Goal: Transaction & Acquisition: Purchase product/service

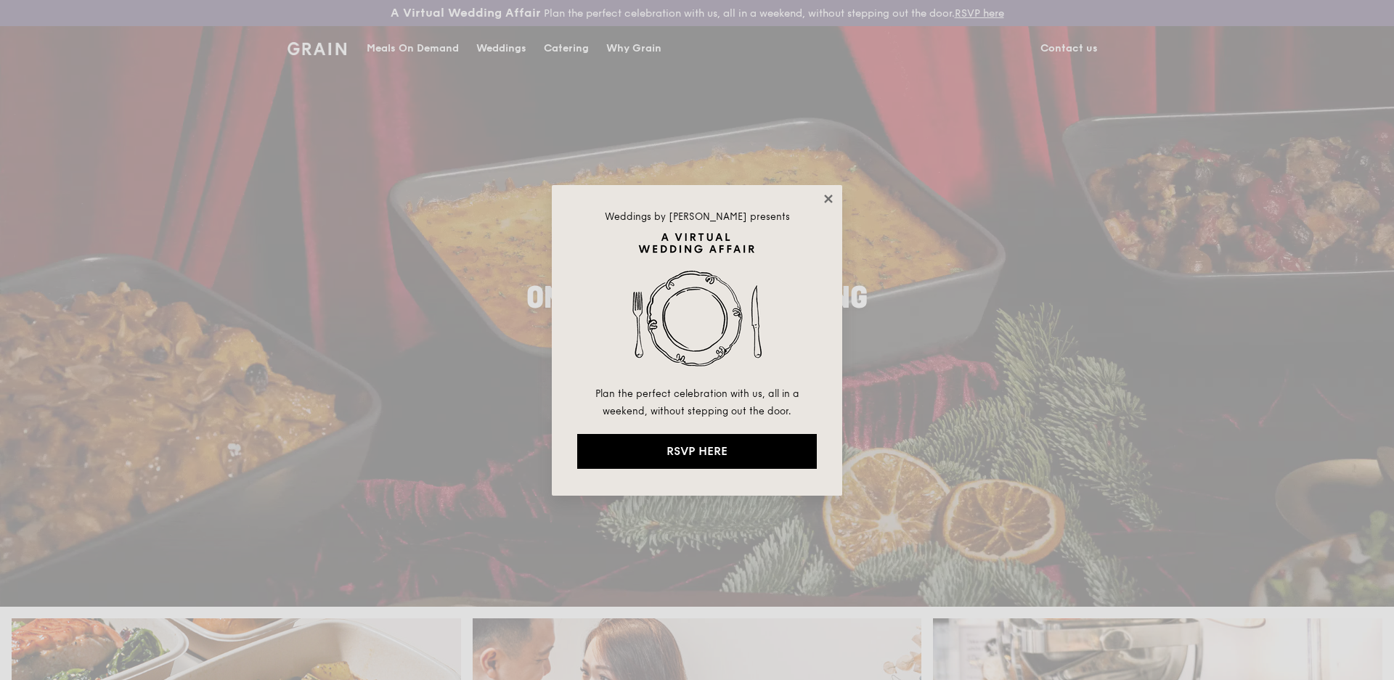
click at [826, 201] on icon at bounding box center [828, 199] width 8 height 8
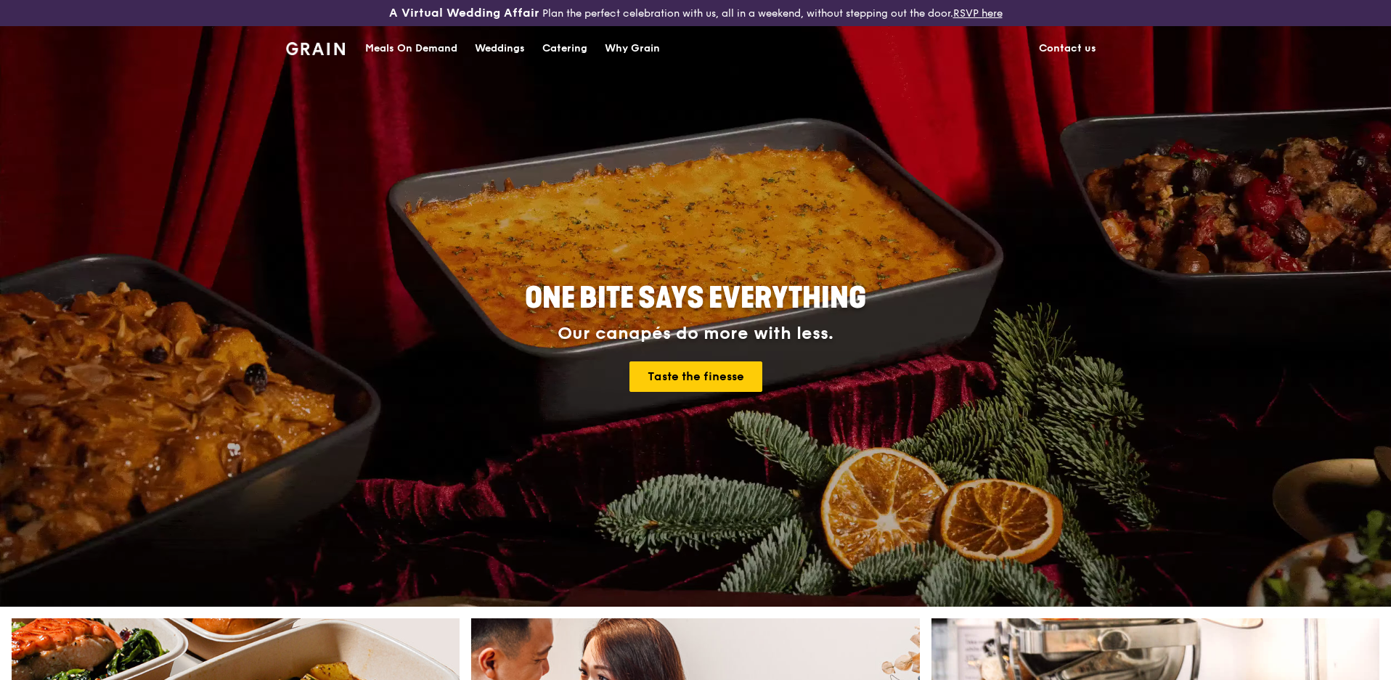
click at [578, 46] on div "Catering" at bounding box center [564, 49] width 45 height 44
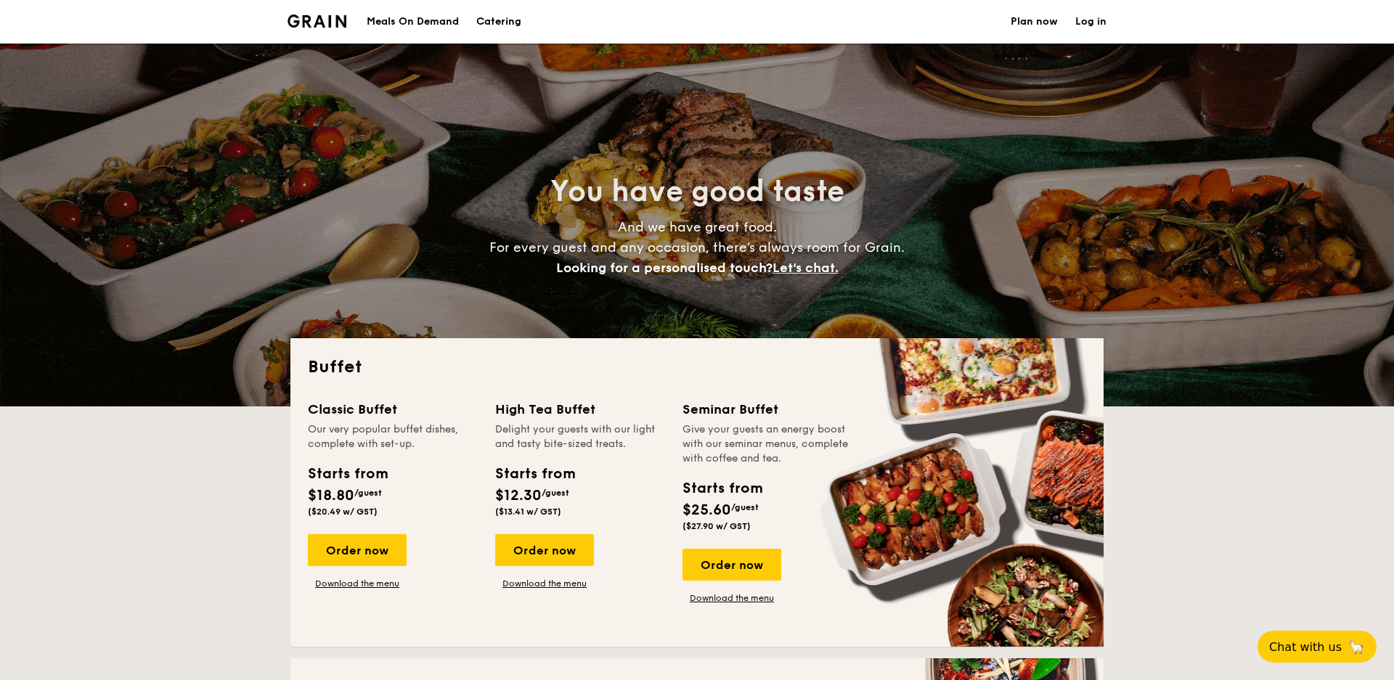
select select
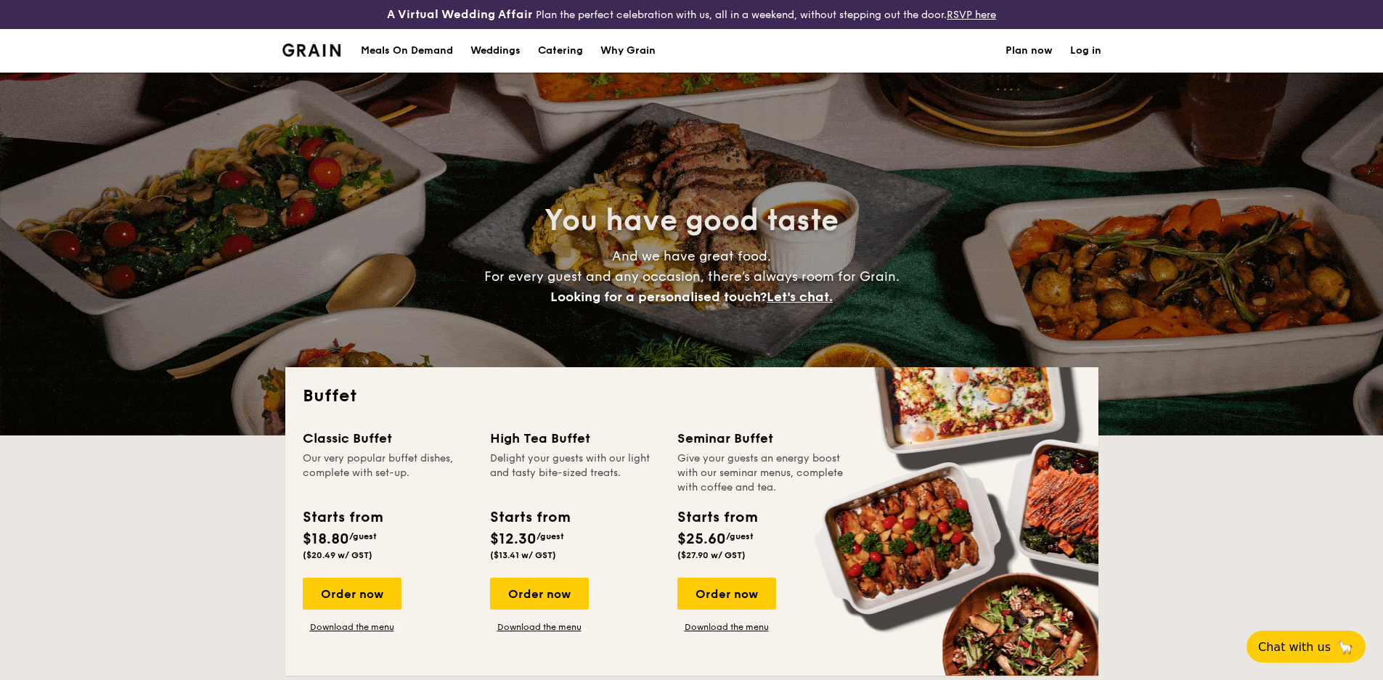
click at [336, 54] on img at bounding box center [311, 50] width 59 height 13
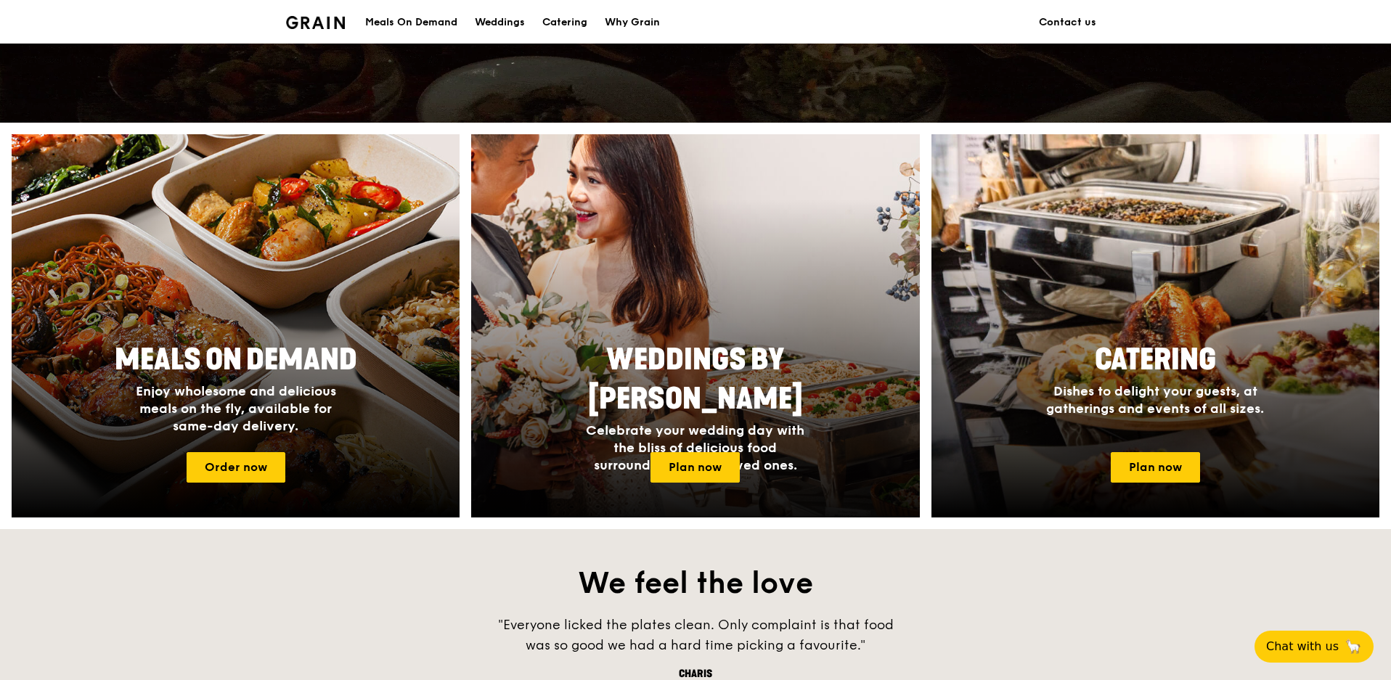
scroll to position [605, 0]
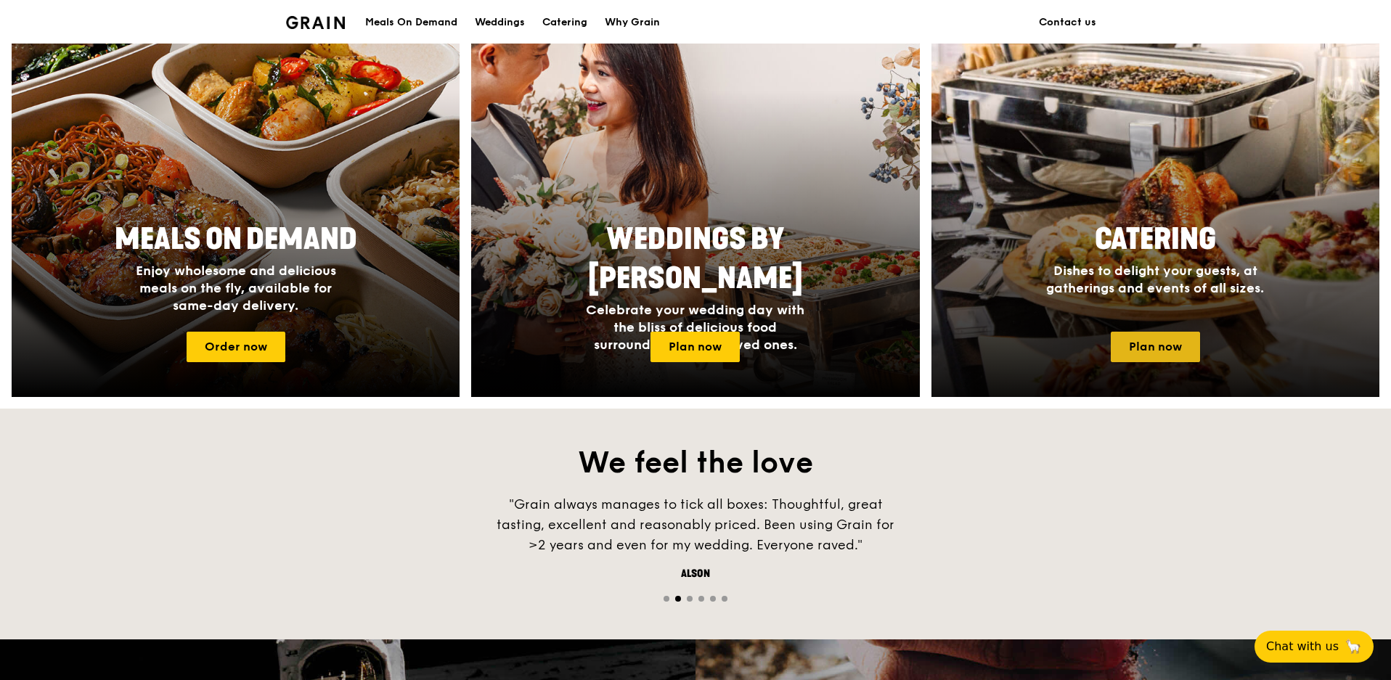
click at [1165, 345] on link "Plan now" at bounding box center [1155, 347] width 89 height 30
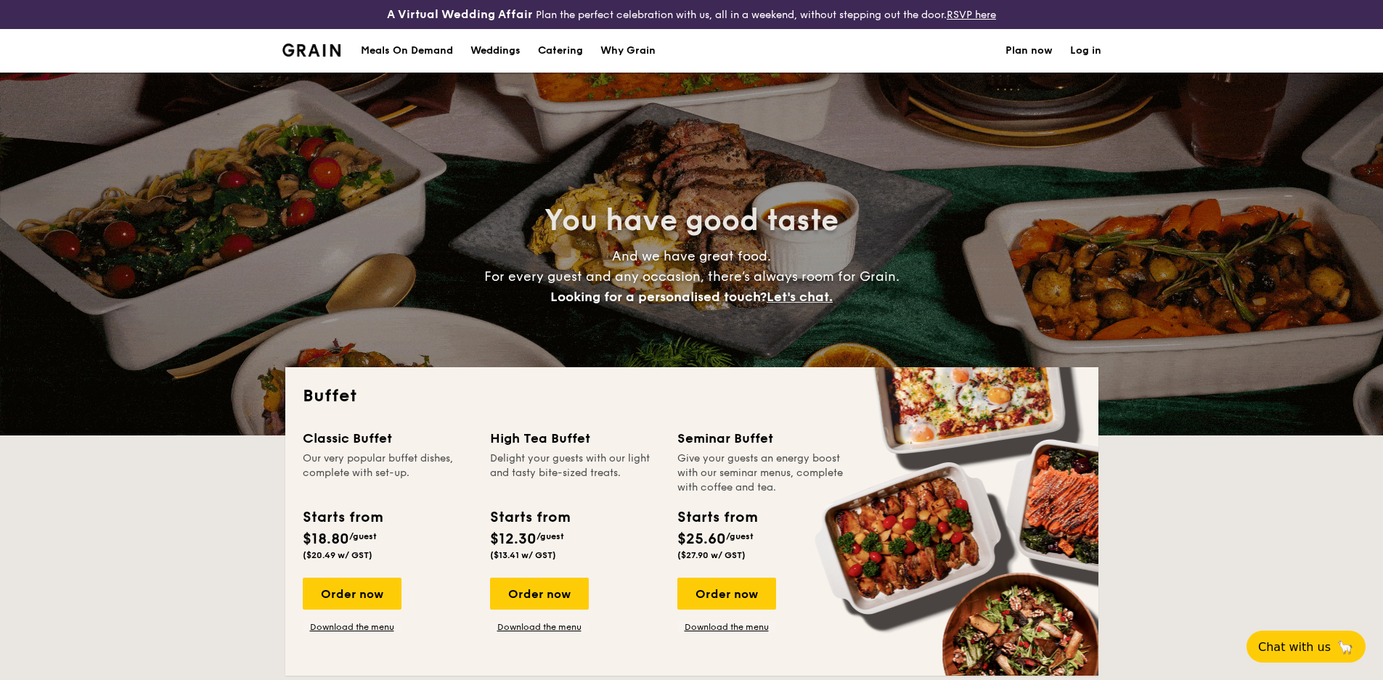
select select
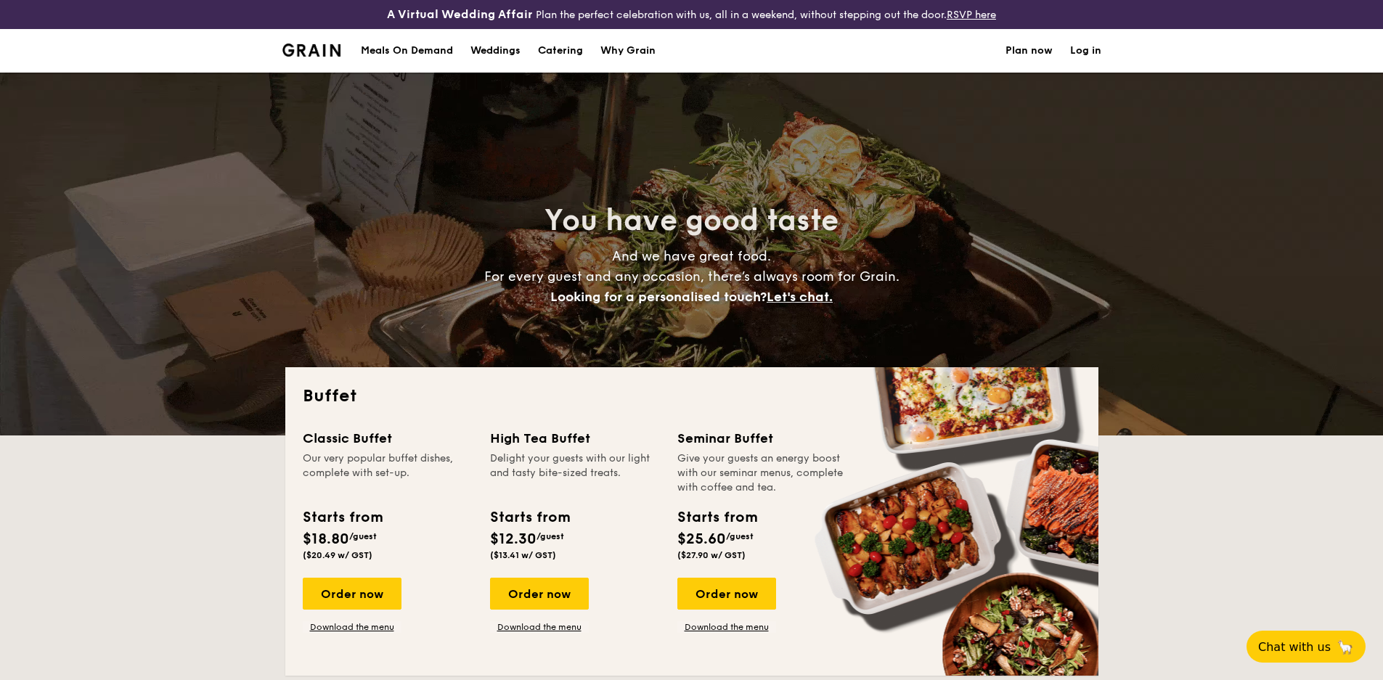
scroll to position [242, 0]
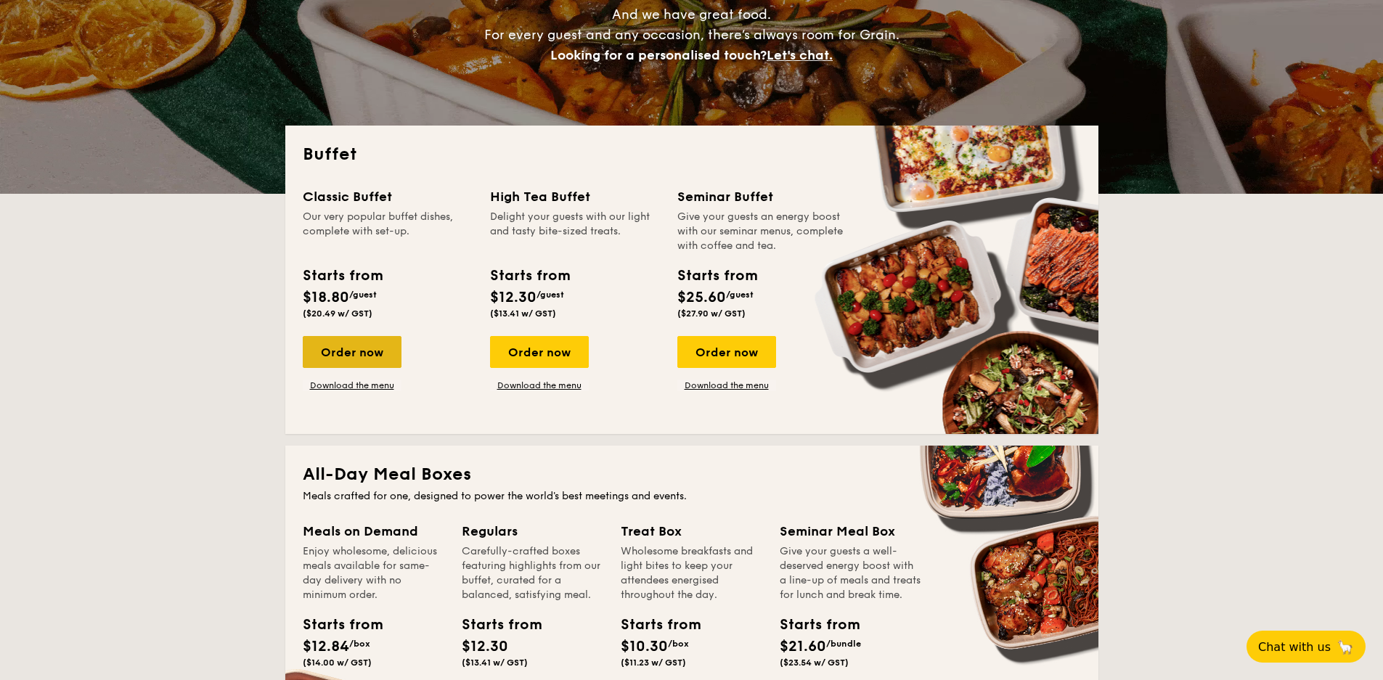
click at [370, 365] on div "Order now" at bounding box center [352, 352] width 99 height 32
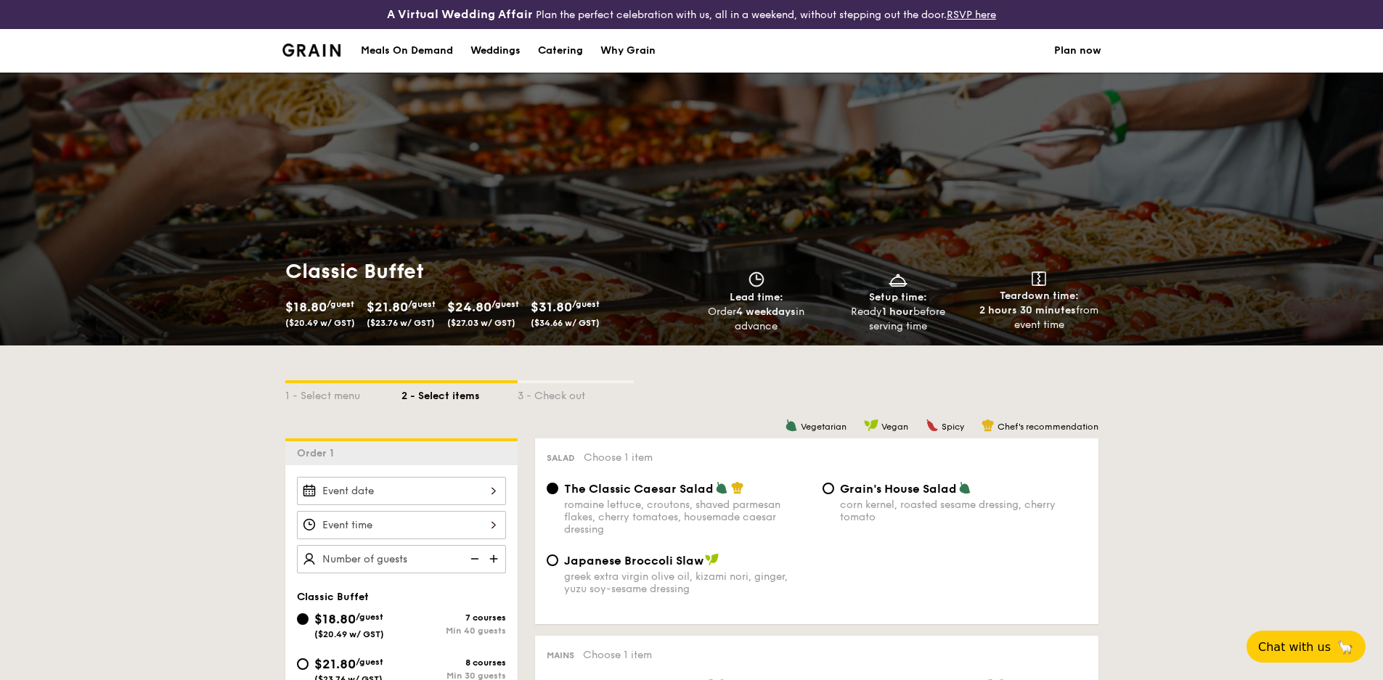
scroll to position [242, 0]
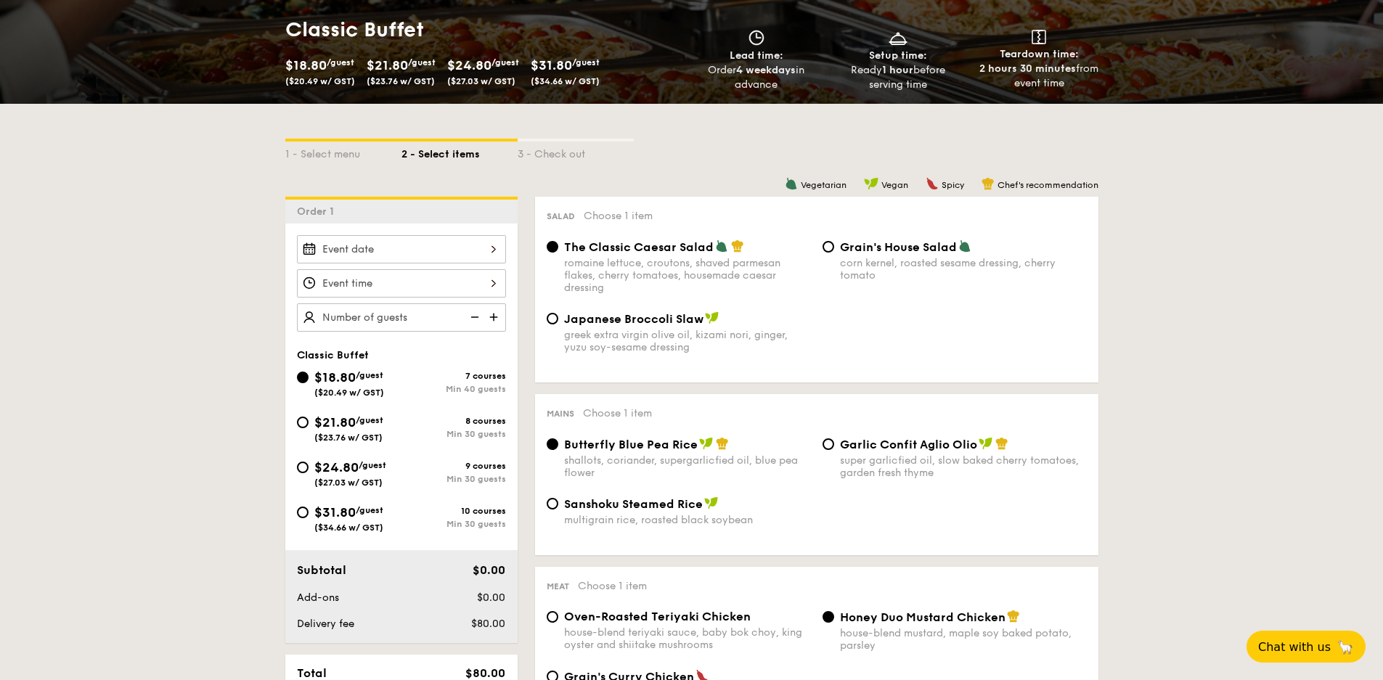
click at [339, 423] on span "$21.80" at bounding box center [334, 423] width 41 height 16
click at [309, 423] on input "$21.80 /guest ($23.76 w/ GST) 8 courses Min 30 guests" at bounding box center [303, 423] width 12 height 12
radio input "true"
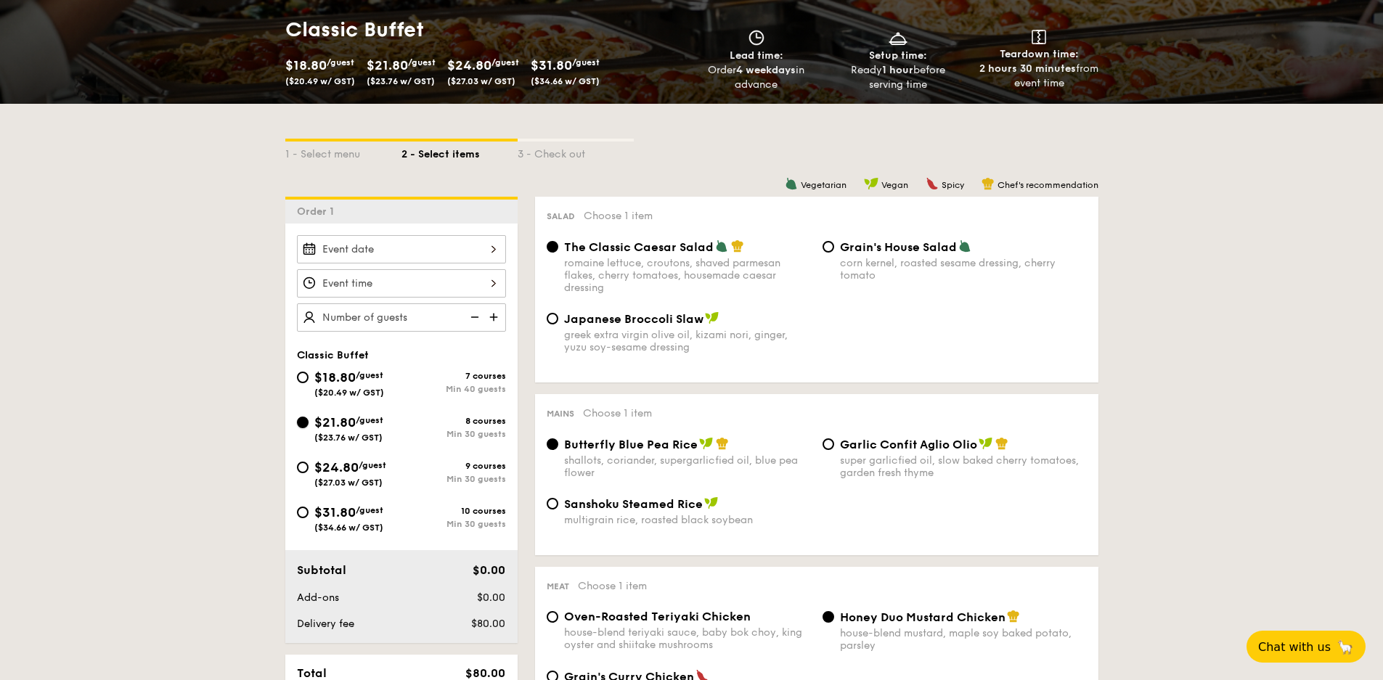
radio input "true"
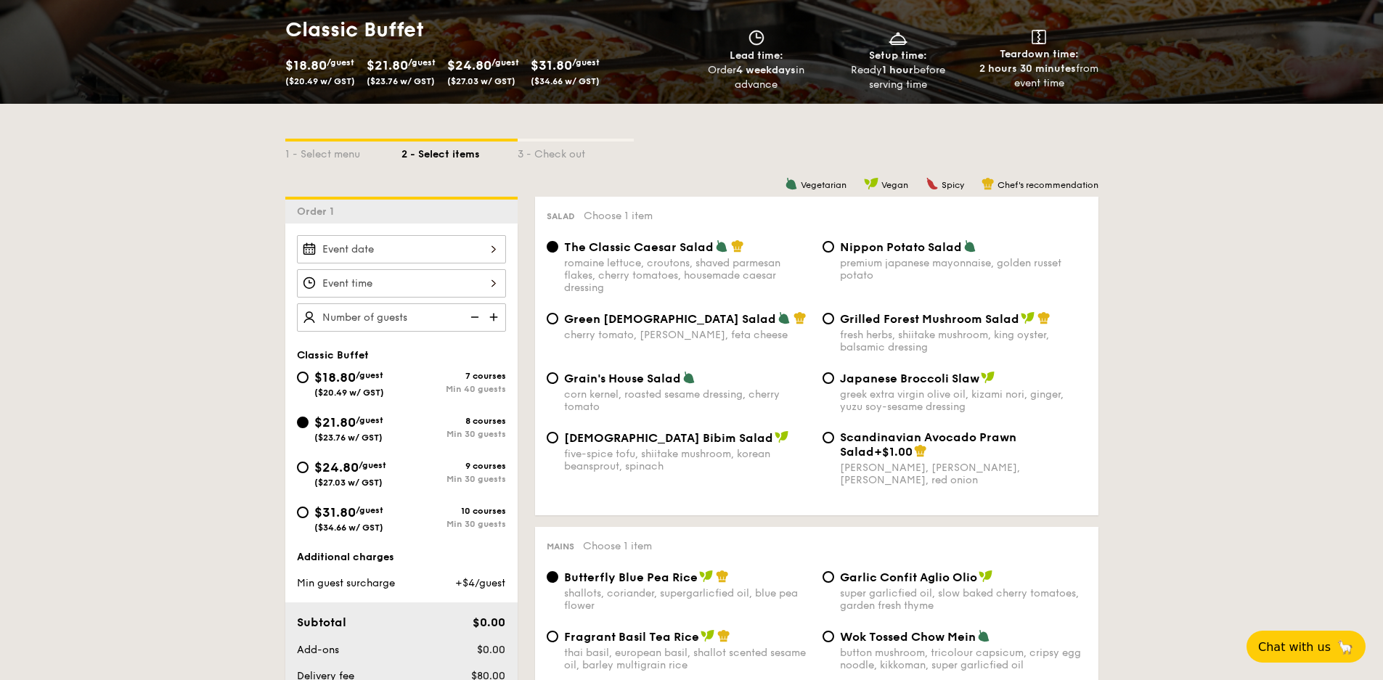
click at [465, 256] on div at bounding box center [401, 249] width 209 height 28
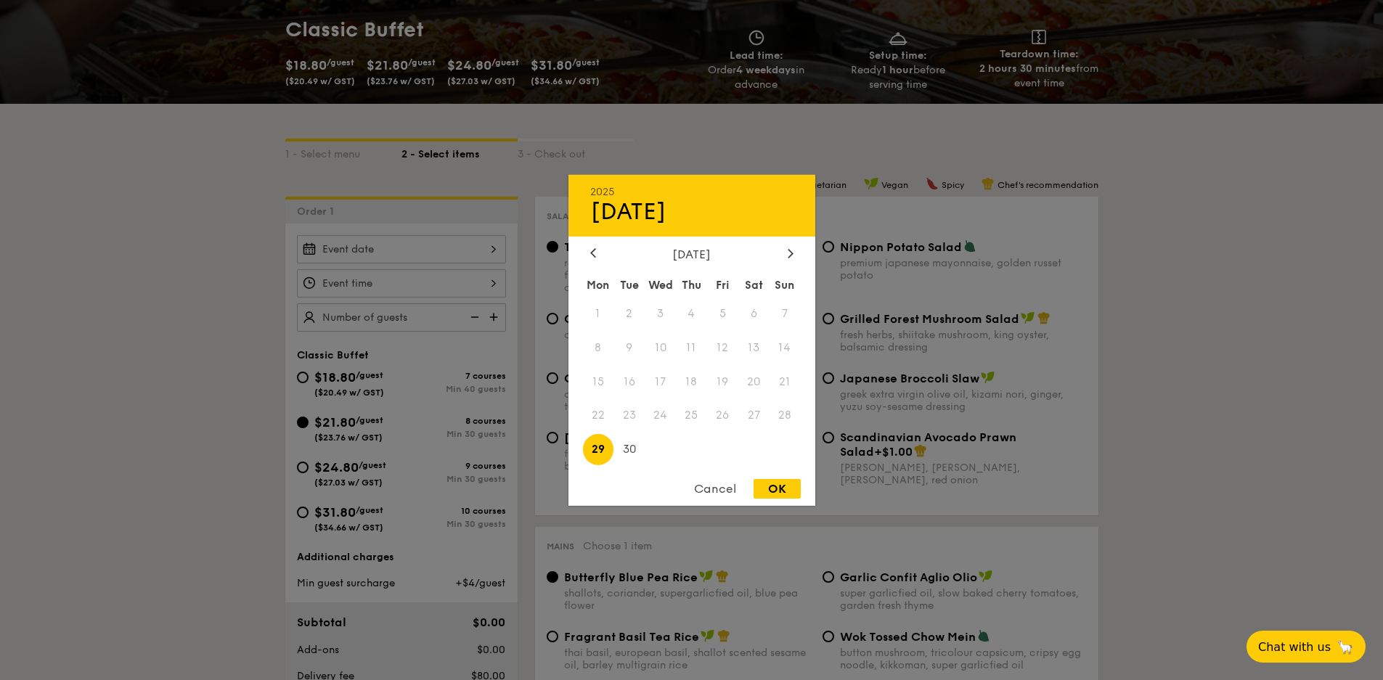
click at [789, 266] on div "September 2025 Mon Tue Wed Thu Fri Sat Sun 1 2 3 4 5 6 7 8 9 10 11 12 13 14 15 …" at bounding box center [692, 357] width 247 height 221
click at [790, 254] on icon at bounding box center [791, 252] width 6 height 9
click at [722, 311] on span "3" at bounding box center [722, 313] width 31 height 31
drag, startPoint x: 781, startPoint y: 489, endPoint x: 783, endPoint y: 478, distance: 11.7
click at [782, 489] on div "OK" at bounding box center [777, 489] width 47 height 20
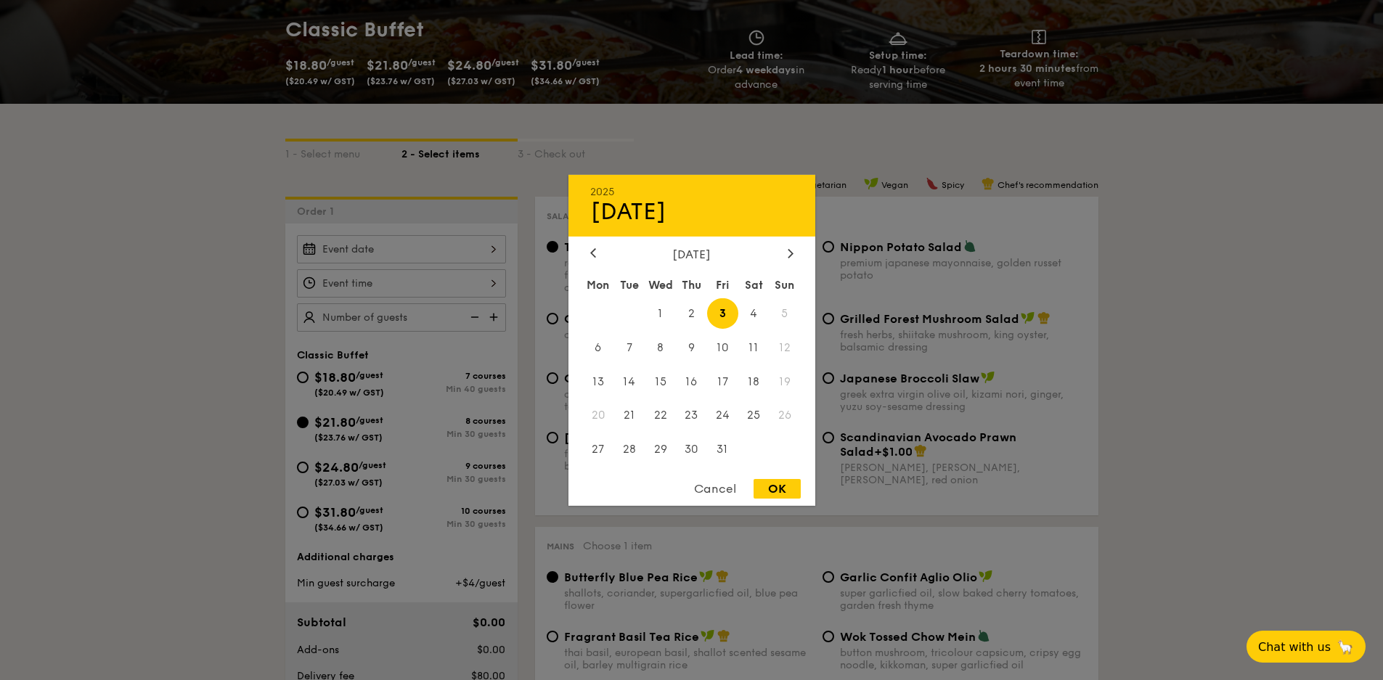
type input "Oct 03, 2025"
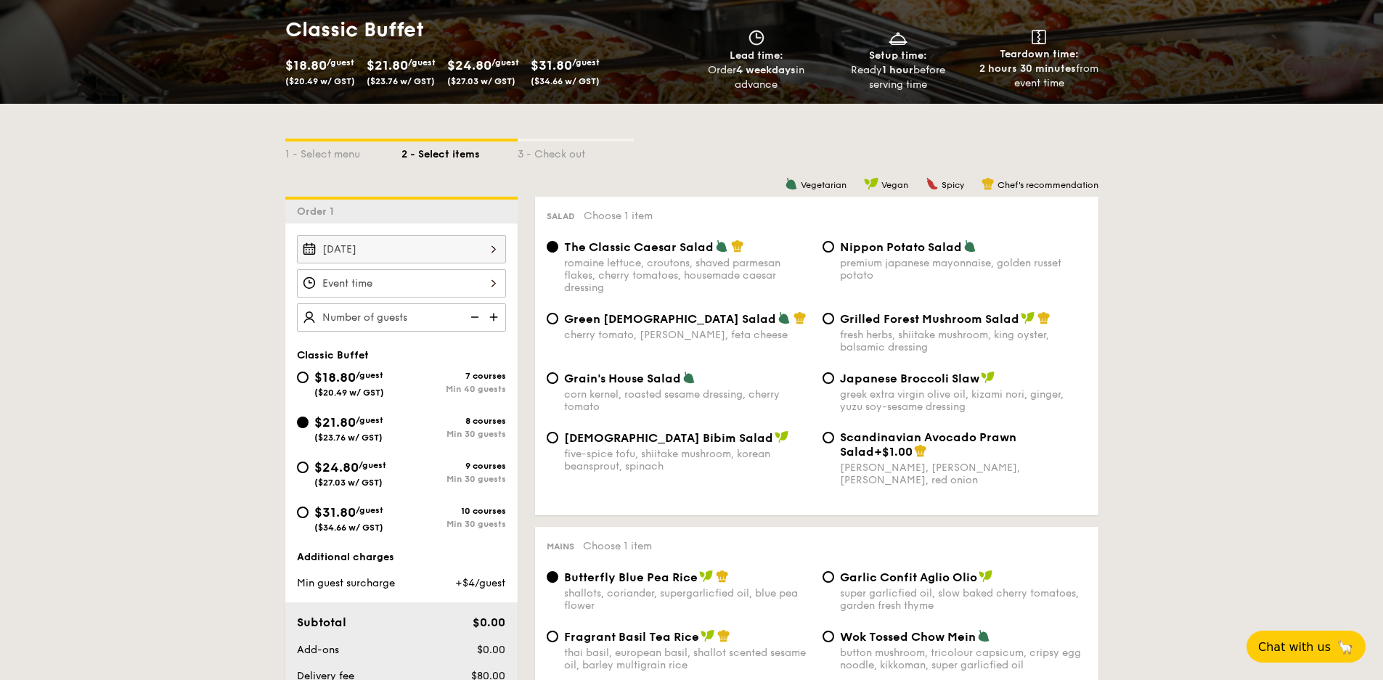
click at [408, 273] on div at bounding box center [401, 283] width 209 height 28
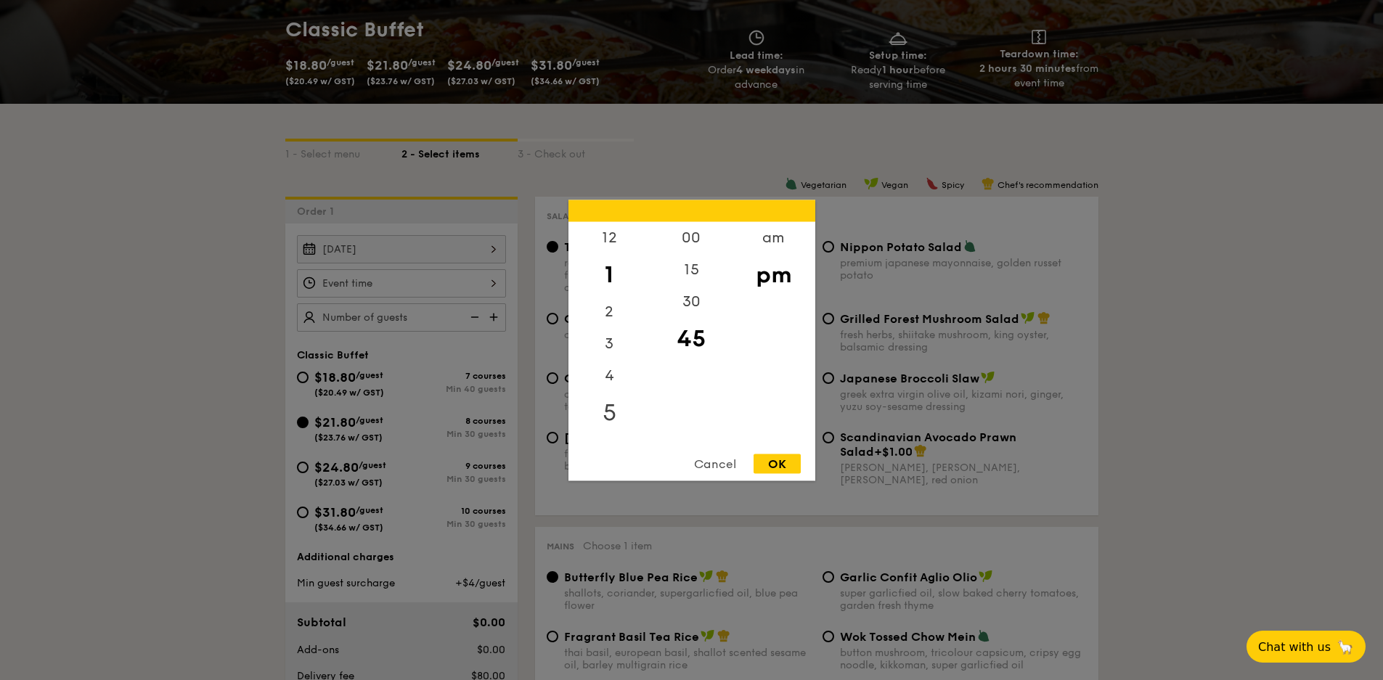
click at [610, 414] on div "5" at bounding box center [610, 412] width 82 height 42
click at [773, 465] on div "OK" at bounding box center [777, 464] width 47 height 20
type input "5:45PM"
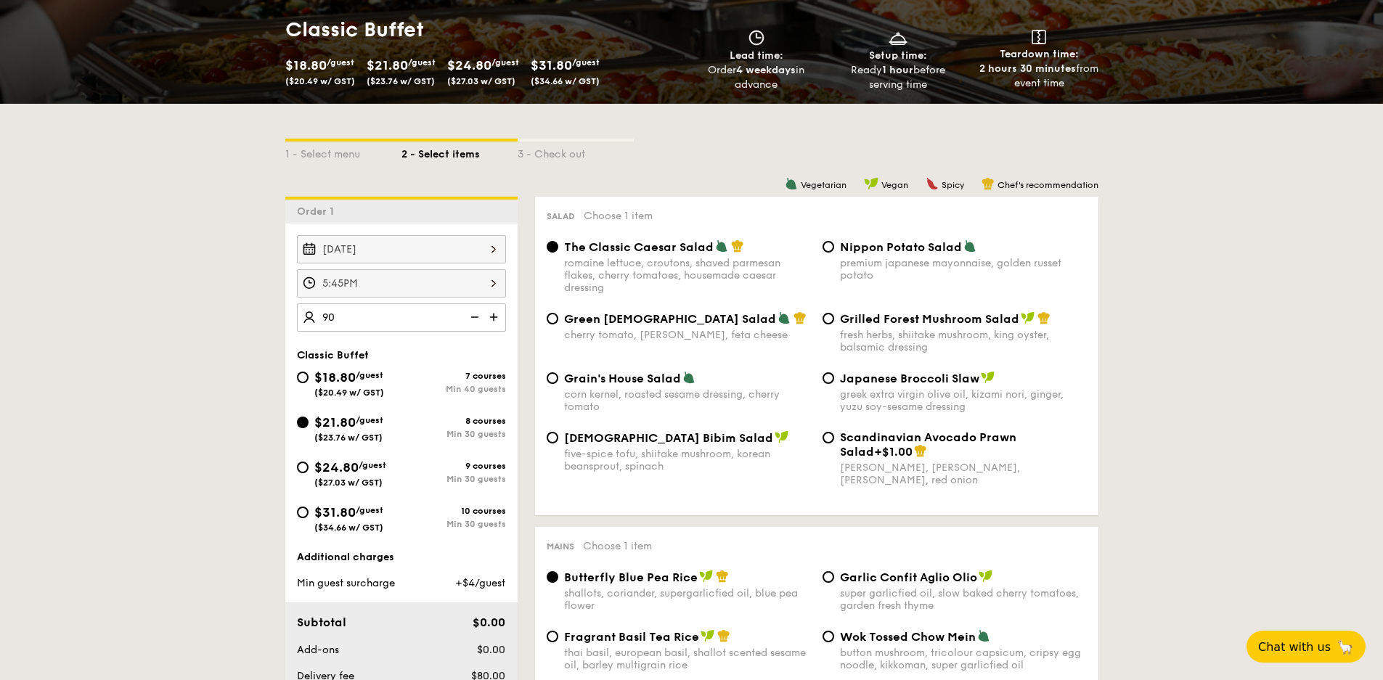
type input "90 guests"
drag, startPoint x: 205, startPoint y: 179, endPoint x: 200, endPoint y: 174, distance: 7.7
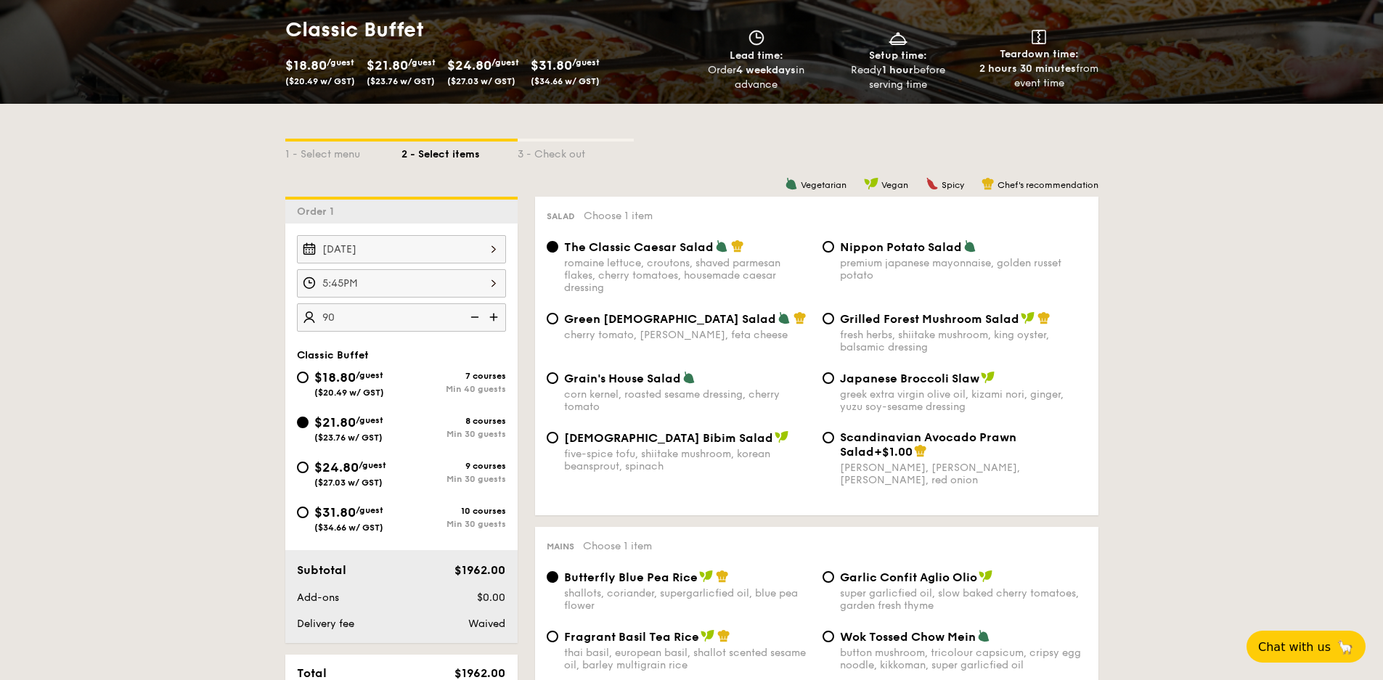
click at [610, 436] on span "Korean Bibim Salad" at bounding box center [668, 438] width 209 height 14
click at [558, 436] on input "Korean Bibim Salad five-spice tofu, shiitake mushroom, korean beansprout, spina…" at bounding box center [553, 438] width 12 height 12
radio input "true"
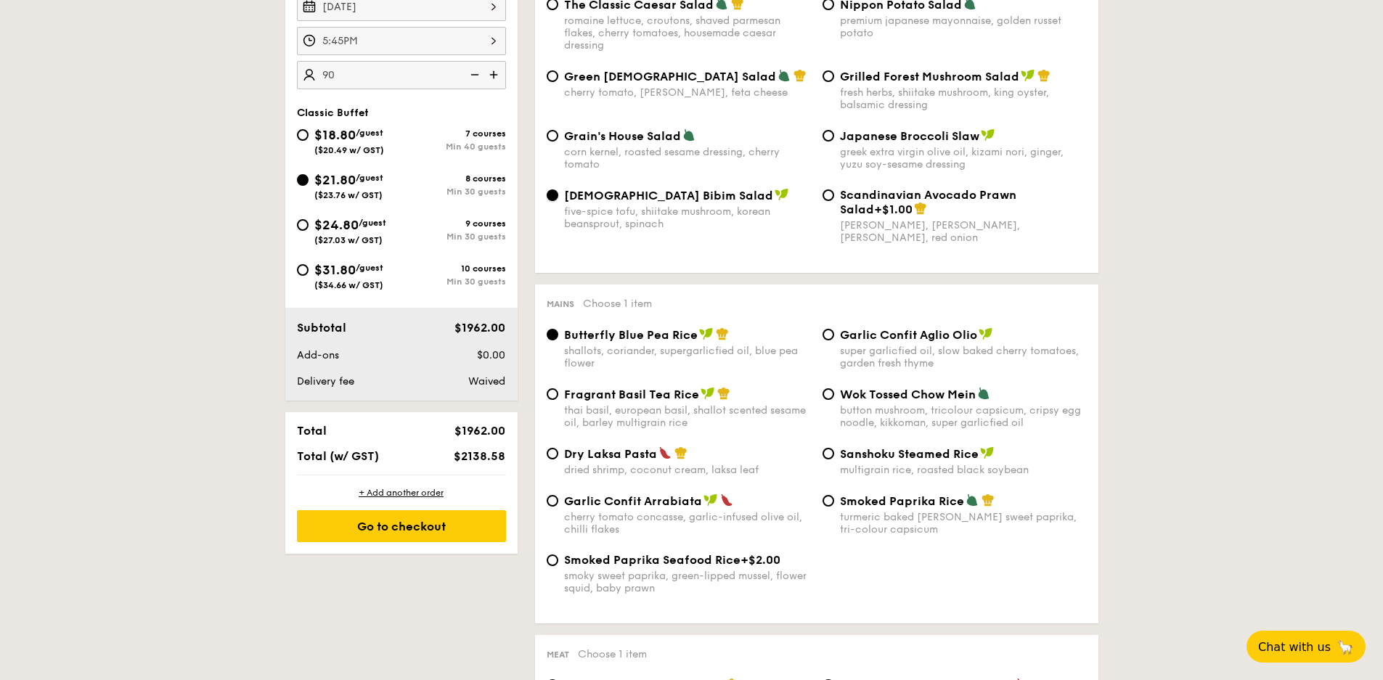
scroll to position [605, 0]
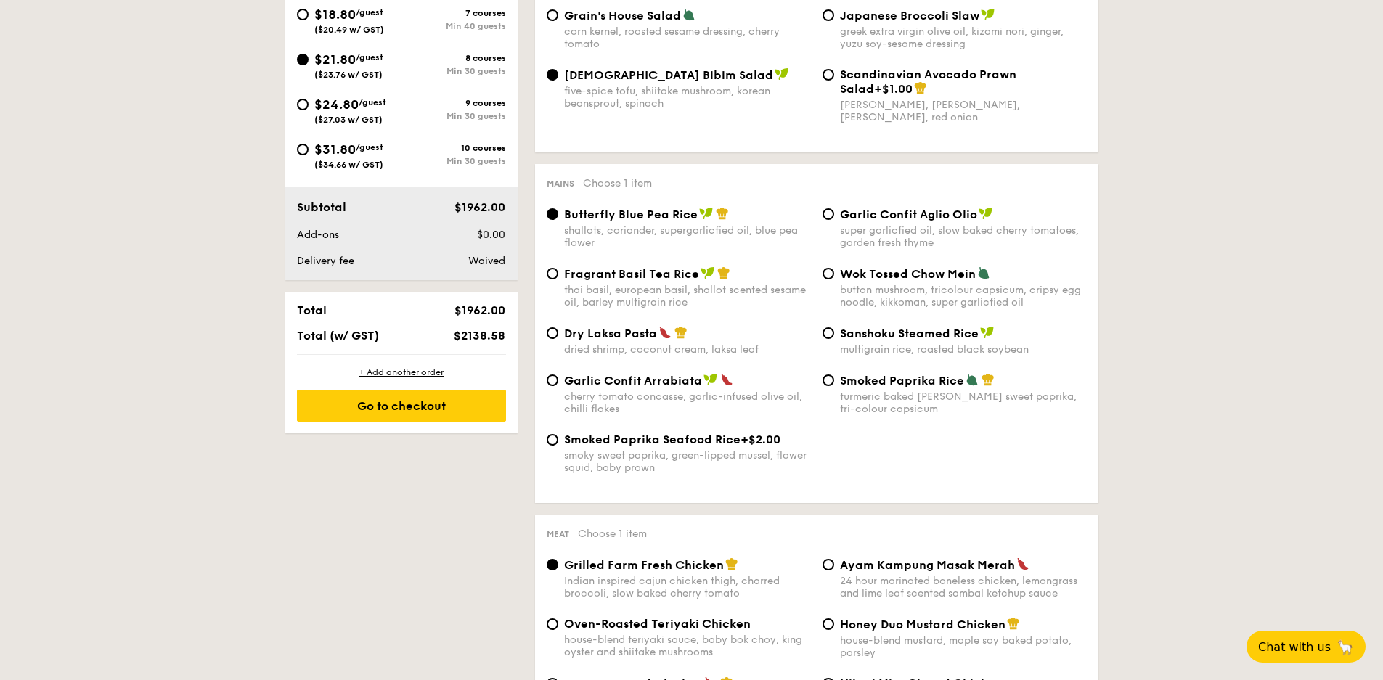
click at [646, 338] on span "Dry Laksa Pasta" at bounding box center [610, 334] width 93 height 14
click at [558, 338] on input "Dry Laksa Pasta dried shrimp, coconut cream, laksa leaf" at bounding box center [553, 333] width 12 height 12
radio input "true"
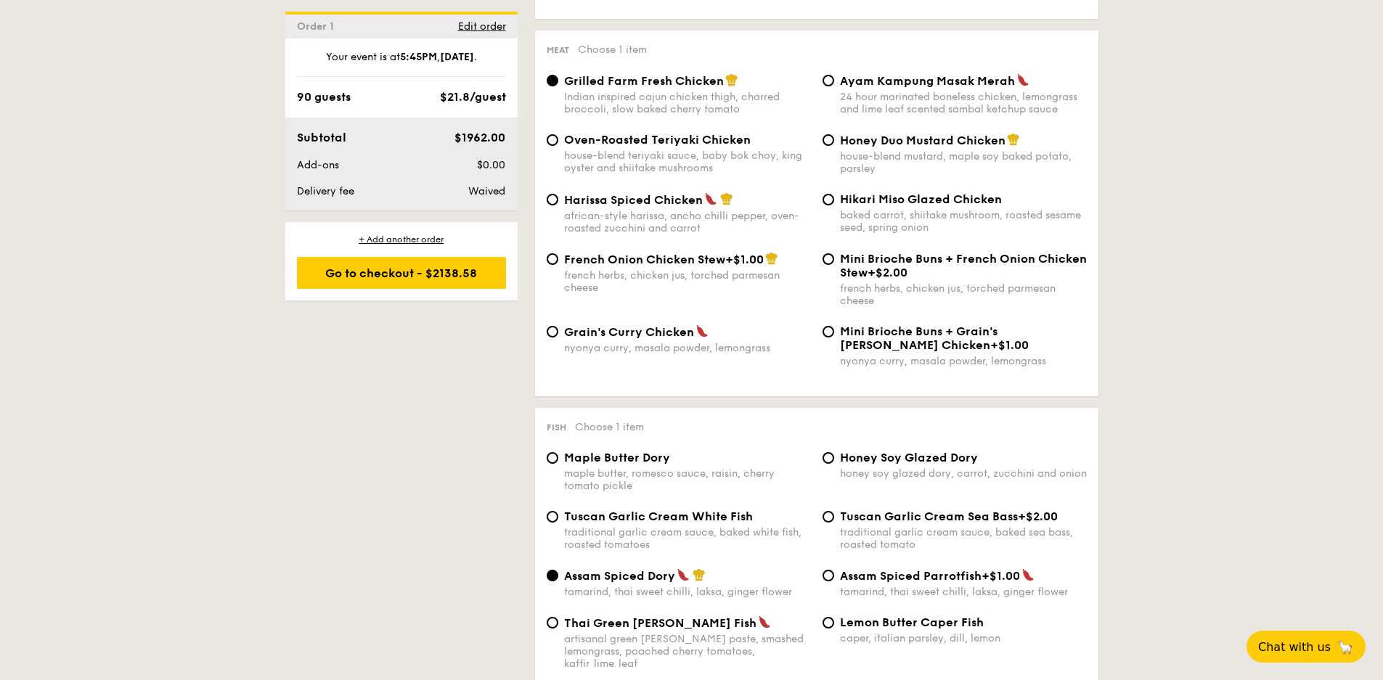
scroll to position [1331, 0]
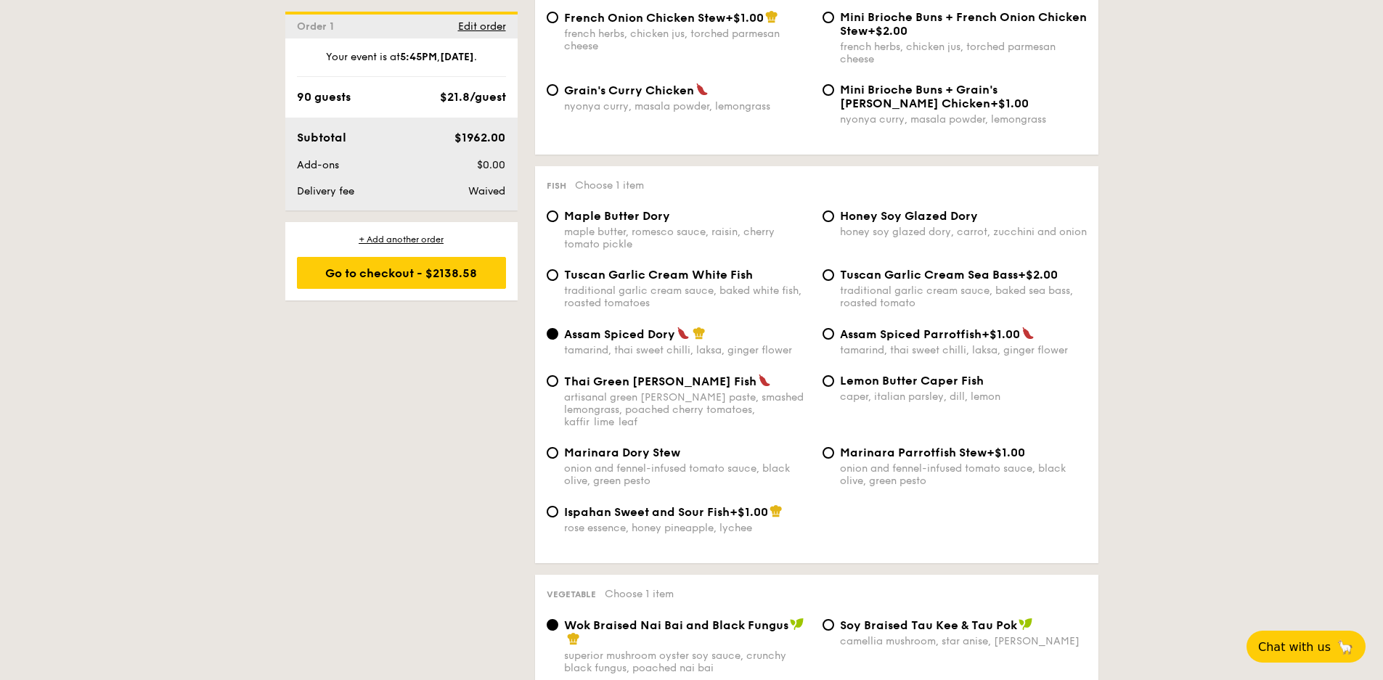
click at [1178, 370] on div "1 - Select menu 2 - Select items 3 - Check out Order 1 Oct 03, 2025 5:45PM 90 g…" at bounding box center [691, 639] width 1383 height 3248
click at [925, 240] on div "Maple Butter Dory maple butter, romesco sauce, raisin, cherry tomato pickle Hon…" at bounding box center [817, 238] width 552 height 59
click at [934, 221] on span "Honey Soy Glazed Dory" at bounding box center [909, 216] width 138 height 14
click at [834, 221] on input "Honey Soy Glazed Dory honey soy glazed dory, carrot, zucchini and onion" at bounding box center [829, 217] width 12 height 12
radio input "true"
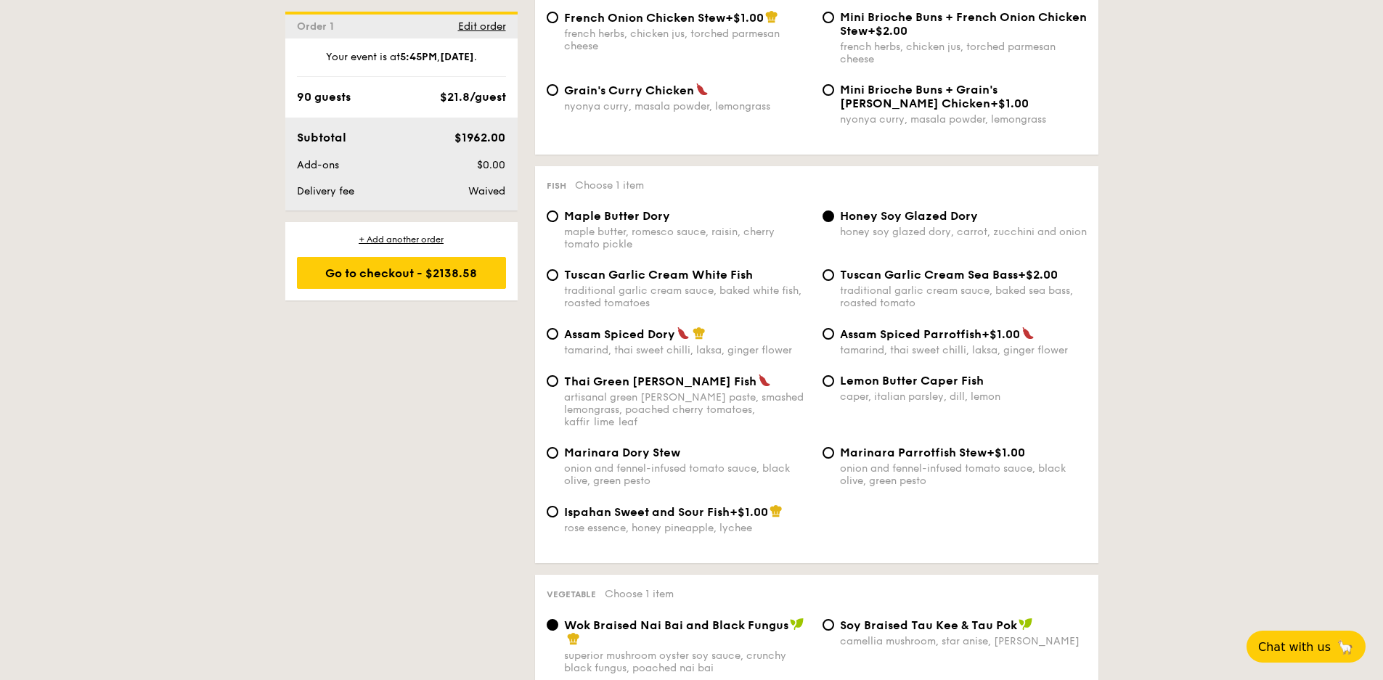
click at [1140, 213] on div "1 - Select menu 2 - Select items 3 - Check out Order 1 Oct 03, 2025 5:45PM 90 g…" at bounding box center [691, 639] width 1383 height 3248
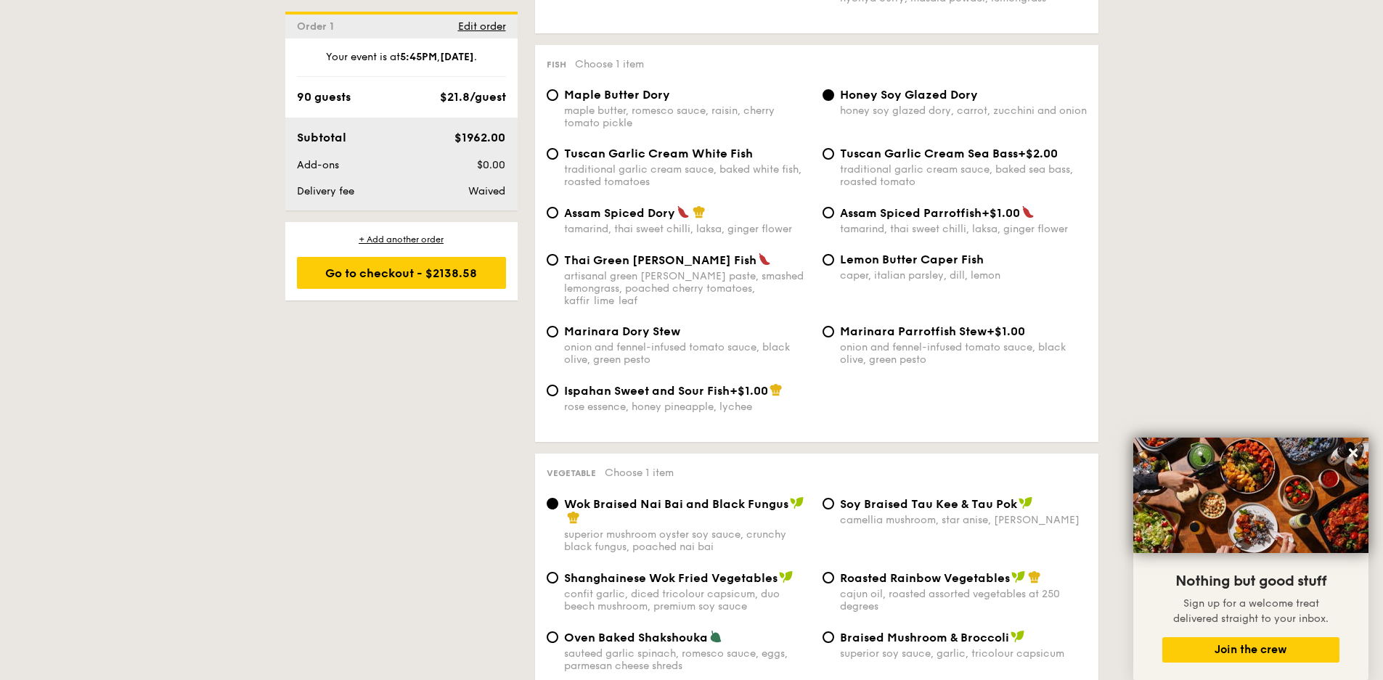
scroll to position [1694, 0]
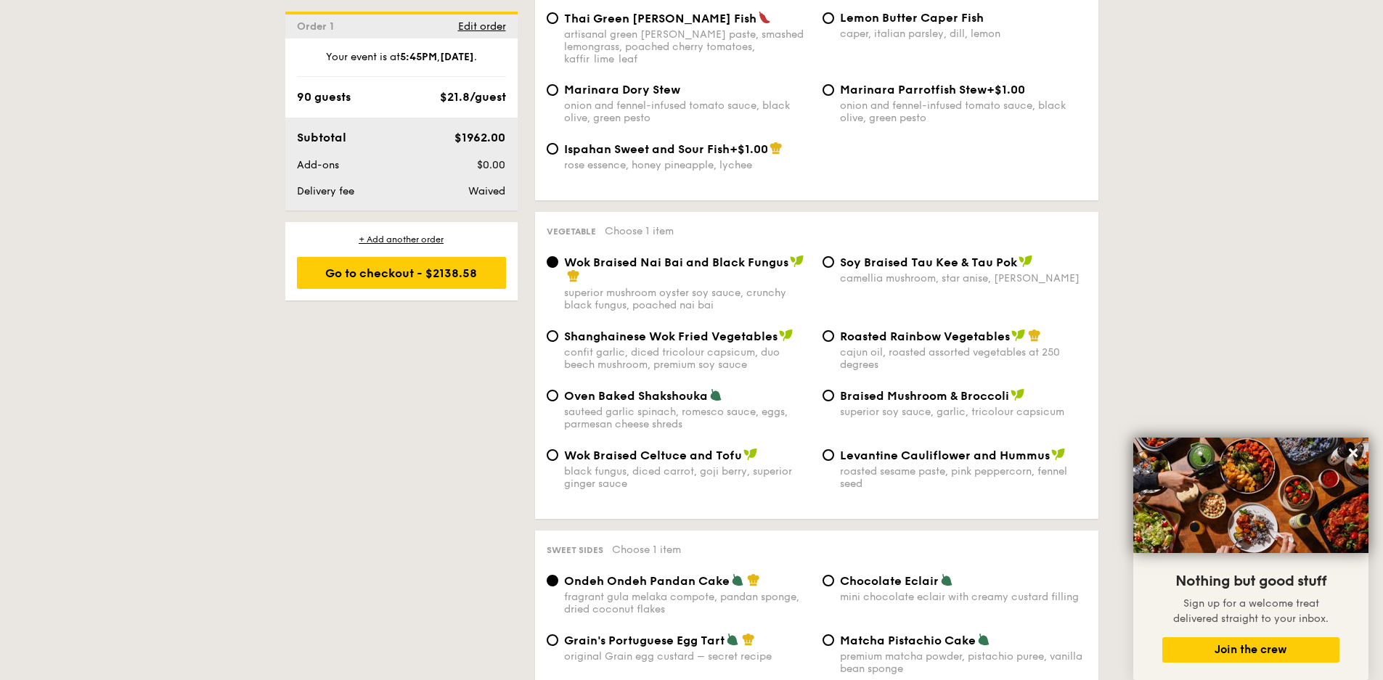
click at [887, 449] on span "Levantine Cauliflower and Hummus" at bounding box center [945, 456] width 210 height 14
click at [834, 449] on input "Levantine Cauliflower and Hummus roasted sesame paste, pink peppercorn, fennel …" at bounding box center [829, 455] width 12 height 12
radio input "true"
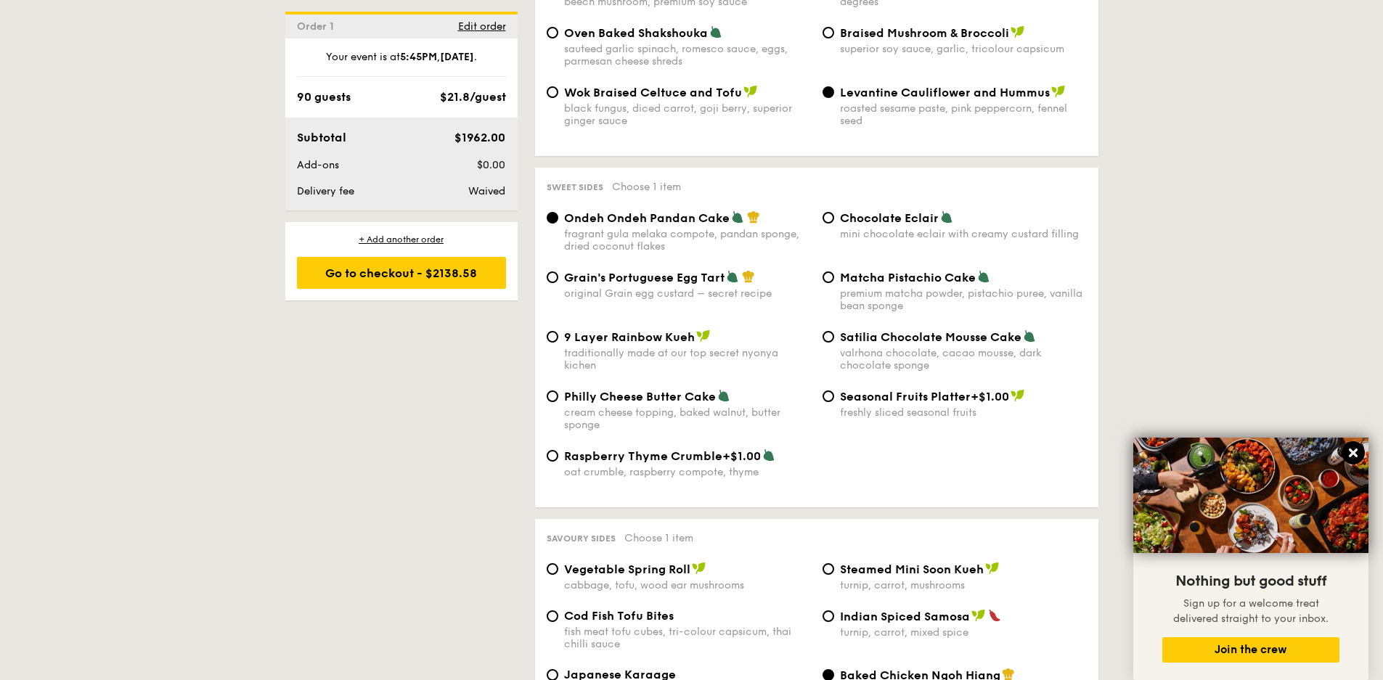
click at [1355, 448] on icon at bounding box center [1353, 453] width 13 height 13
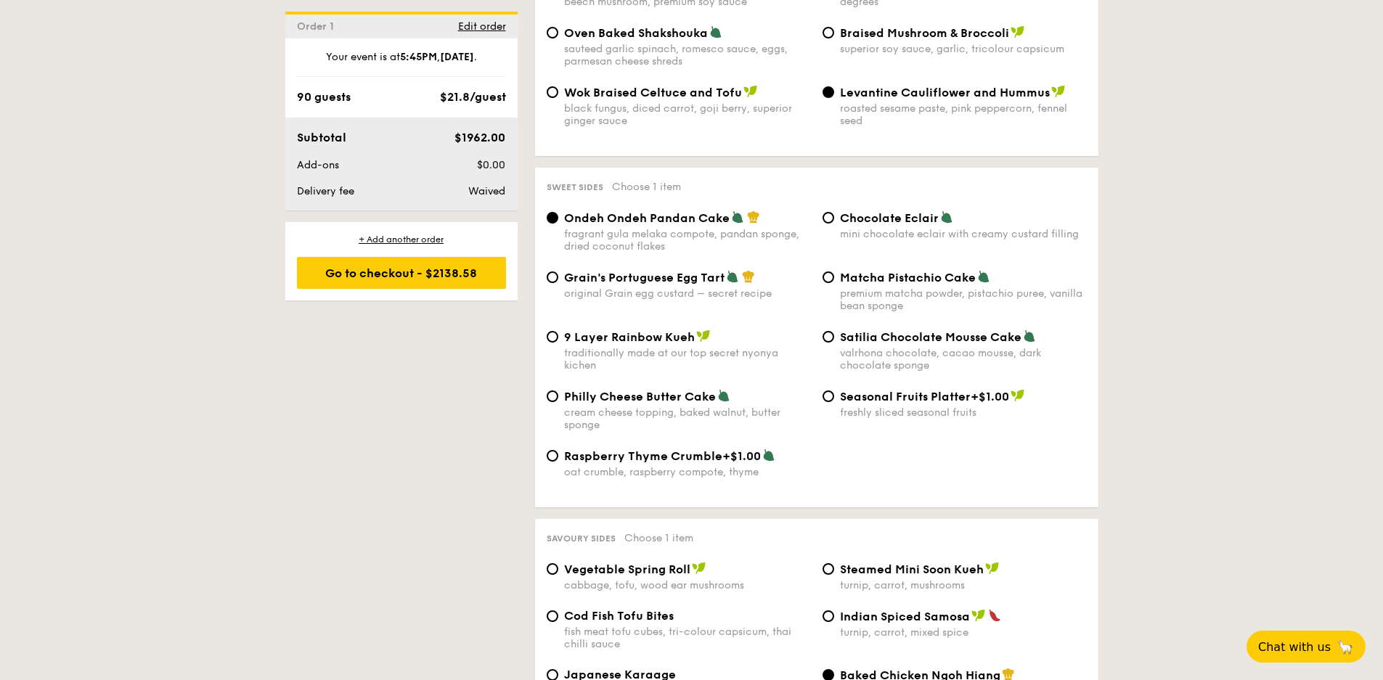
click at [889, 410] on div "Philly Cheese Butter Cake cream cheese topping, baked walnut, butter sponge Sea…" at bounding box center [817, 419] width 552 height 60
click at [917, 407] on div "freshly sliced seasonal fruits" at bounding box center [963, 413] width 247 height 12
click at [834, 399] on input "Seasonal Fruits Platter +$1.00 freshly sliced seasonal fruits" at bounding box center [829, 397] width 12 height 12
radio input "true"
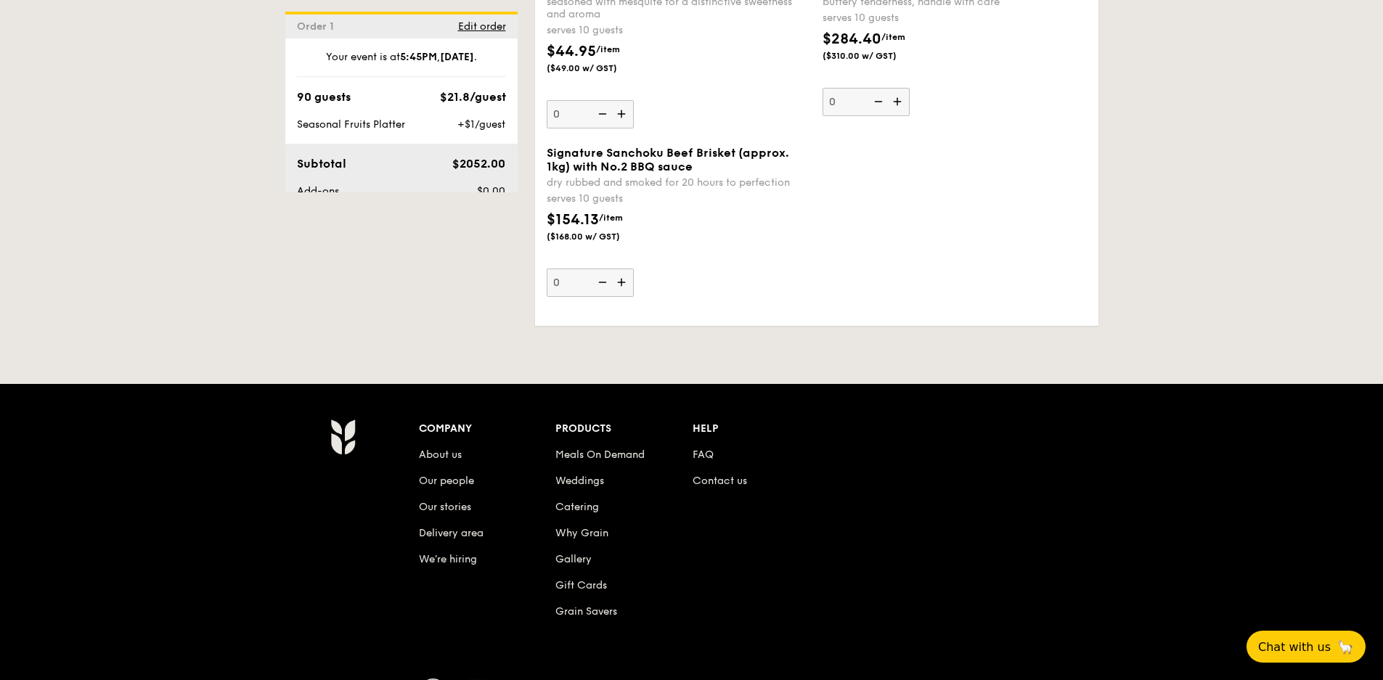
scroll to position [3026, 0]
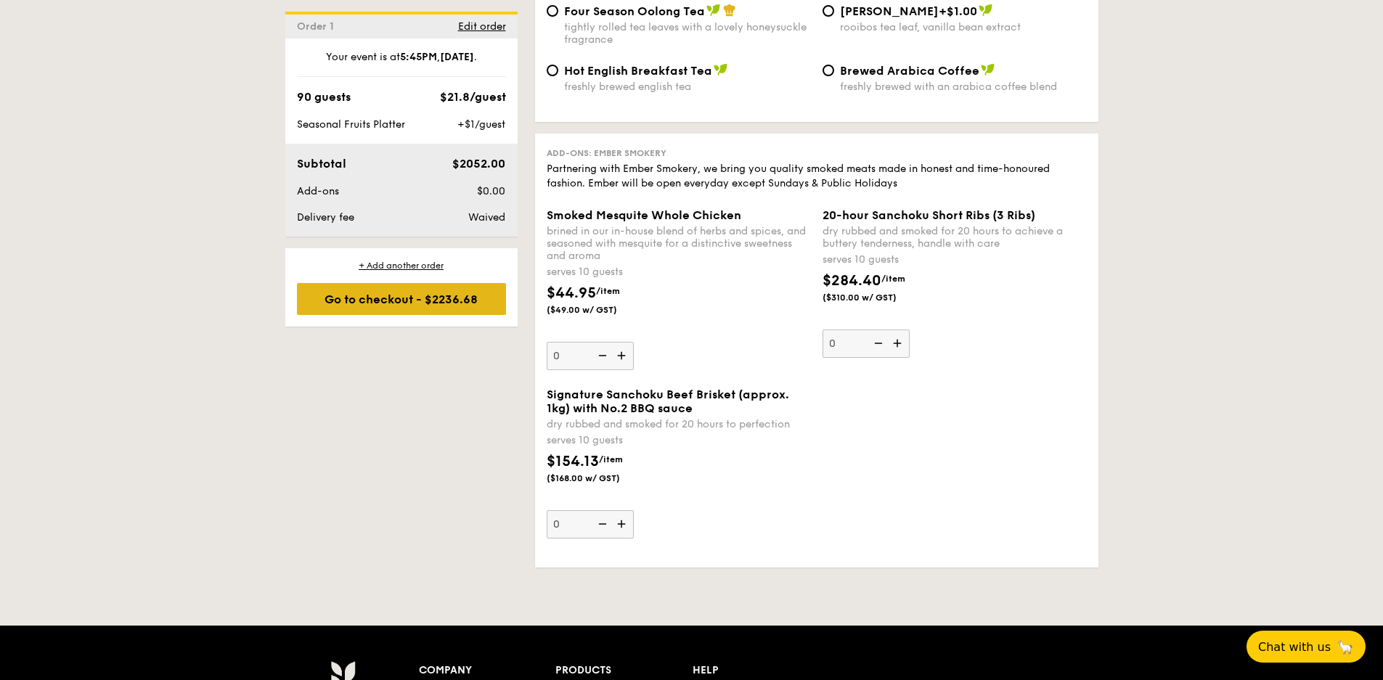
click at [453, 301] on div "Go to checkout - $2236.68" at bounding box center [401, 299] width 209 height 32
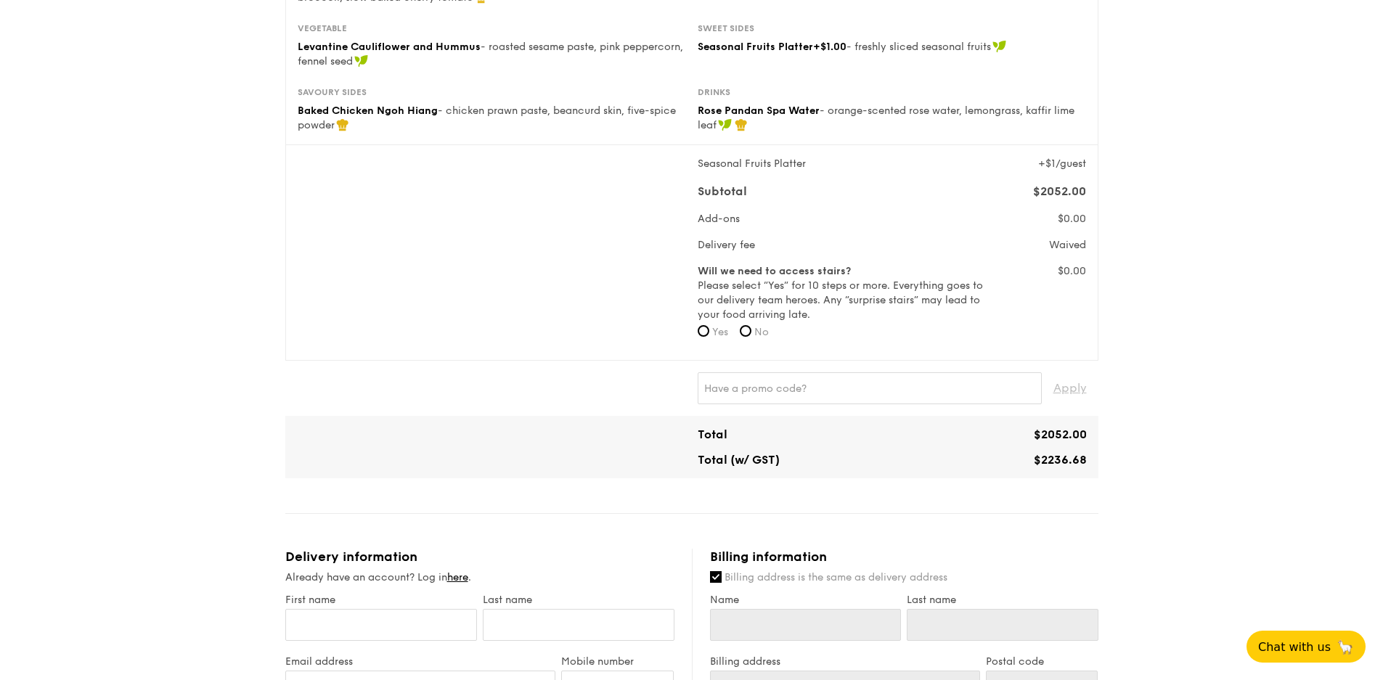
scroll to position [605, 0]
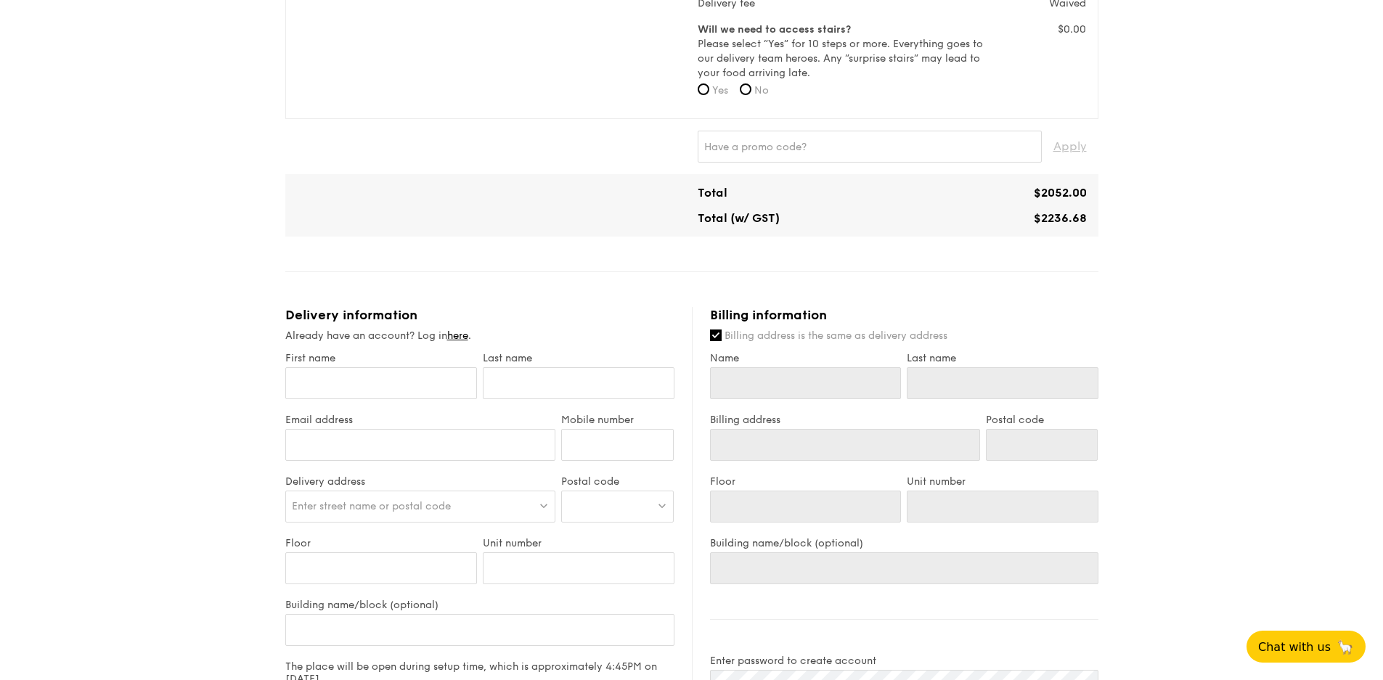
click at [179, 410] on div "1 - Select menu 2 - Select items 3 - Check out Classic Buffet $21.80 /guest ($2…" at bounding box center [691, 233] width 1383 height 1618
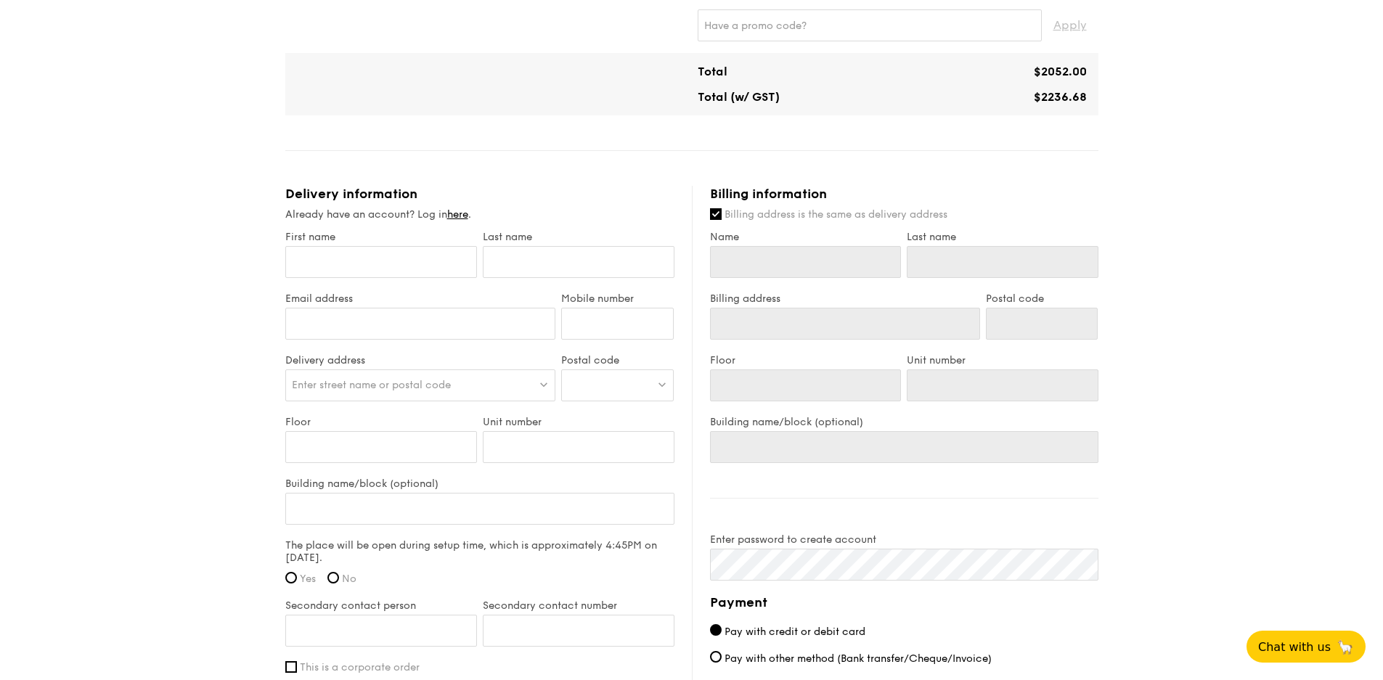
click at [394, 298] on label "Email address" at bounding box center [420, 299] width 271 height 12
click at [394, 308] on input "Email address" at bounding box center [420, 324] width 271 height 32
click at [388, 273] on input "First name" at bounding box center [381, 262] width 192 height 32
type input "Bevelyn"
type input "Cheong"
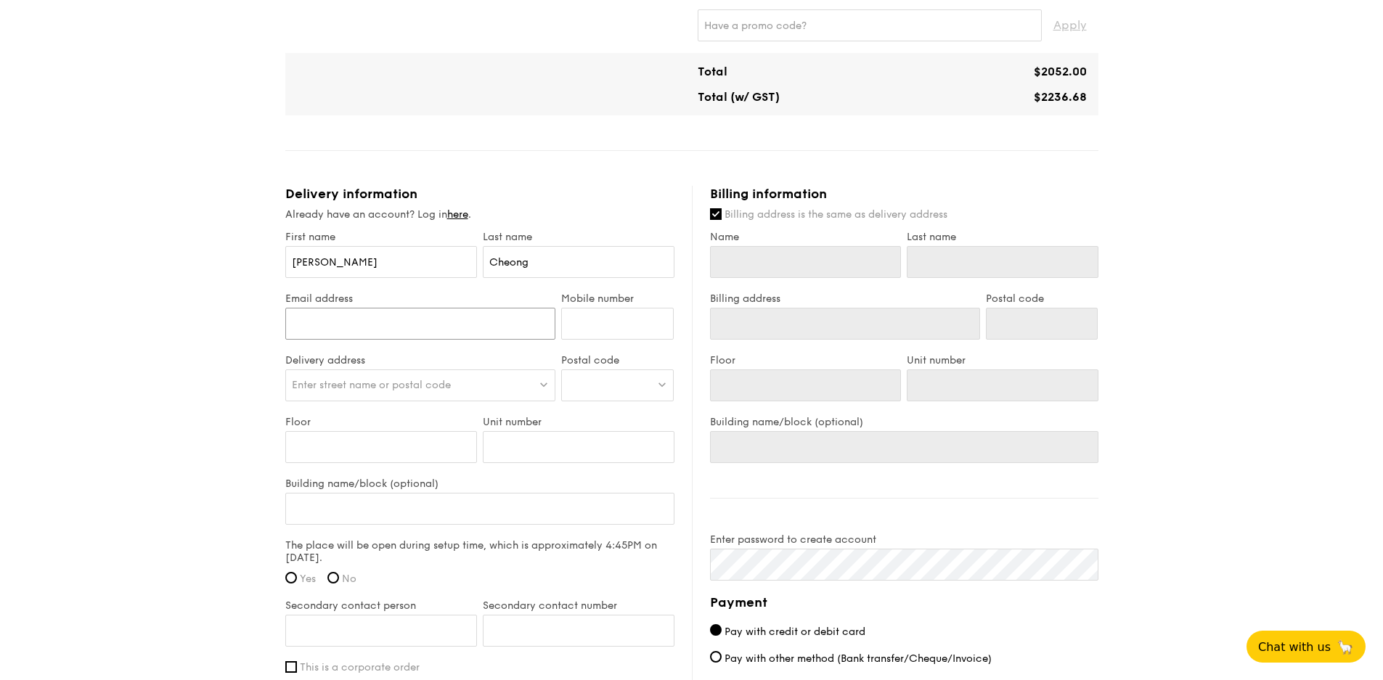
type input "bevelyn.cheong@dymonasia.com"
type input "87149558"
type input "Bevelyn"
type input "Cheong"
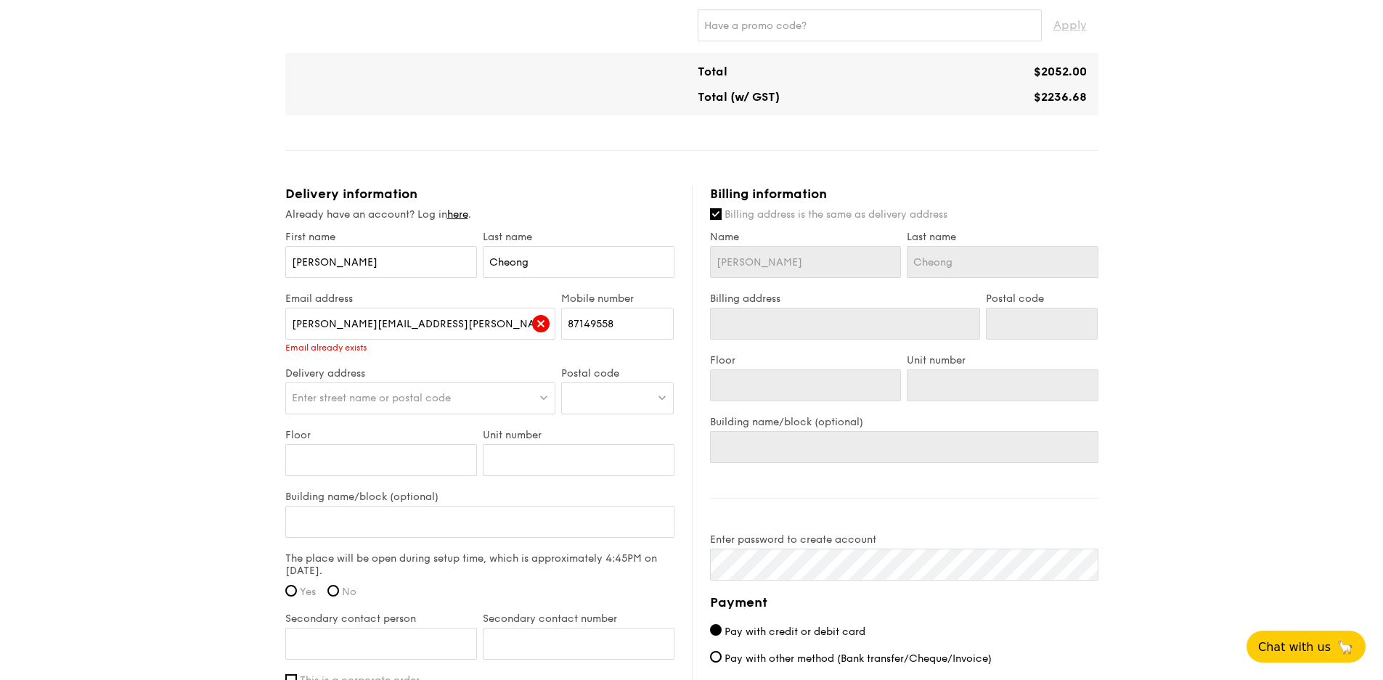
click at [334, 400] on span "Enter street name or postal code" at bounding box center [371, 398] width 159 height 12
click at [449, 317] on input "bevelyn.cheong@dymonasia.com" at bounding box center [420, 324] width 271 height 32
click at [134, 274] on div "1 - Select menu 2 - Select items 3 - Check out Classic Buffet $21.80 /guest ($2…" at bounding box center [691, 118] width 1383 height 1631
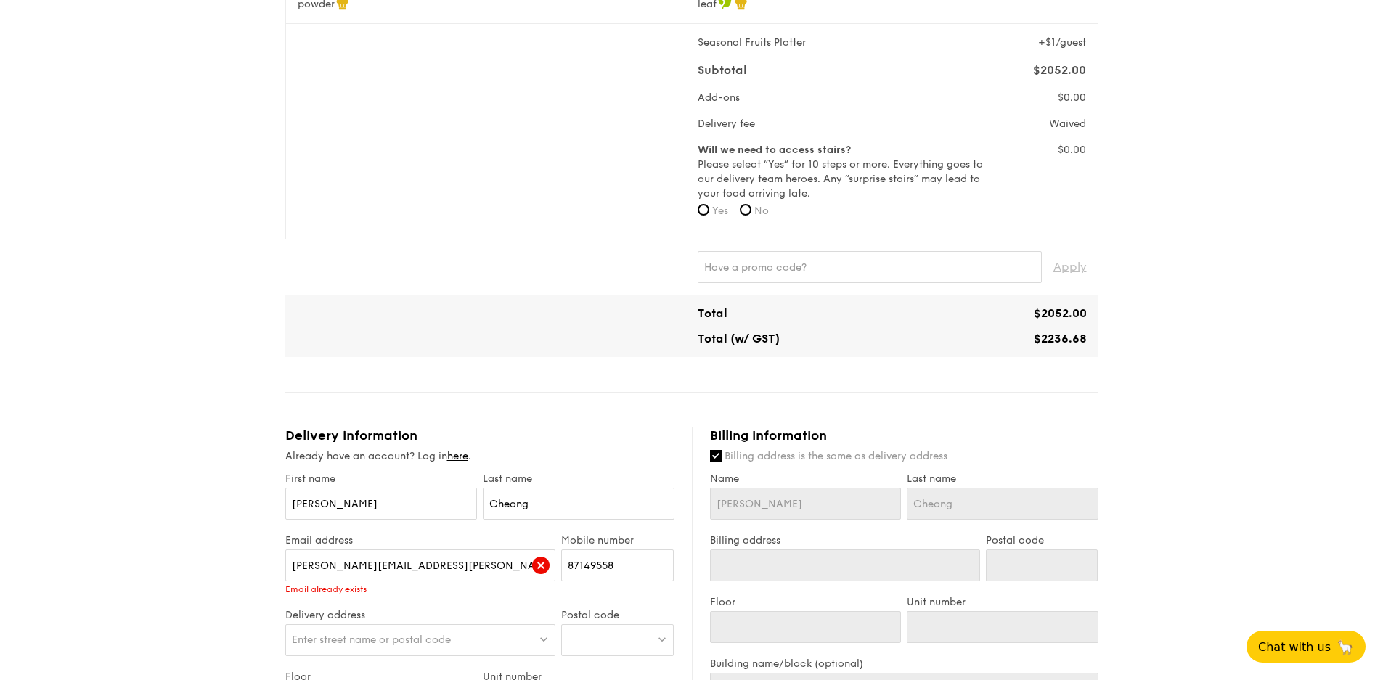
scroll to position [605, 0]
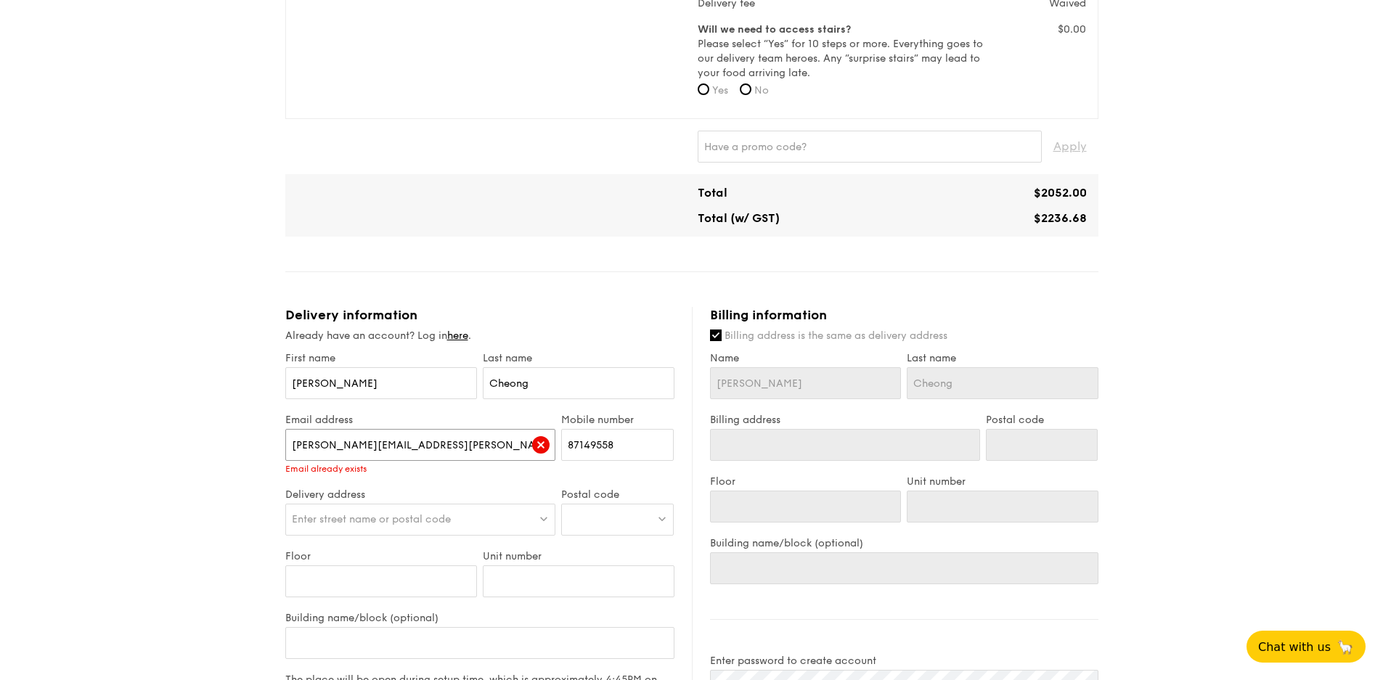
click at [460, 445] on input "bevelyn.cheong@dymonasia.com" at bounding box center [420, 445] width 271 height 32
click at [164, 451] on div "1 - Select menu 2 - Select items 3 - Check out Classic Buffet $21.80 /guest ($2…" at bounding box center [691, 239] width 1383 height 1631
click at [352, 521] on span "Enter street name or postal code" at bounding box center [371, 519] width 159 height 12
click at [449, 336] on div "Already have an account? Log in here ." at bounding box center [479, 336] width 389 height 15
click at [456, 332] on link "here" at bounding box center [457, 336] width 21 height 12
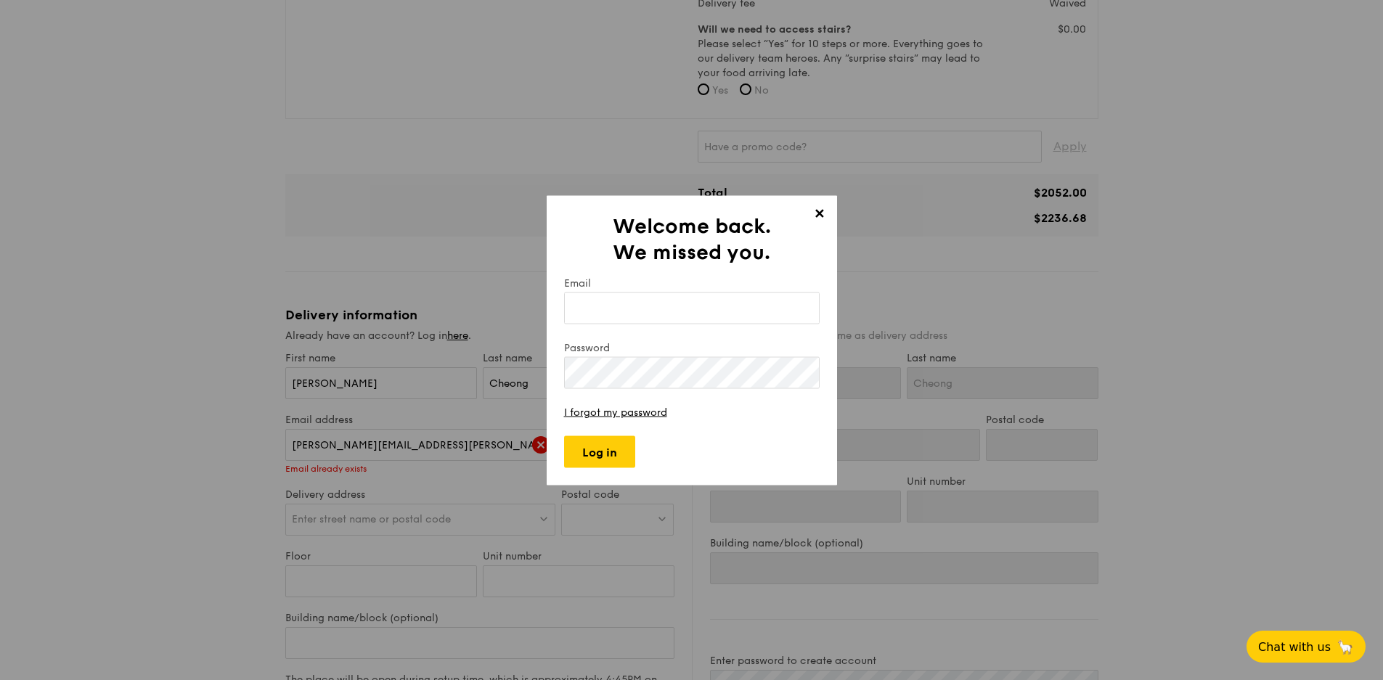
click at [572, 308] on input "Email" at bounding box center [692, 308] width 256 height 32
drag, startPoint x: 781, startPoint y: 311, endPoint x: 245, endPoint y: 308, distance: 535.1
click at [245, 308] on div "✕ Welcome back. We missed you. Email aditya.sheshagiri@dymonasia.com Password I…" at bounding box center [691, 340] width 1383 height 680
type input "bevelyn.cheong@dymonasia.com"
click at [796, 392] on form "Email bevelyn.cheong@dymonasia.com Password I forgot my password Log in" at bounding box center [692, 372] width 256 height 191
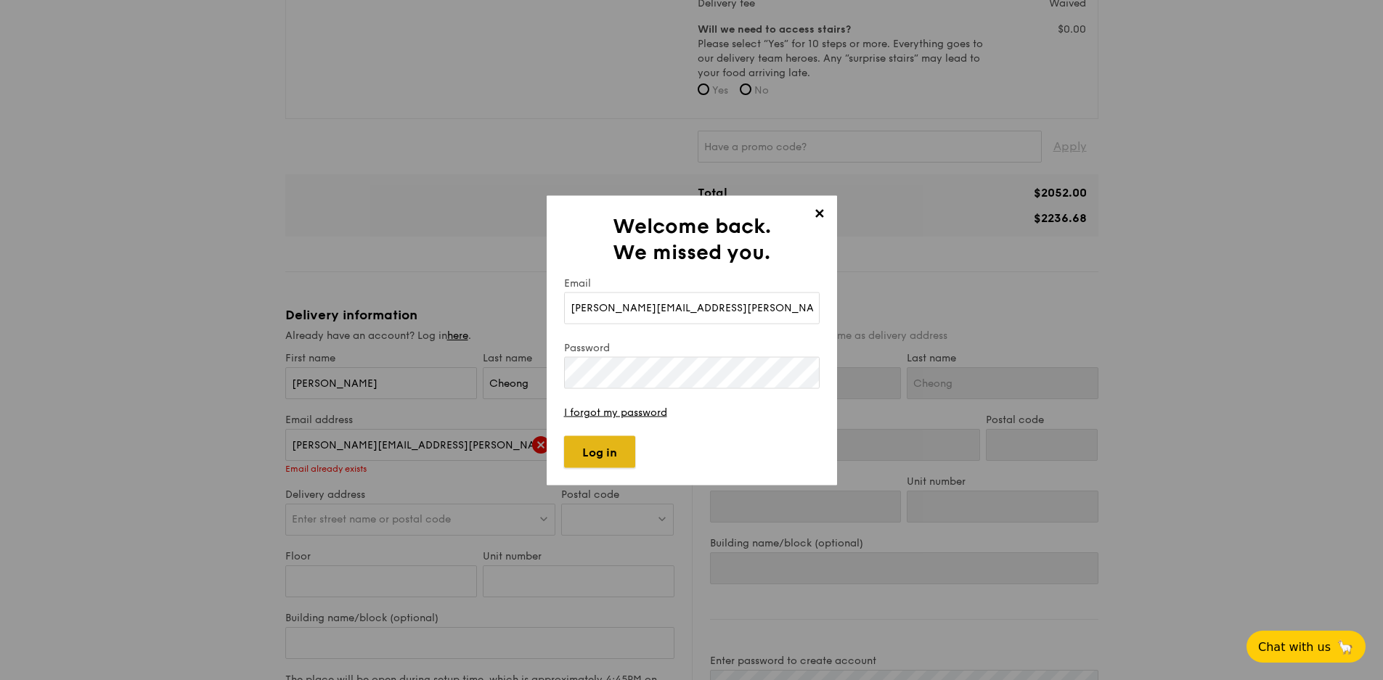
click at [622, 445] on input "Log in" at bounding box center [599, 452] width 71 height 32
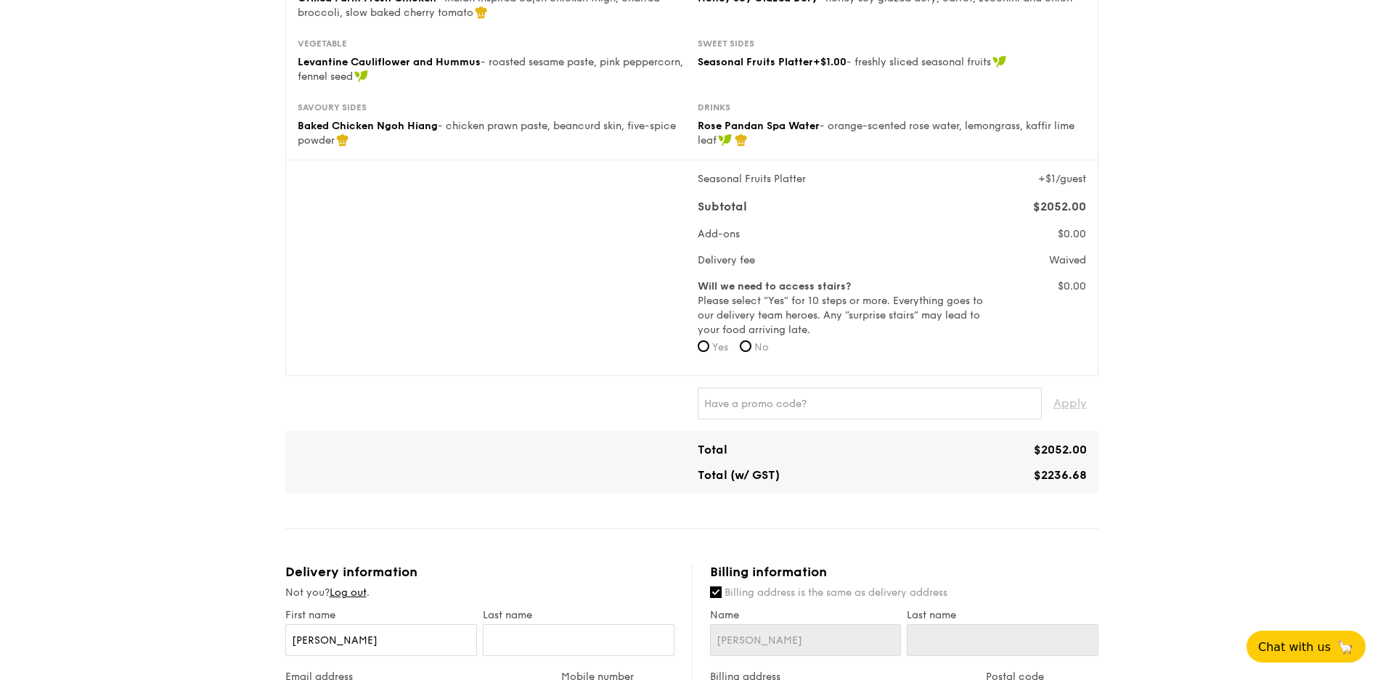
type input "1 Temasek Avenue"
type input "039192"
type input "11"
type input "01"
type input "1 Temasek Avenue"
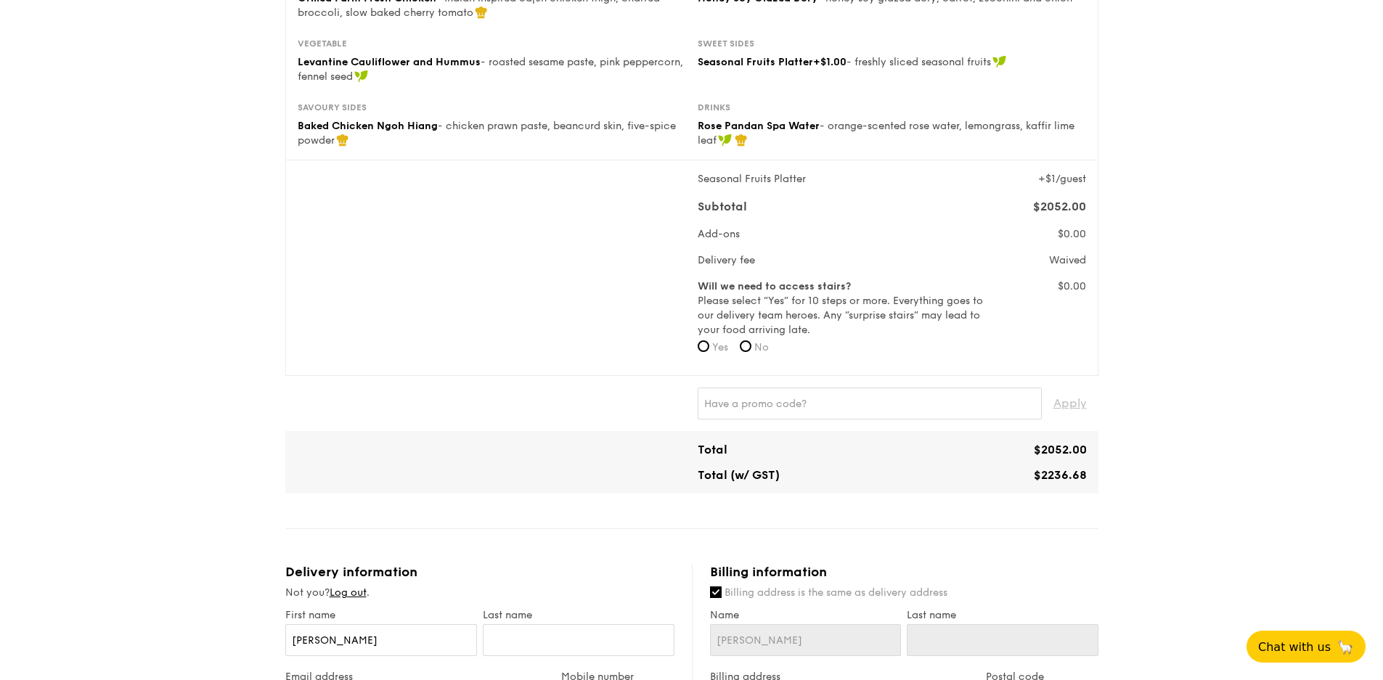
type input "039192"
type input "11"
type input "01"
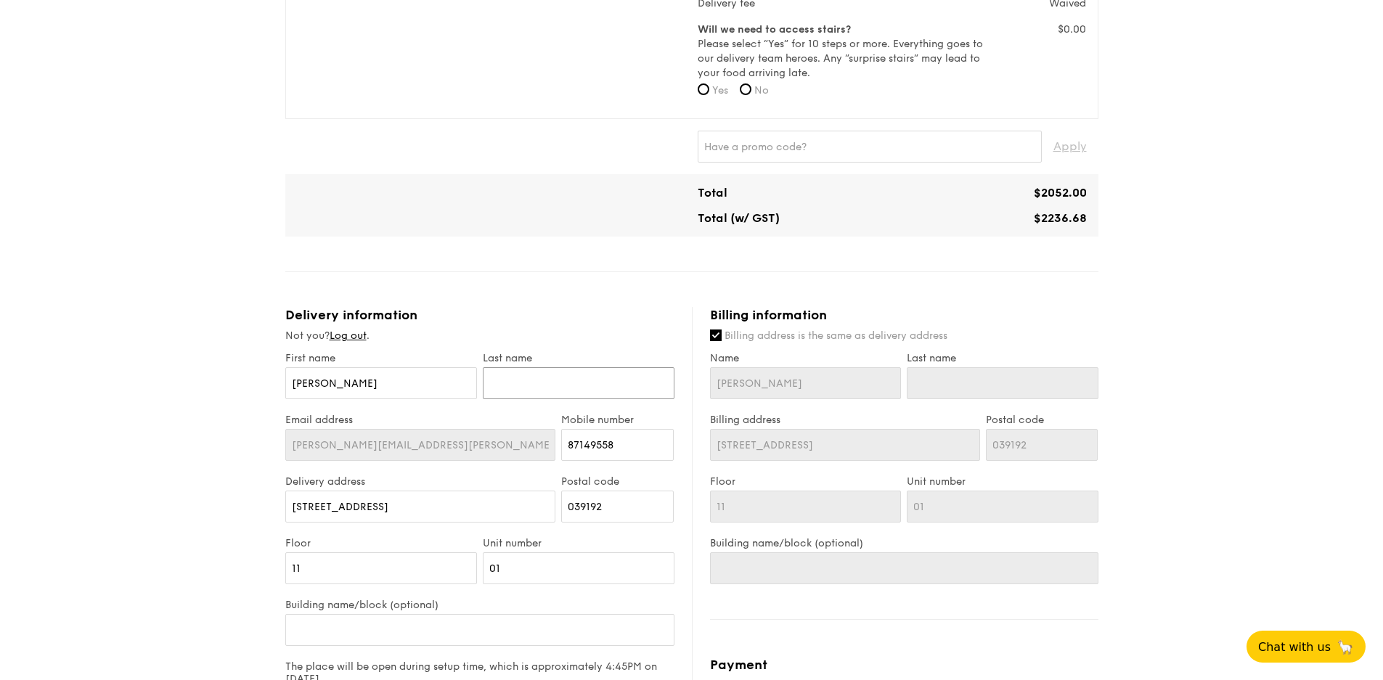
click at [543, 374] on input "text" at bounding box center [579, 383] width 192 height 32
type input "Cheong"
drag, startPoint x: 420, startPoint y: 388, endPoint x: 69, endPoint y: 355, distance: 352.2
click at [69, 355] on div "1 - Select menu 2 - Select items 3 - Check out Classic Buffet $21.80 /guest ($2…" at bounding box center [691, 233] width 1383 height 1618
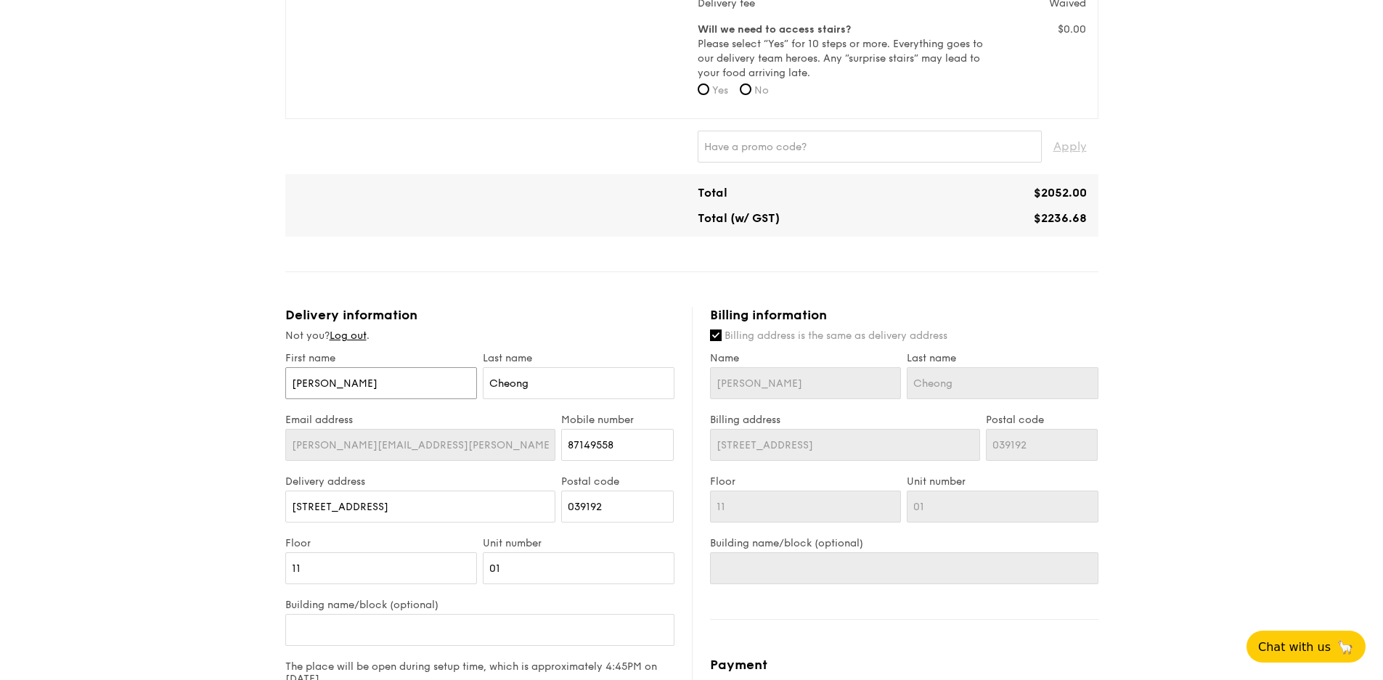
type input "K"
type input "Ke"
type input "Ker"
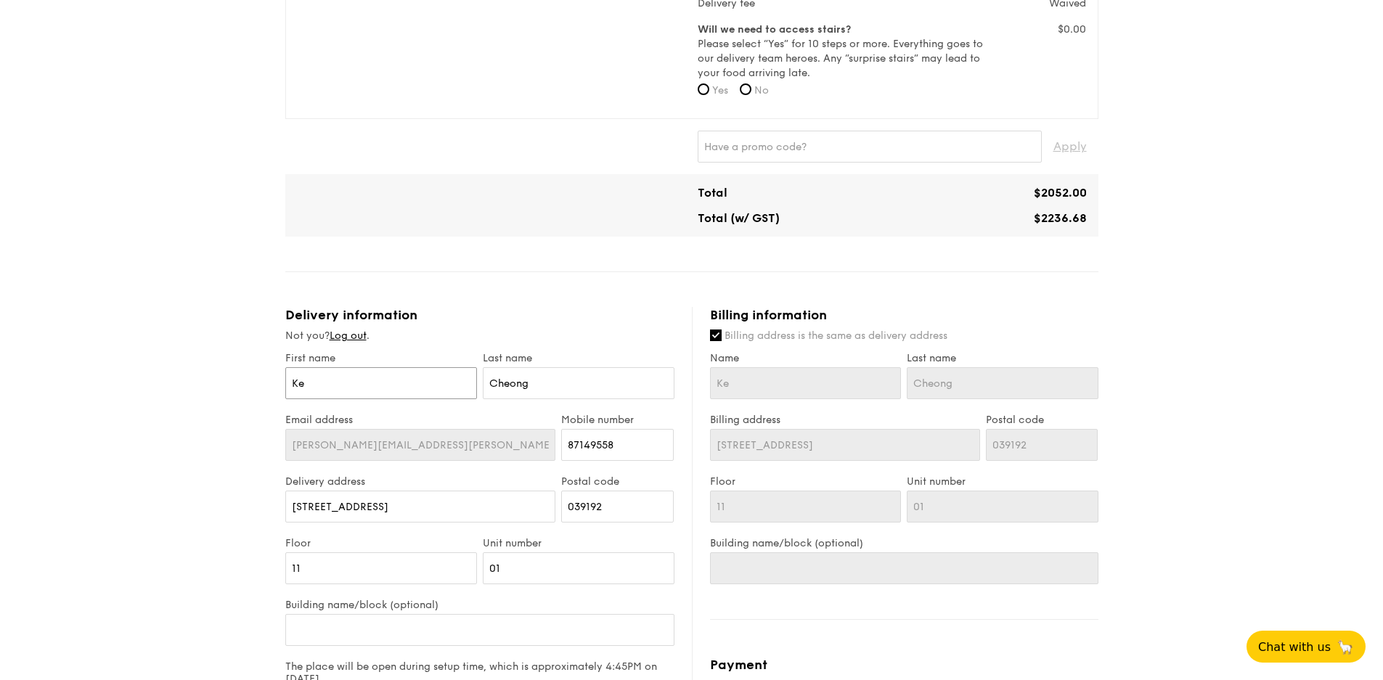
type input "Ker"
type input "Kery"
type input "Keryl"
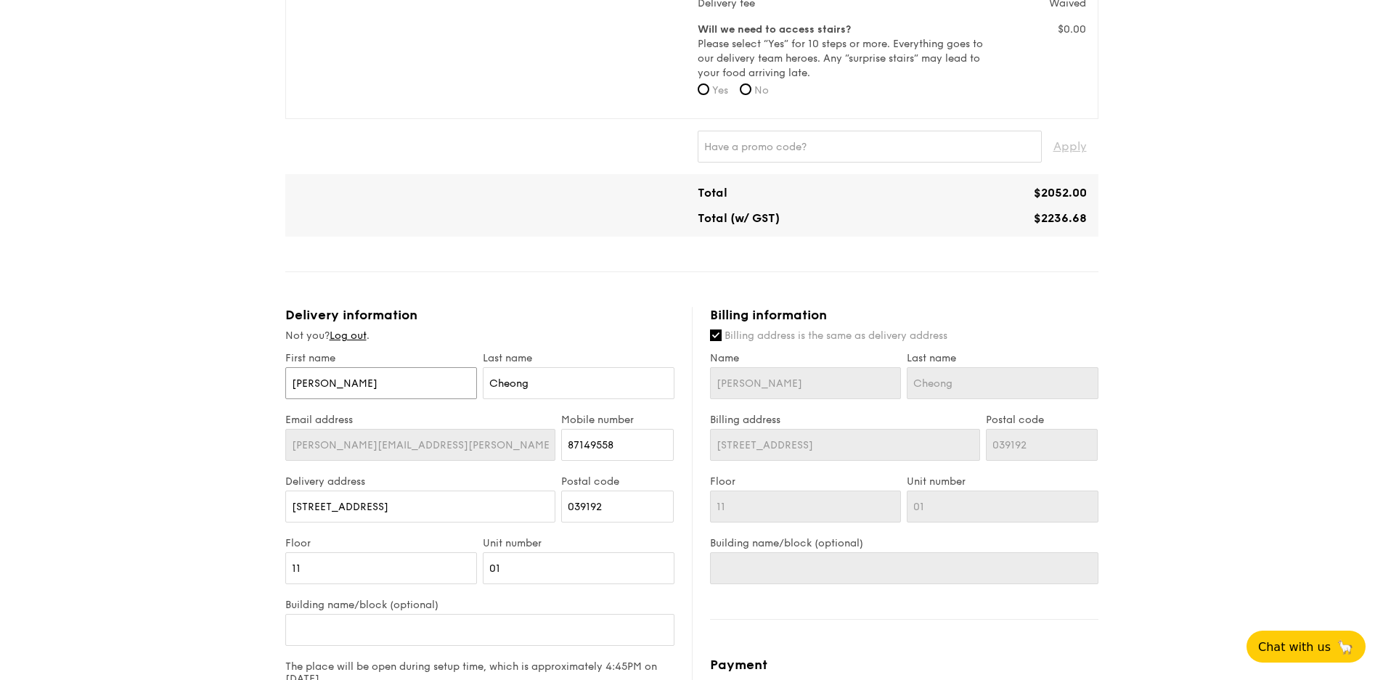
type input "Keryl"
type input "W"
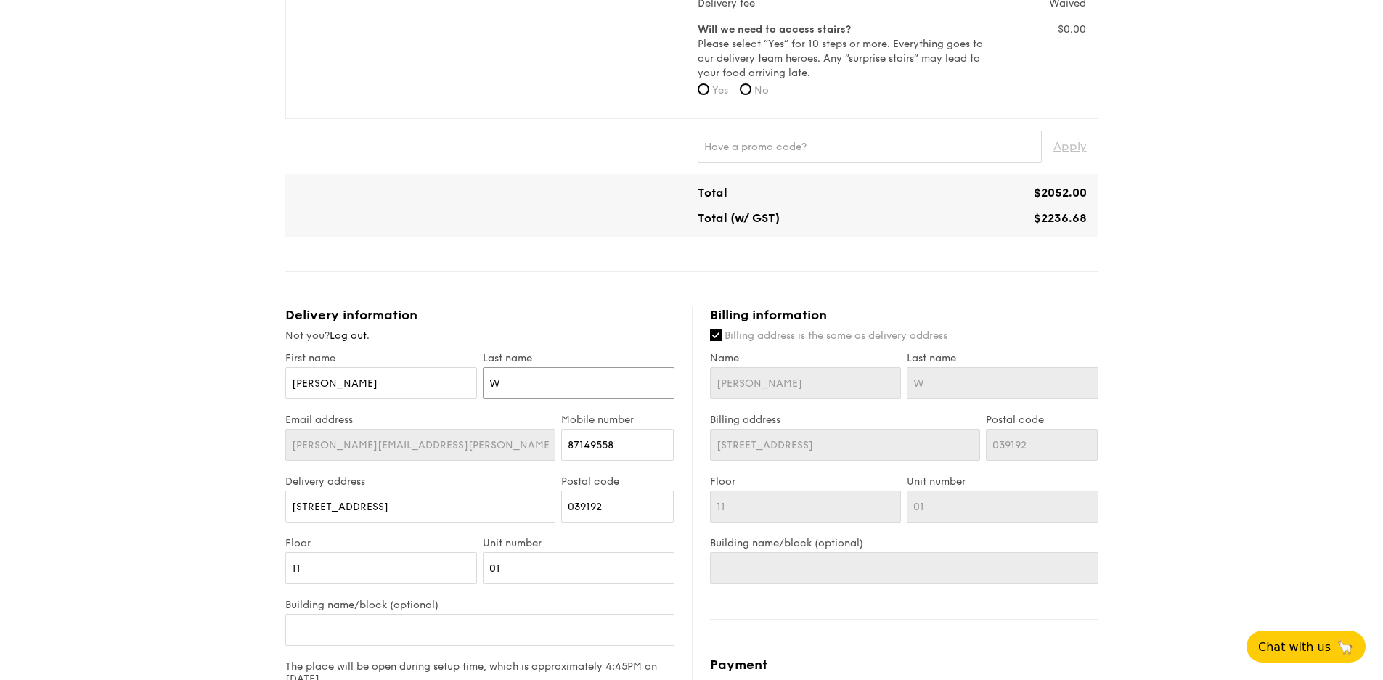
type input "Wy"
type input "W"
type input "Wu"
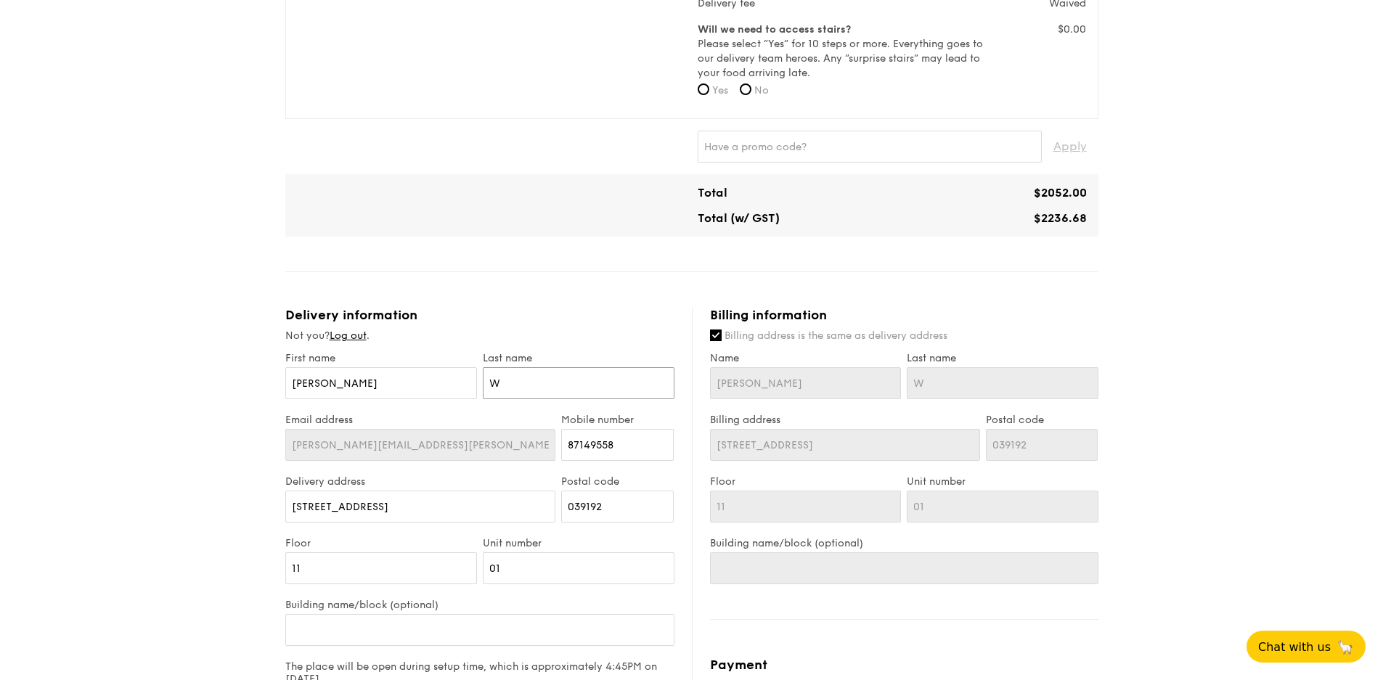
type input "Wu"
click at [385, 446] on div "Email address bevelyn.cheong@dymonasia.com Mobile number 87149558" at bounding box center [479, 445] width 395 height 62
paste input "6596878107"
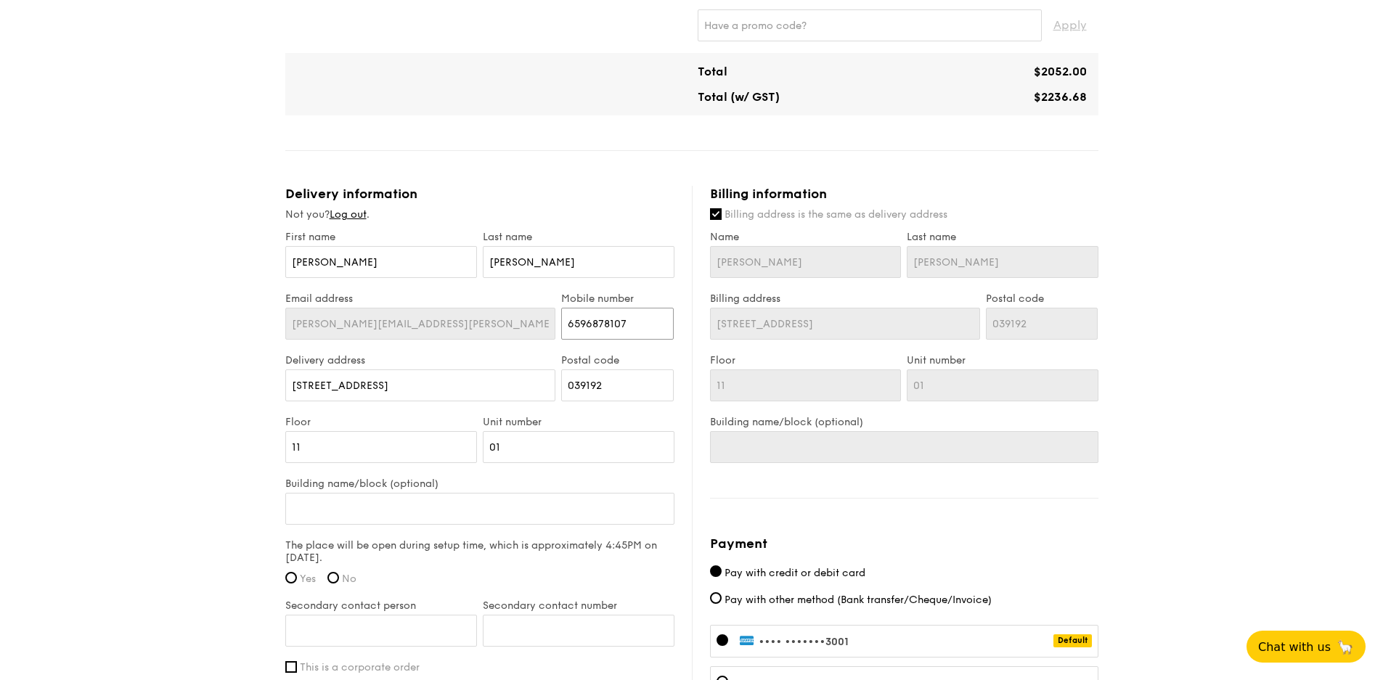
type input "6596878107"
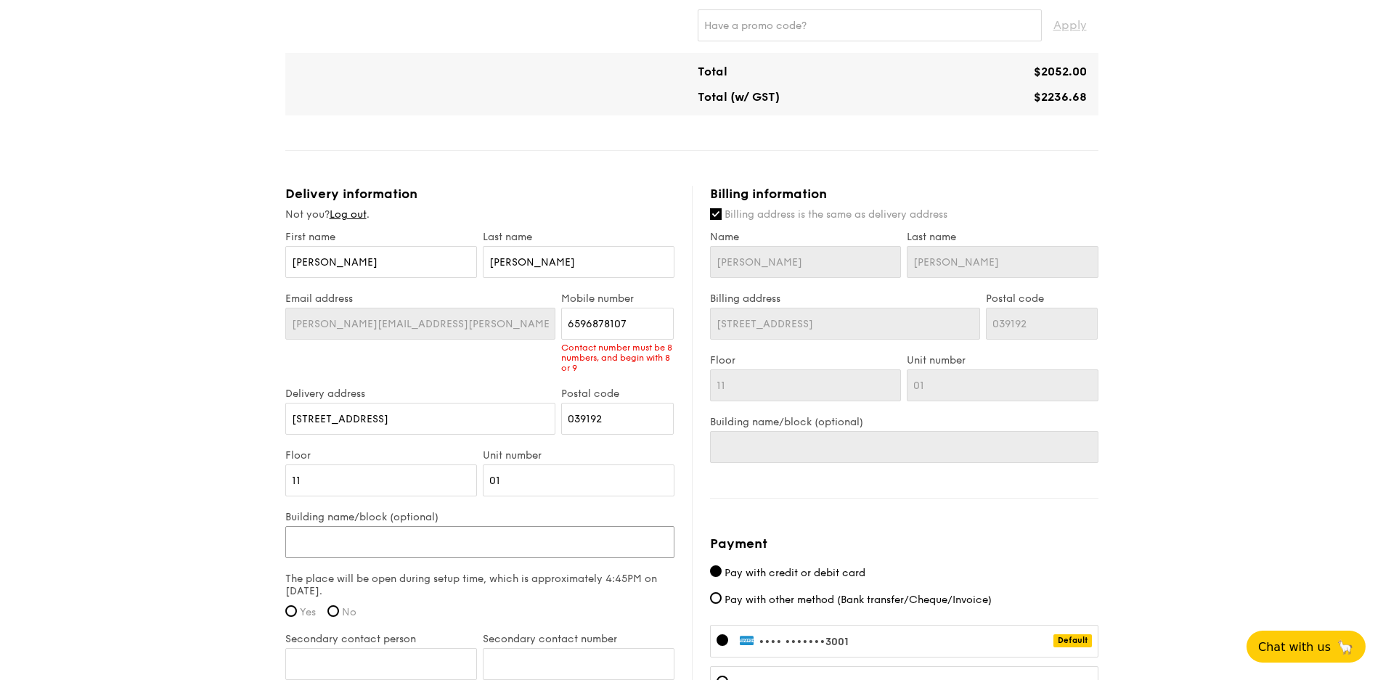
click at [370, 508] on div "First name Keryl Last name Wu Email address bevelyn.cheong@dymonasia.com Mobile…" at bounding box center [479, 563] width 389 height 665
type input "M"
type input "Mi"
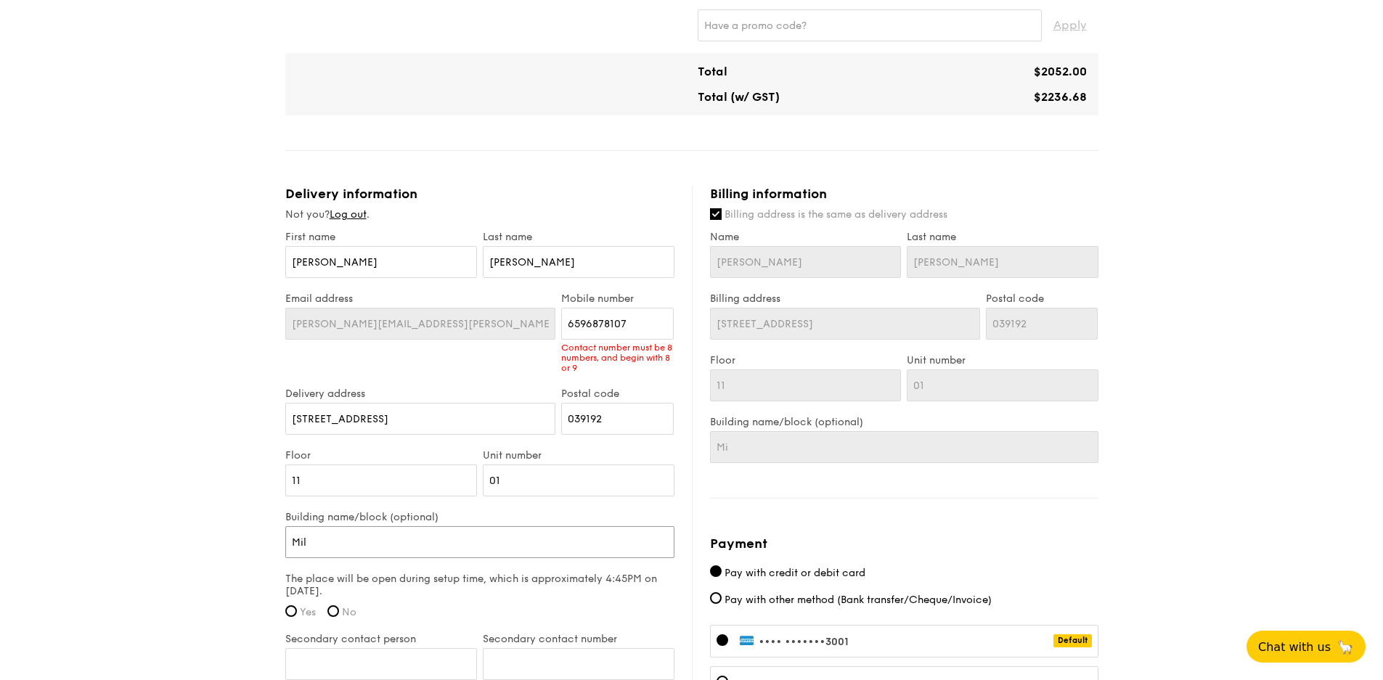
type input "Mill"
type input "Mille"
type input "Millen"
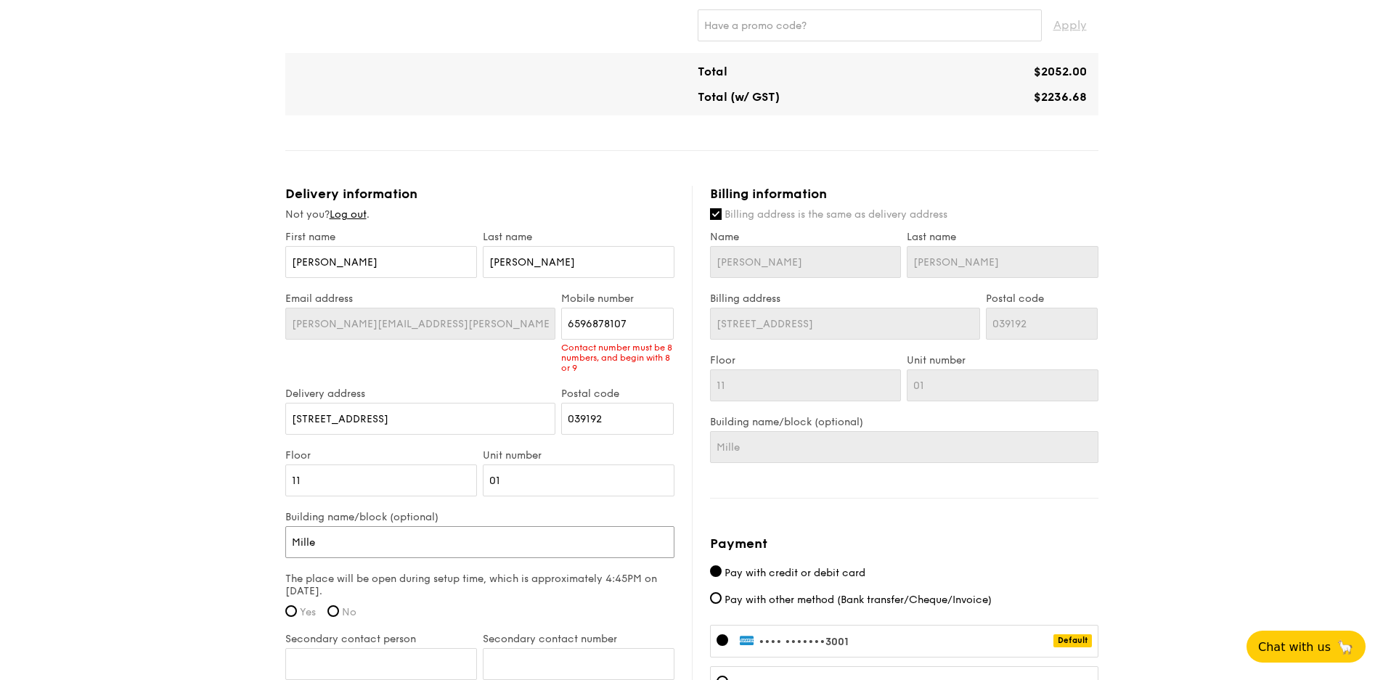
type input "Millen"
type input "Milleni"
type input "Millenia"
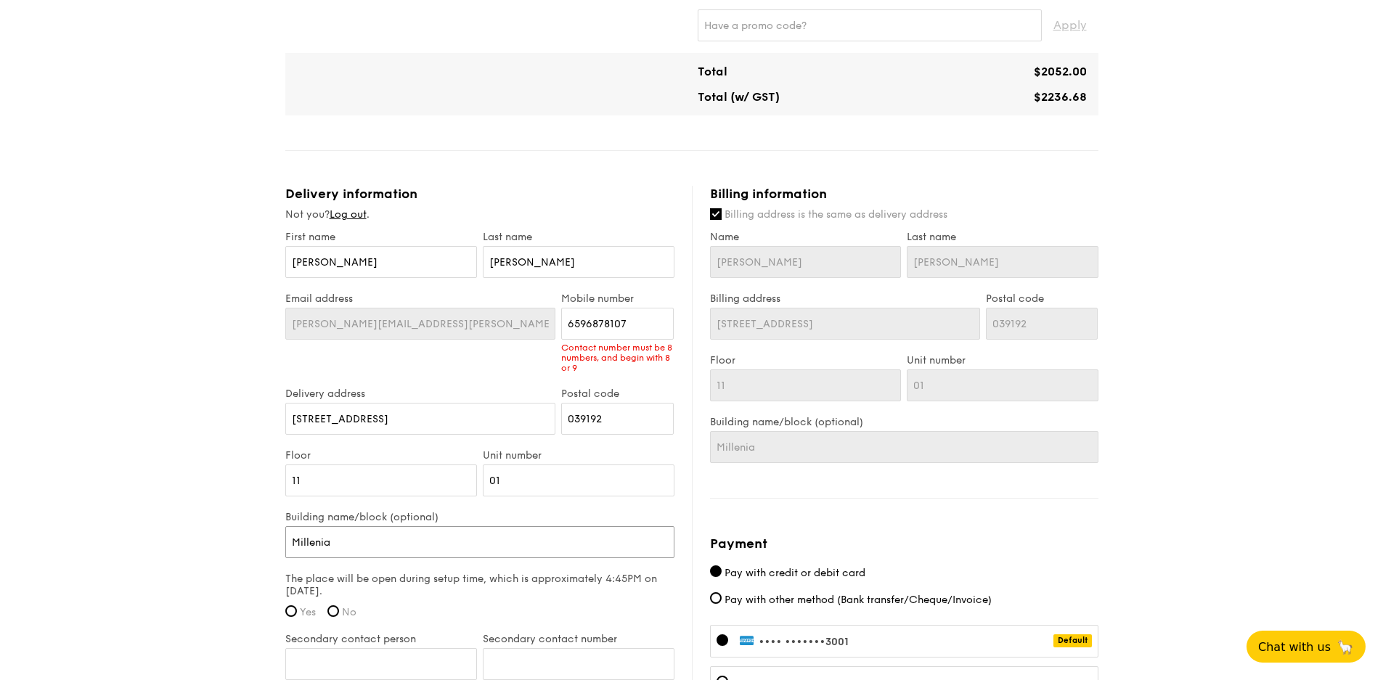
type input "Millenia"
type input "Millenia T"
type input "Millenia To"
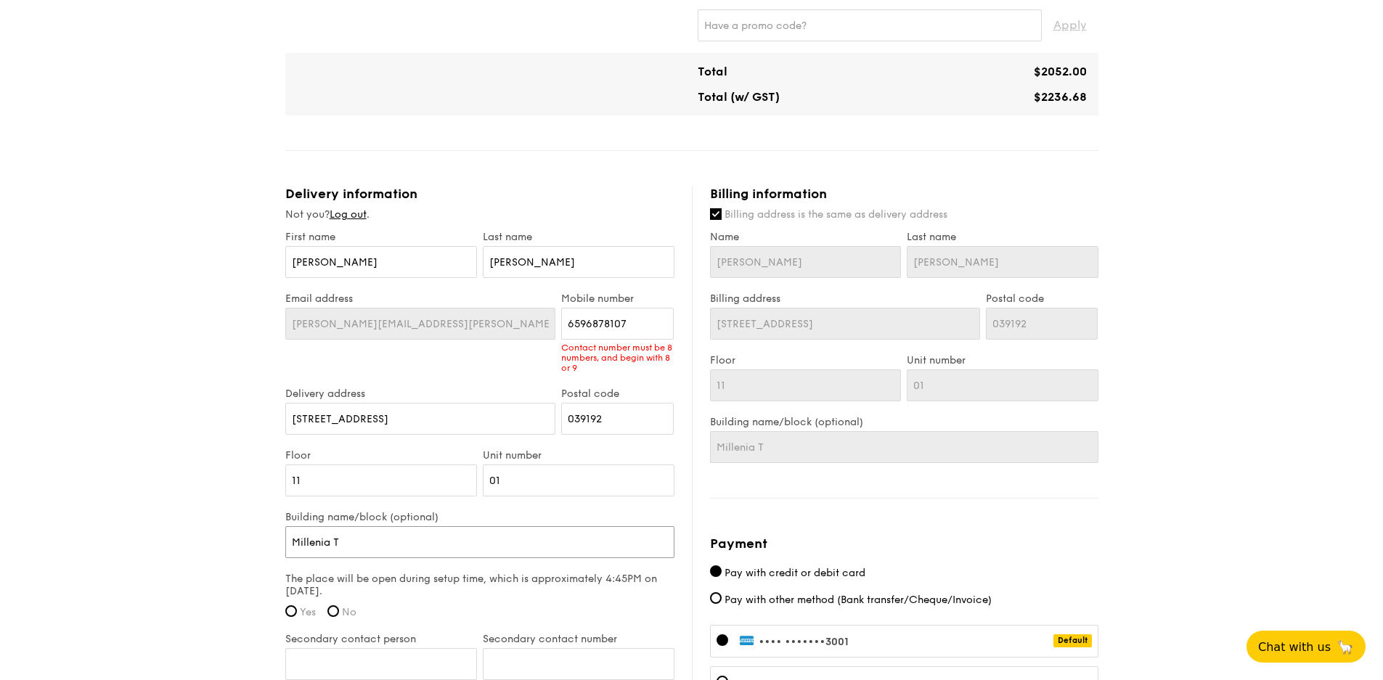
type input "Millenia To"
type input "Millenia Tow"
type input "Millenia Towe"
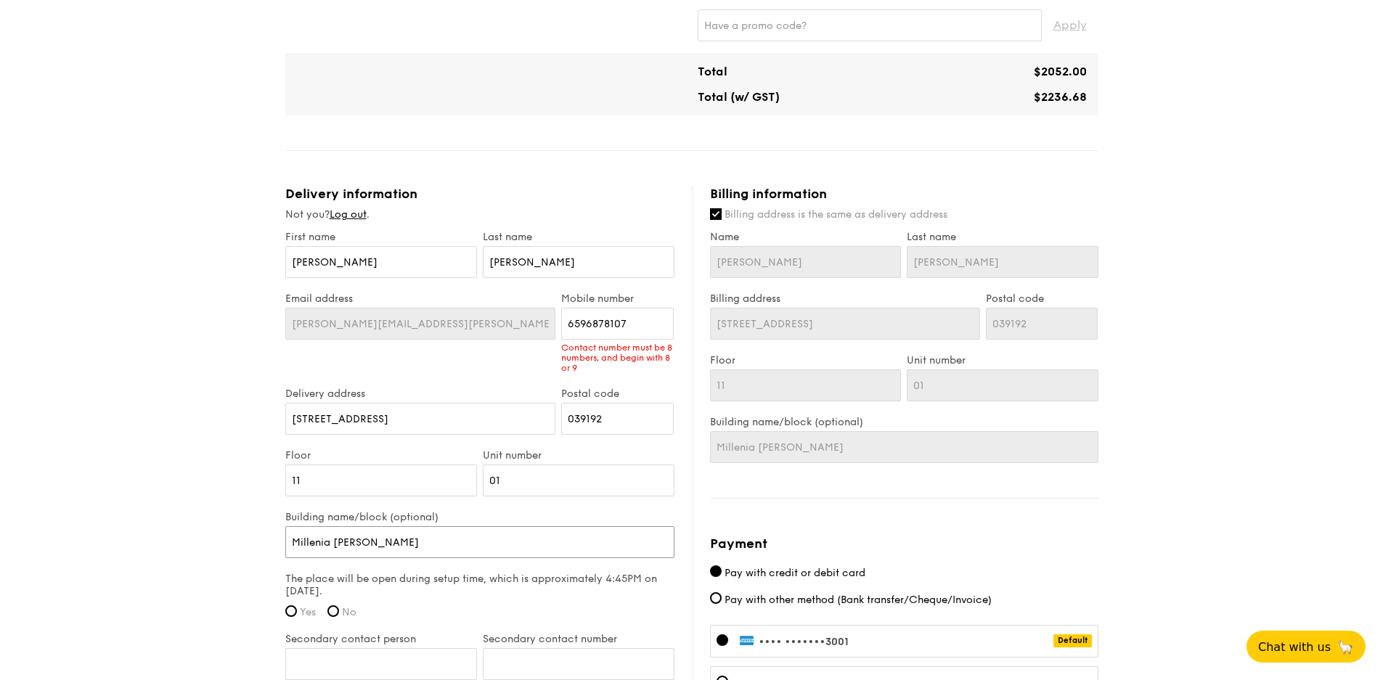
type input "Millenia Tower"
click at [388, 319] on div "Email address bevelyn.cheong@dymonasia.com Mobile number 6596878107 Contact num…" at bounding box center [479, 340] width 395 height 95
type input "96878107"
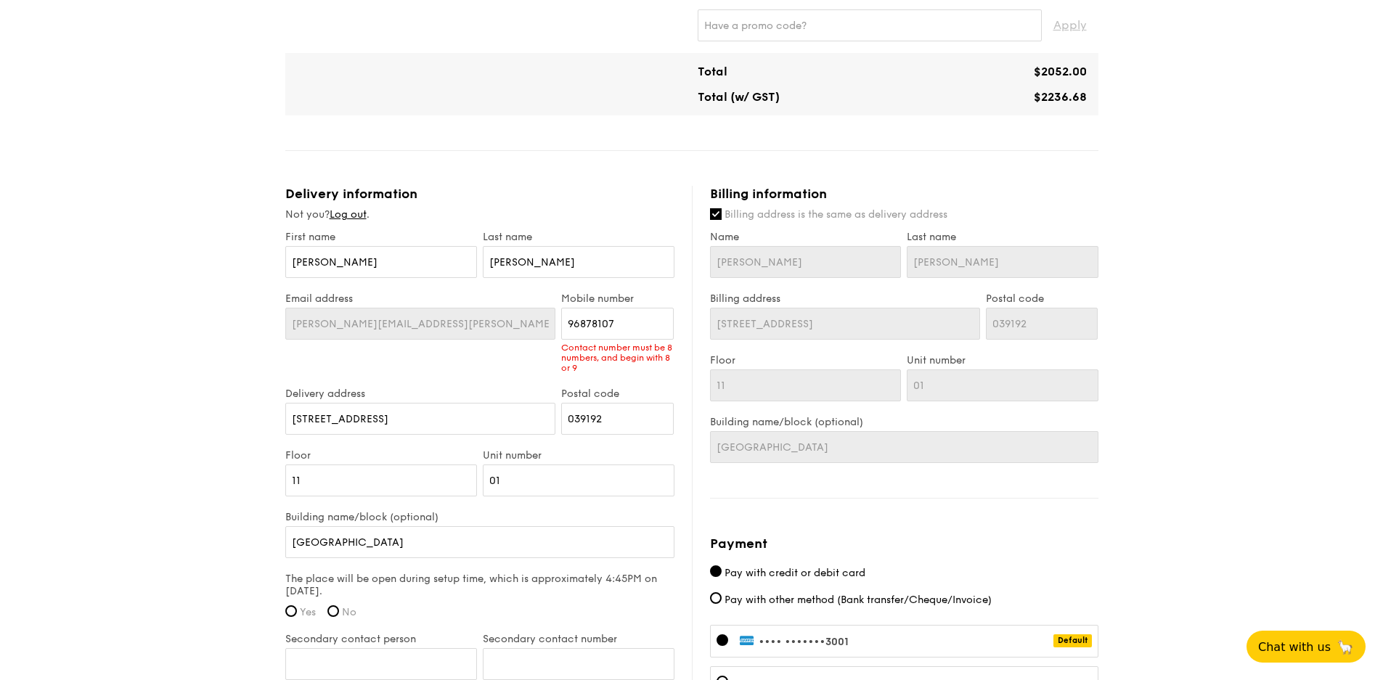
click at [191, 399] on div "1 - Select menu 2 - Select items 3 - Check out Classic Buffet $21.80 /guest ($2…" at bounding box center [691, 128] width 1383 height 1651
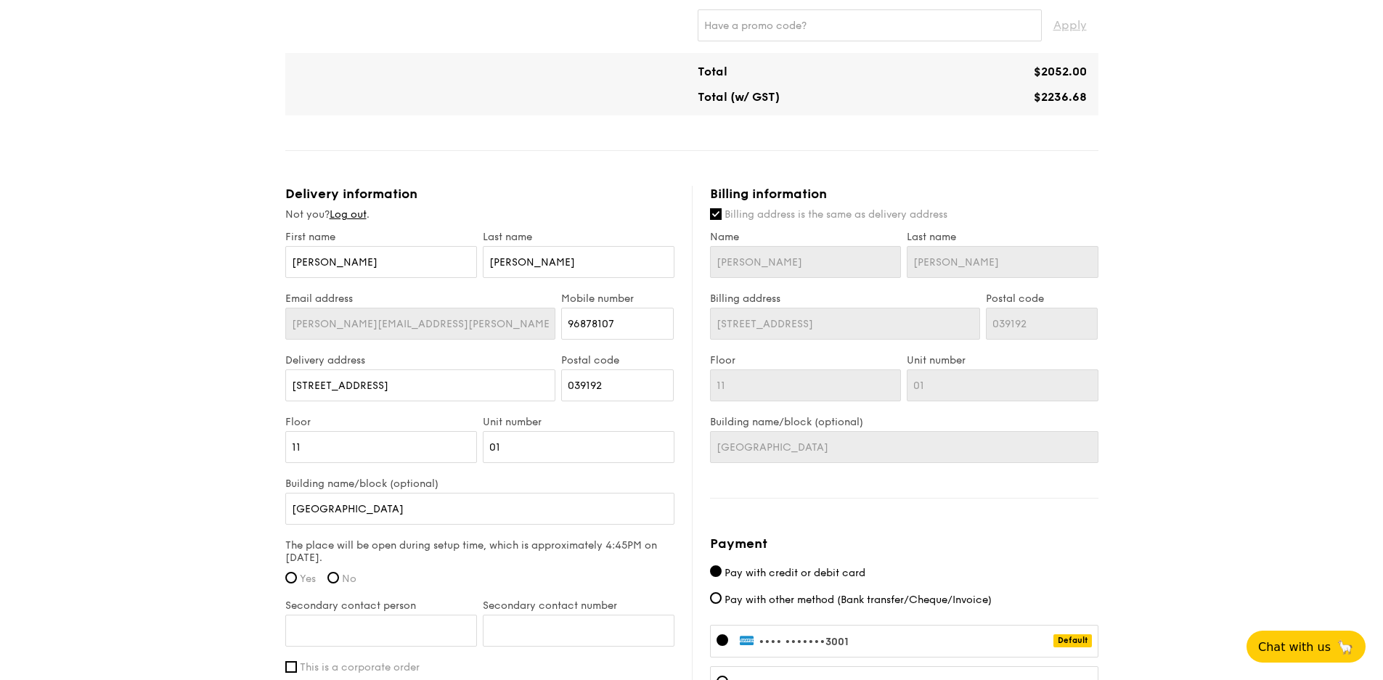
scroll to position [847, 0]
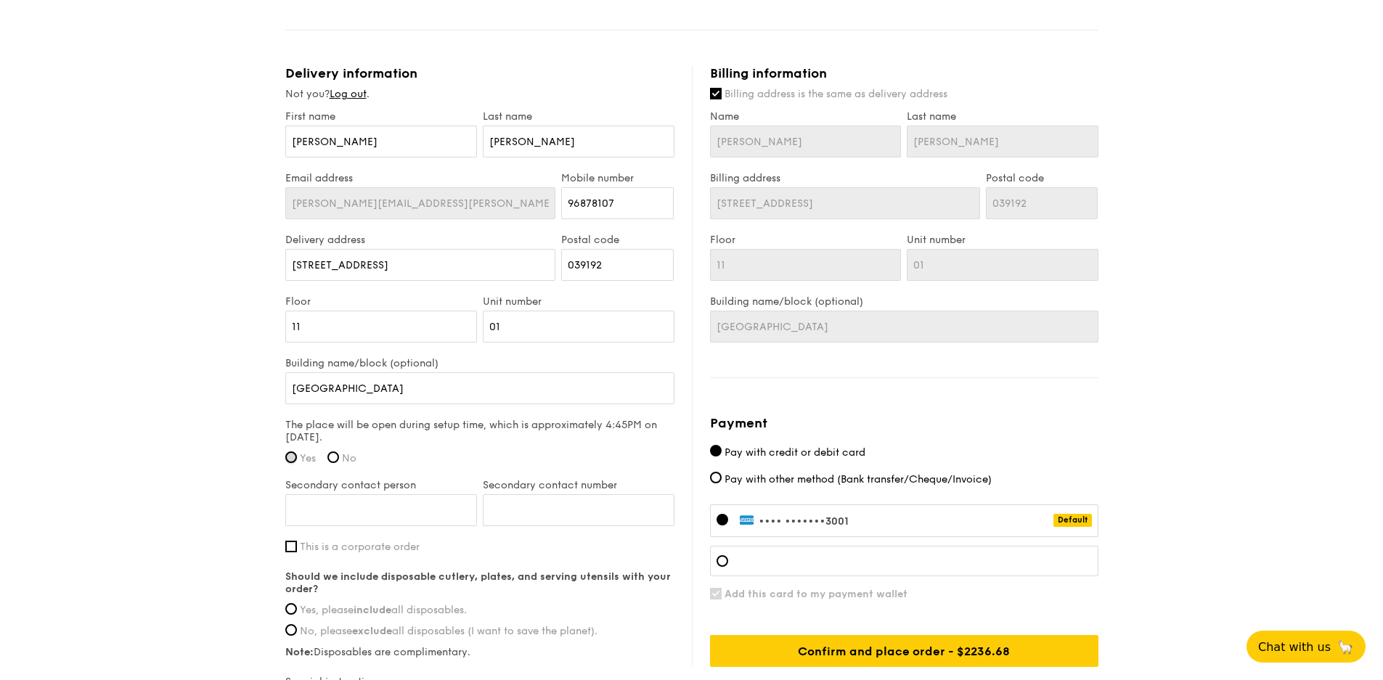
click at [293, 457] on input "Yes" at bounding box center [291, 458] width 12 height 12
radio input "true"
click at [328, 510] on input "Secondary contact person" at bounding box center [381, 510] width 192 height 32
click at [362, 507] on input "Secondary contact person" at bounding box center [381, 510] width 192 height 32
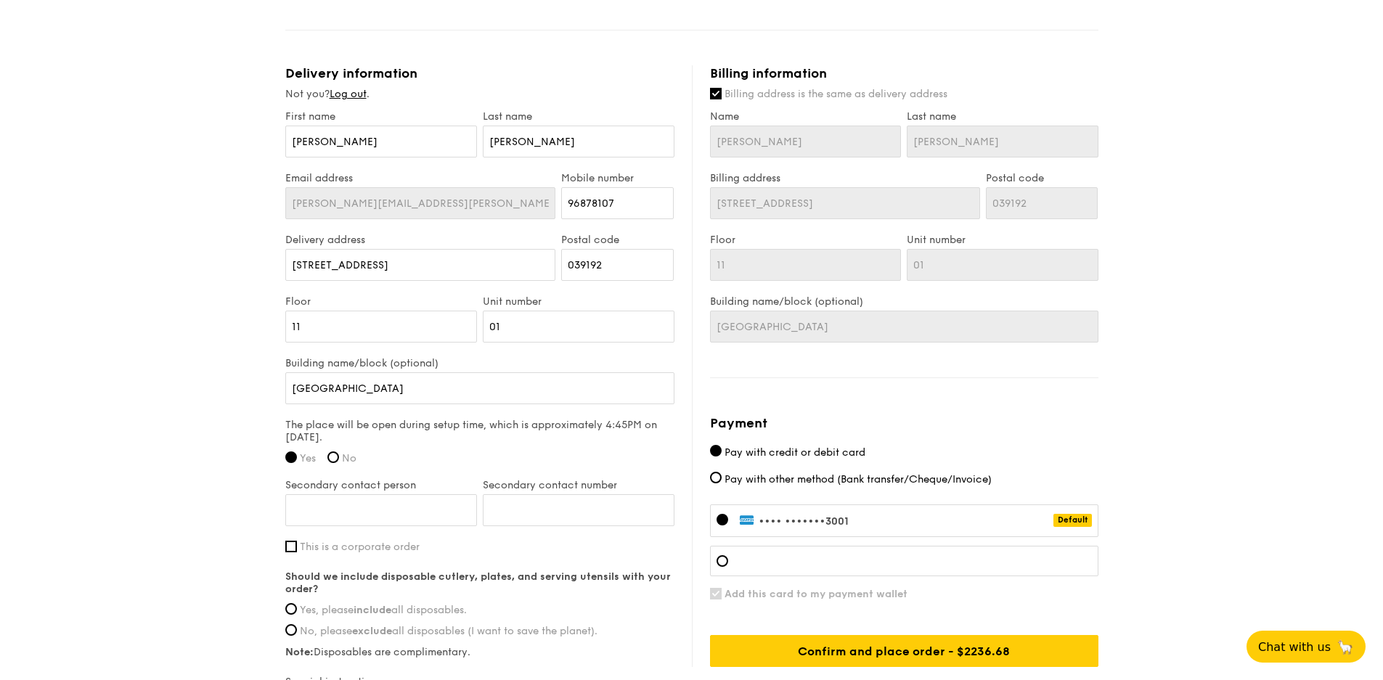
click at [312, 516] on input "Secondary contact person" at bounding box center [381, 510] width 192 height 32
type input "Hilda Heng"
click at [572, 502] on input "Secondary contact number" at bounding box center [579, 510] width 192 height 32
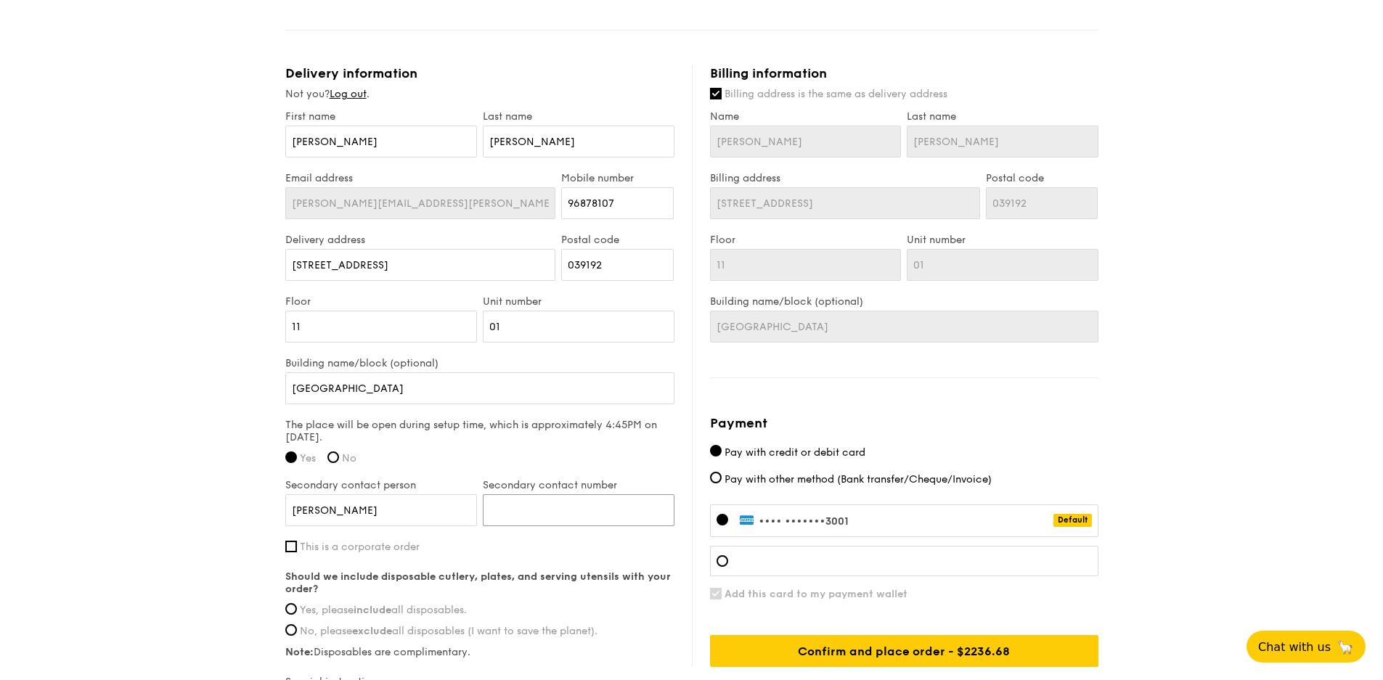
paste input "6598324119"
drag, startPoint x: 509, startPoint y: 508, endPoint x: 67, endPoint y: 493, distance: 442.5
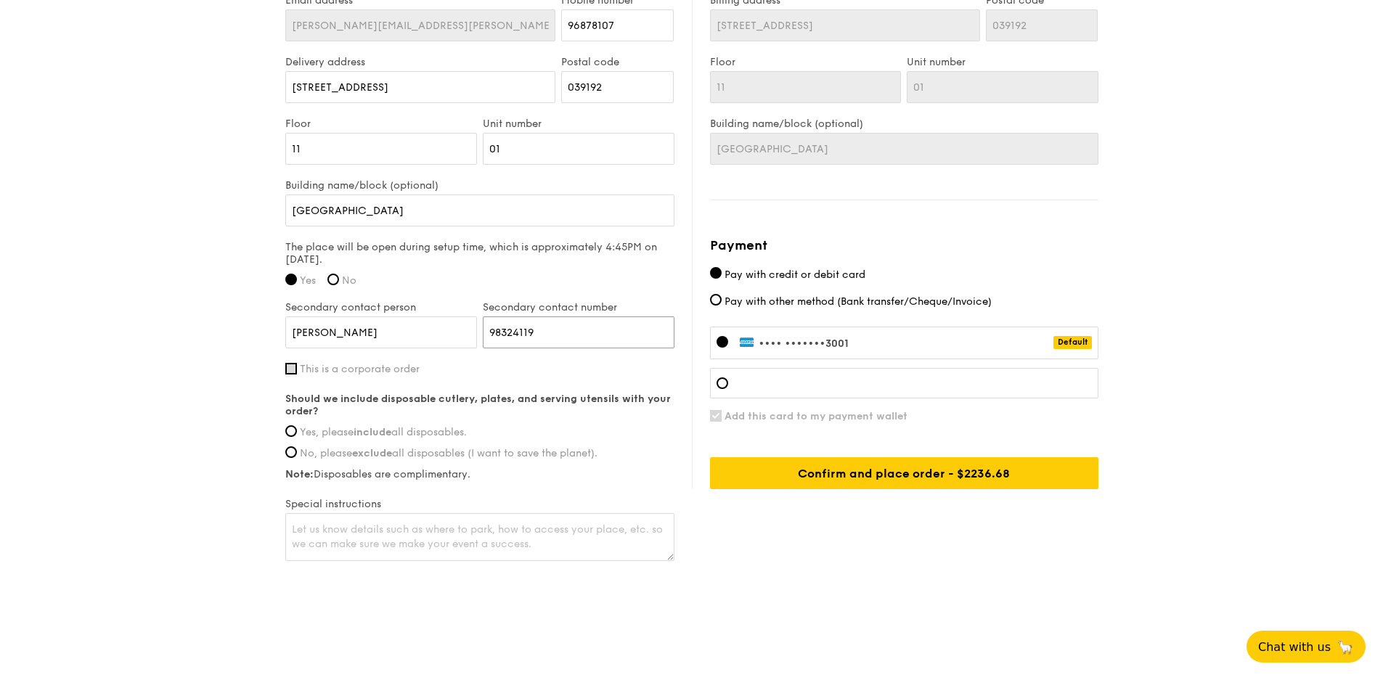
type input "98324119"
click at [295, 369] on input "This is a corporate order" at bounding box center [291, 369] width 12 height 12
checkbox input "true"
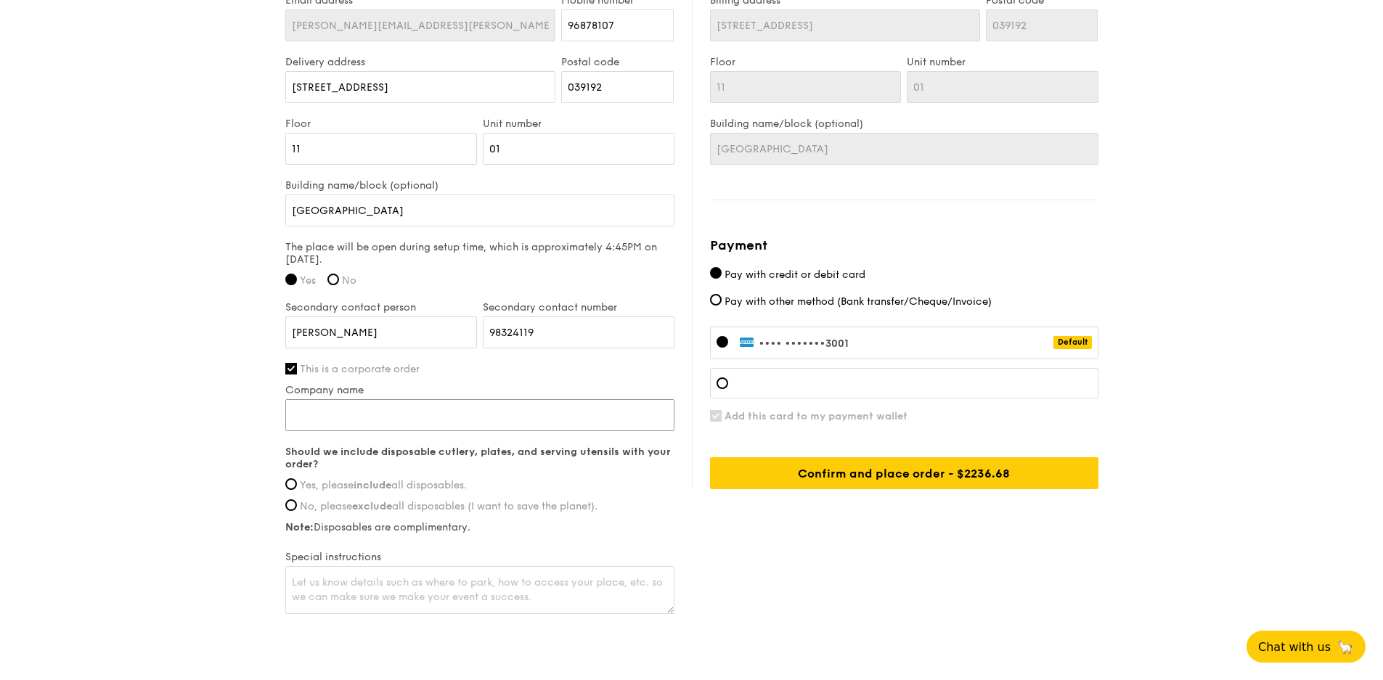
click at [413, 409] on input "Company name" at bounding box center [479, 415] width 389 height 32
type input "DYMON ASIA CAPITAL (SINGAPORE) PTE LTD"
click at [314, 484] on span "Yes, please include all disposables." at bounding box center [383, 485] width 167 height 12
click at [297, 484] on input "Yes, please include all disposables." at bounding box center [291, 484] width 12 height 12
radio input "true"
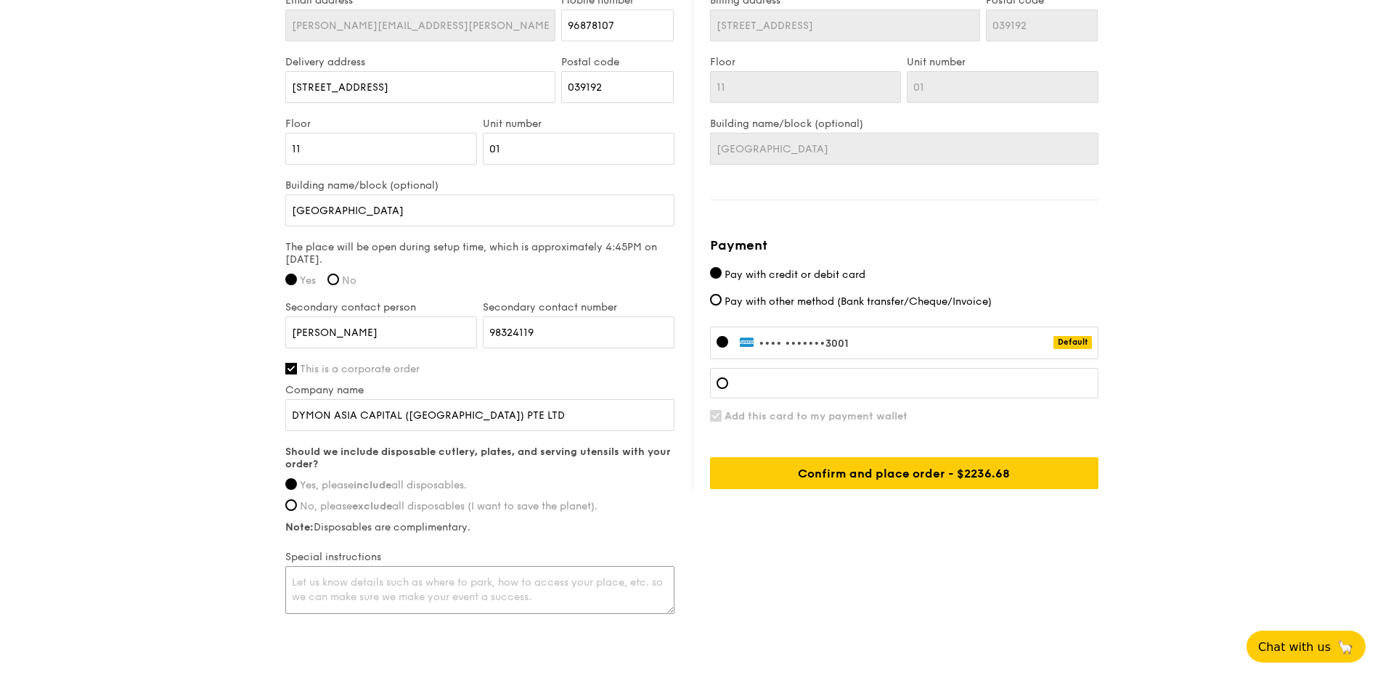
click at [412, 577] on textarea at bounding box center [479, 590] width 389 height 48
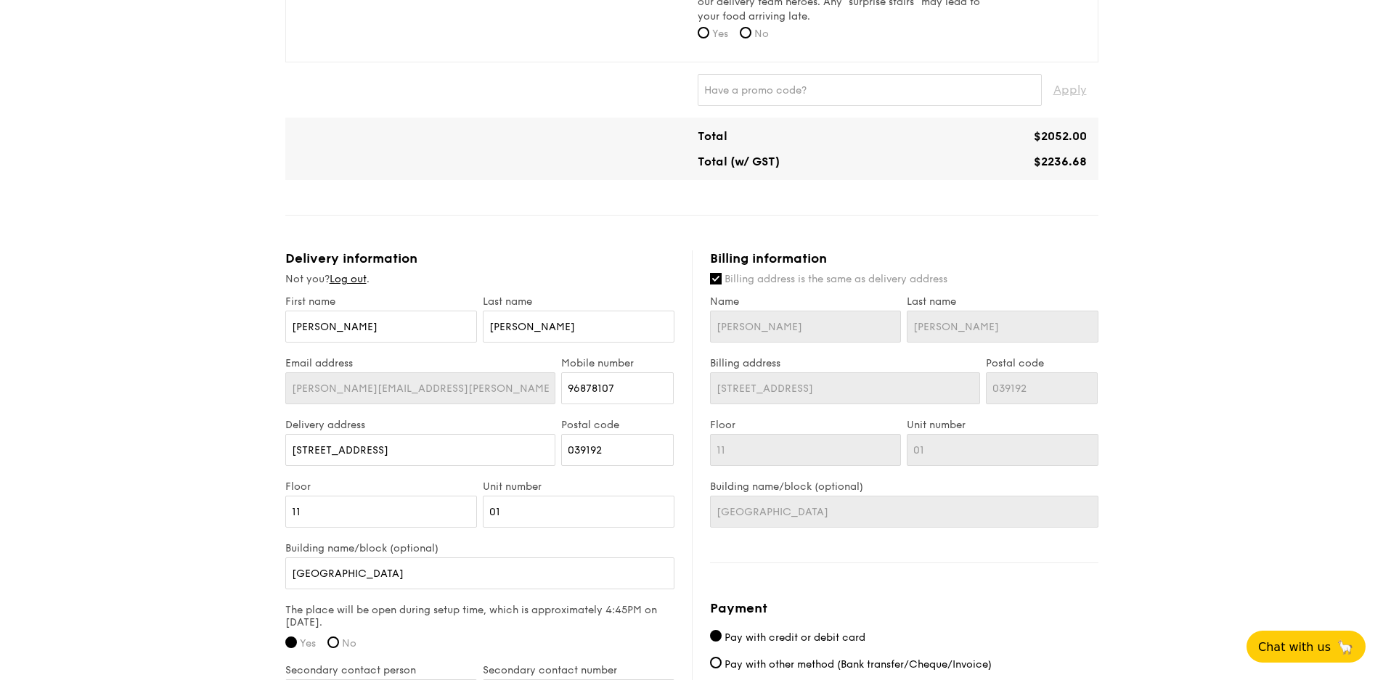
scroll to position [783, 0]
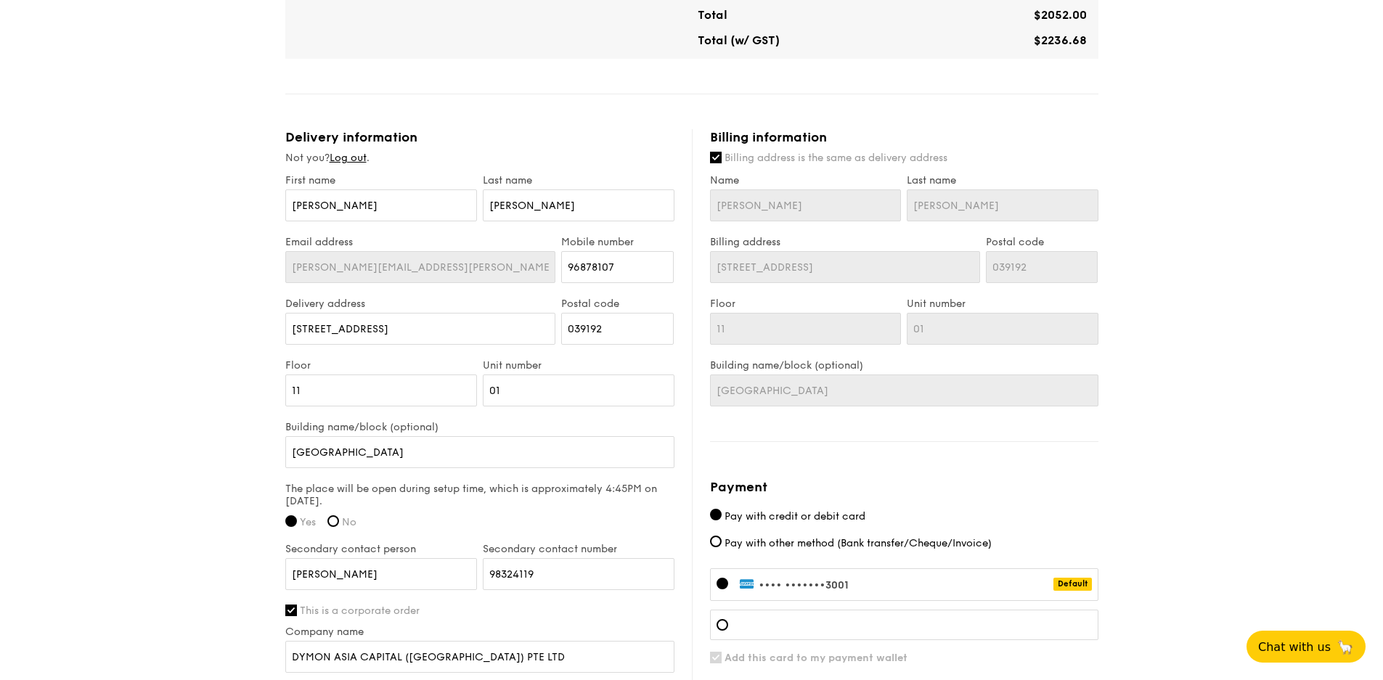
type textarea "Please call Keryl @ 9687 8107 upon arrival. Thank you."
click at [710, 158] on input "Billing address is the same as delivery address" at bounding box center [716, 158] width 12 height 12
checkbox input "false"
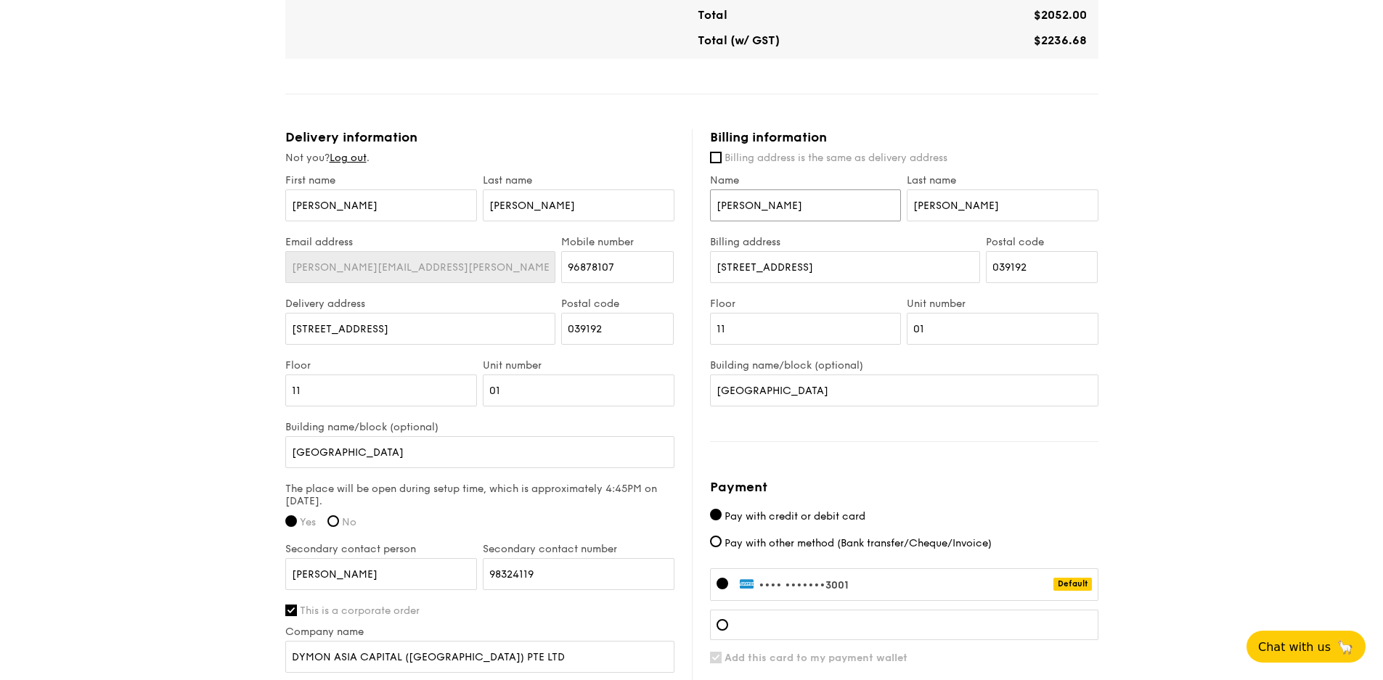
click at [761, 212] on input "Keryl" at bounding box center [806, 206] width 192 height 32
drag, startPoint x: 775, startPoint y: 203, endPoint x: 384, endPoint y: 216, distance: 390.8
click at [393, 214] on div "Delivery information Not you? Log out . First name Keryl Last name Wu Email add…" at bounding box center [691, 494] width 813 height 730
type input "JANICE GOH"
drag, startPoint x: 964, startPoint y: 205, endPoint x: 803, endPoint y: 181, distance: 162.2
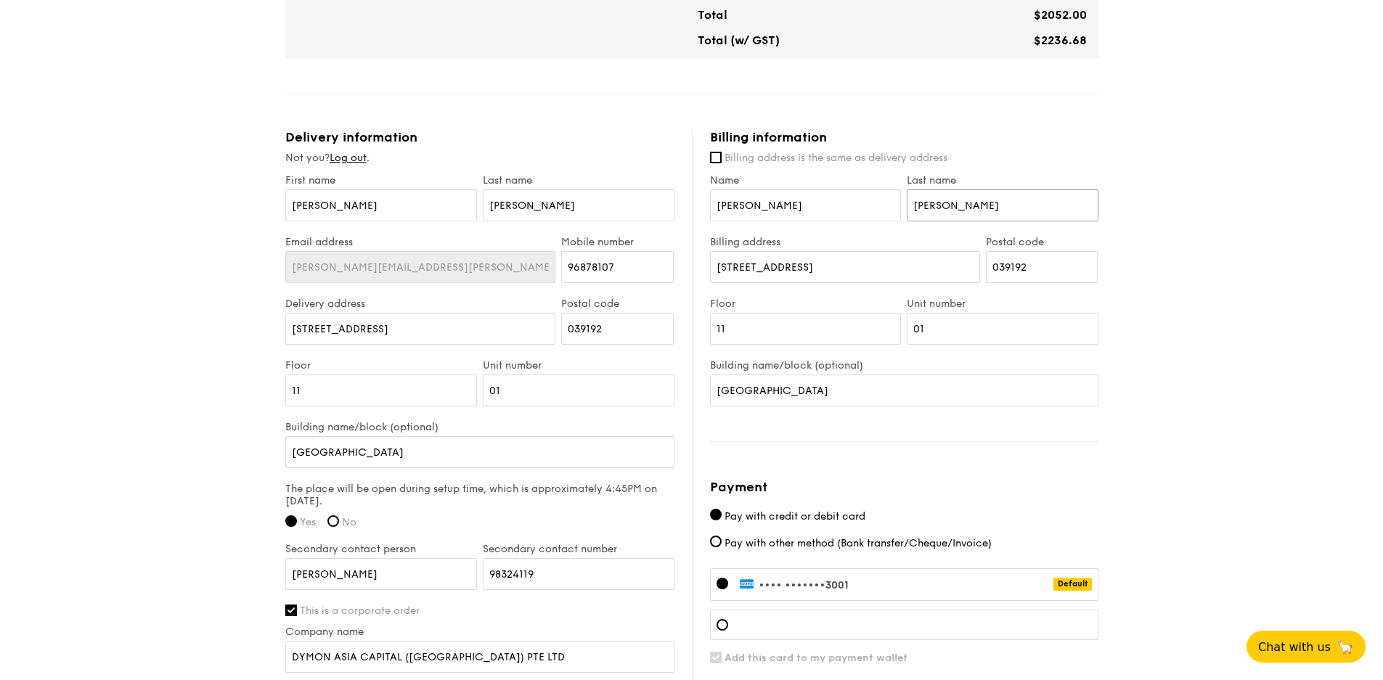
click at [820, 202] on div "Name JANICE GOH Last name Wu" at bounding box center [904, 205] width 394 height 62
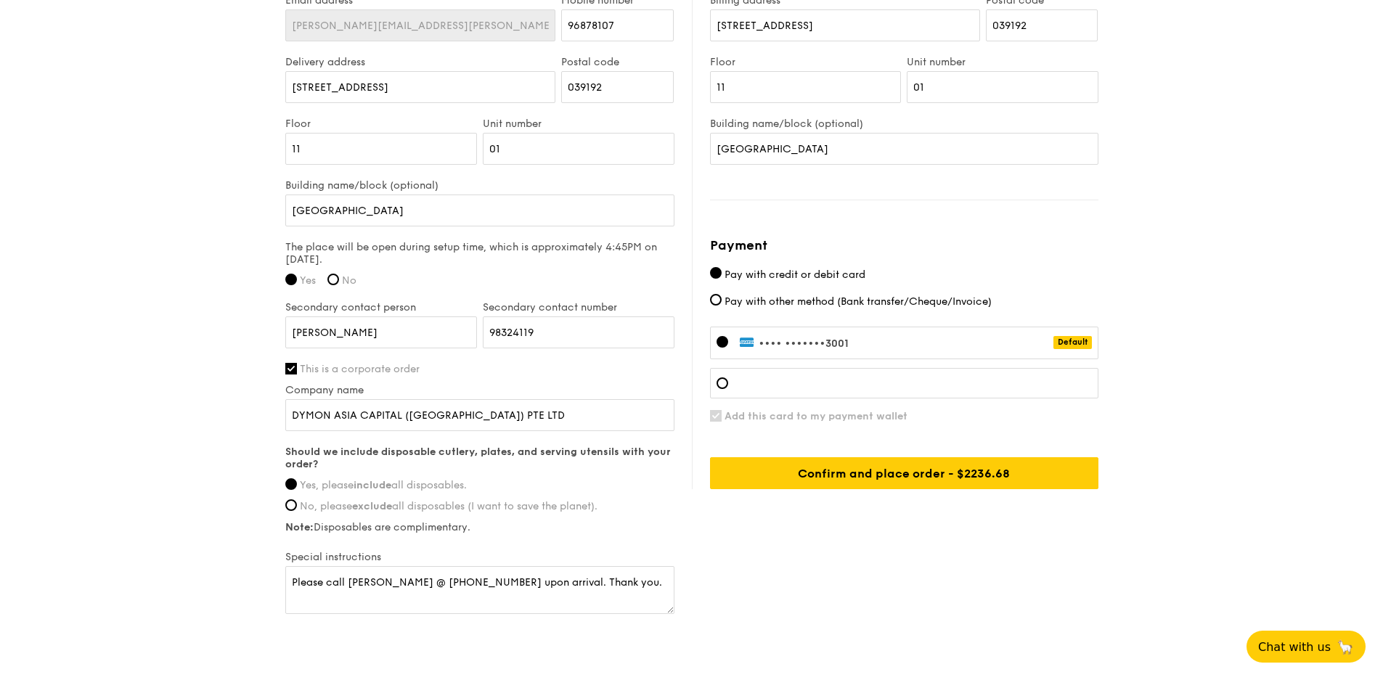
scroll to position [540, 0]
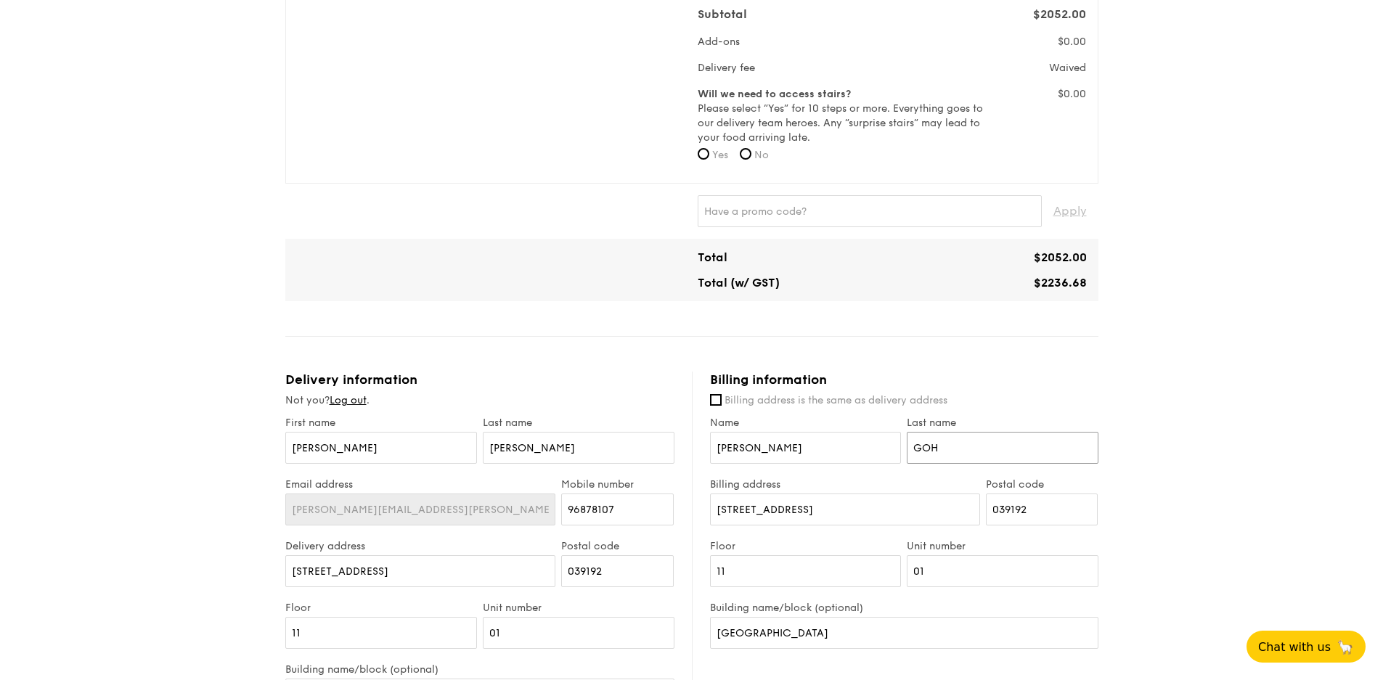
type input "GOH"
click at [762, 452] on input "JANICE GOH" at bounding box center [806, 448] width 192 height 32
drag, startPoint x: 752, startPoint y: 441, endPoint x: 1044, endPoint y: 385, distance: 297.9
click at [1002, 403] on div "Billing address is the same as delivery address Name JANICE GOH Last name GOH B…" at bounding box center [904, 522] width 388 height 256
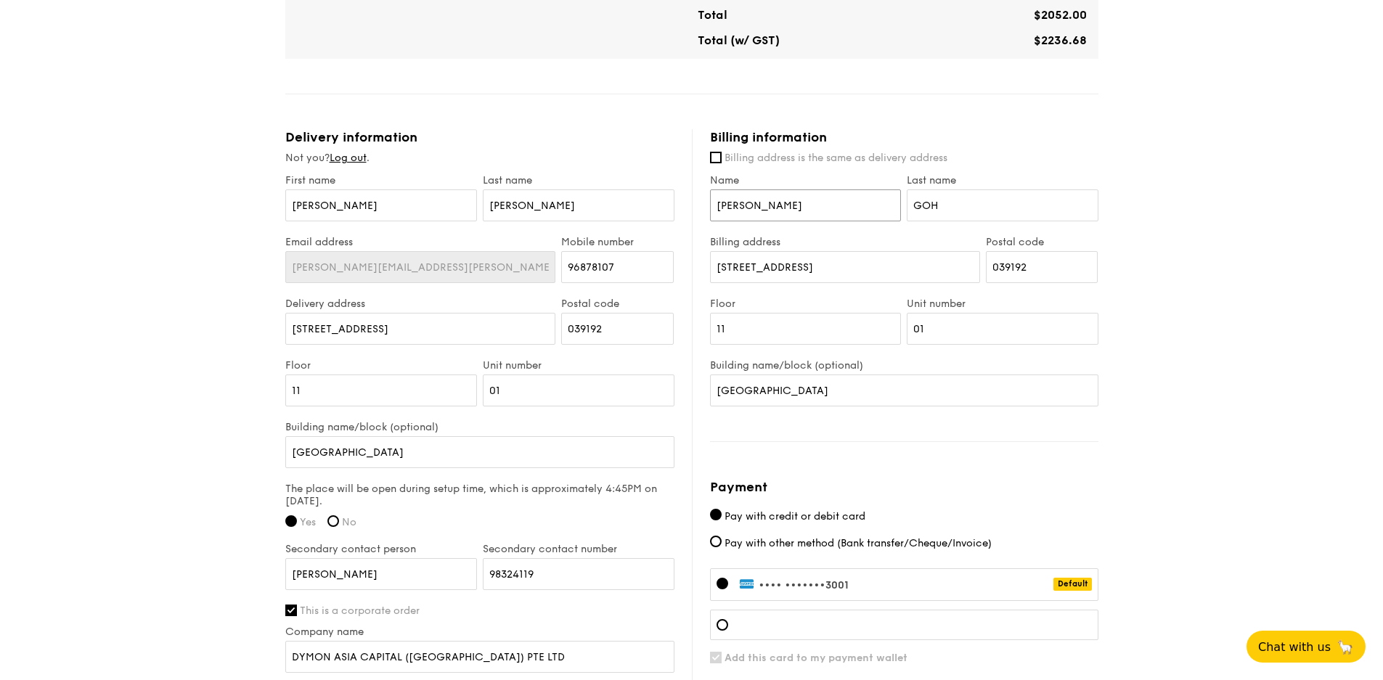
scroll to position [903, 0]
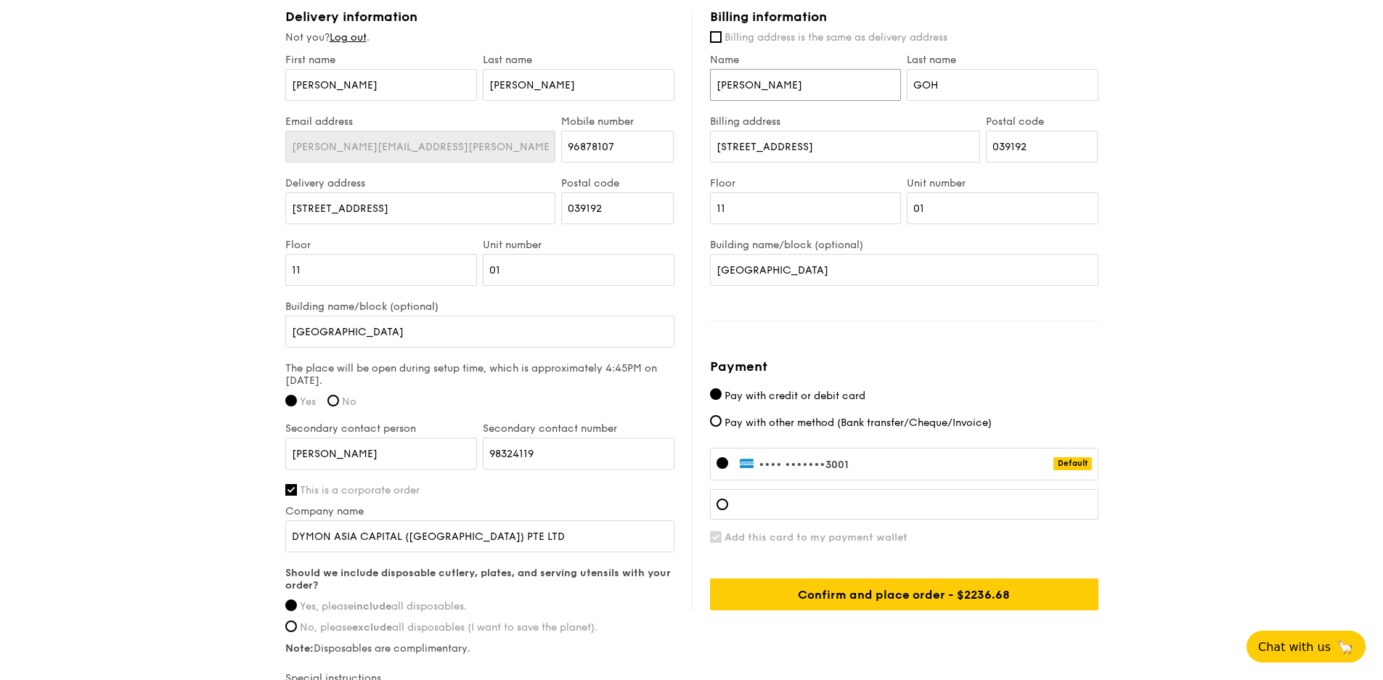
type input "JANICE"
click at [850, 275] on input "Millenia Tower" at bounding box center [904, 270] width 388 height 32
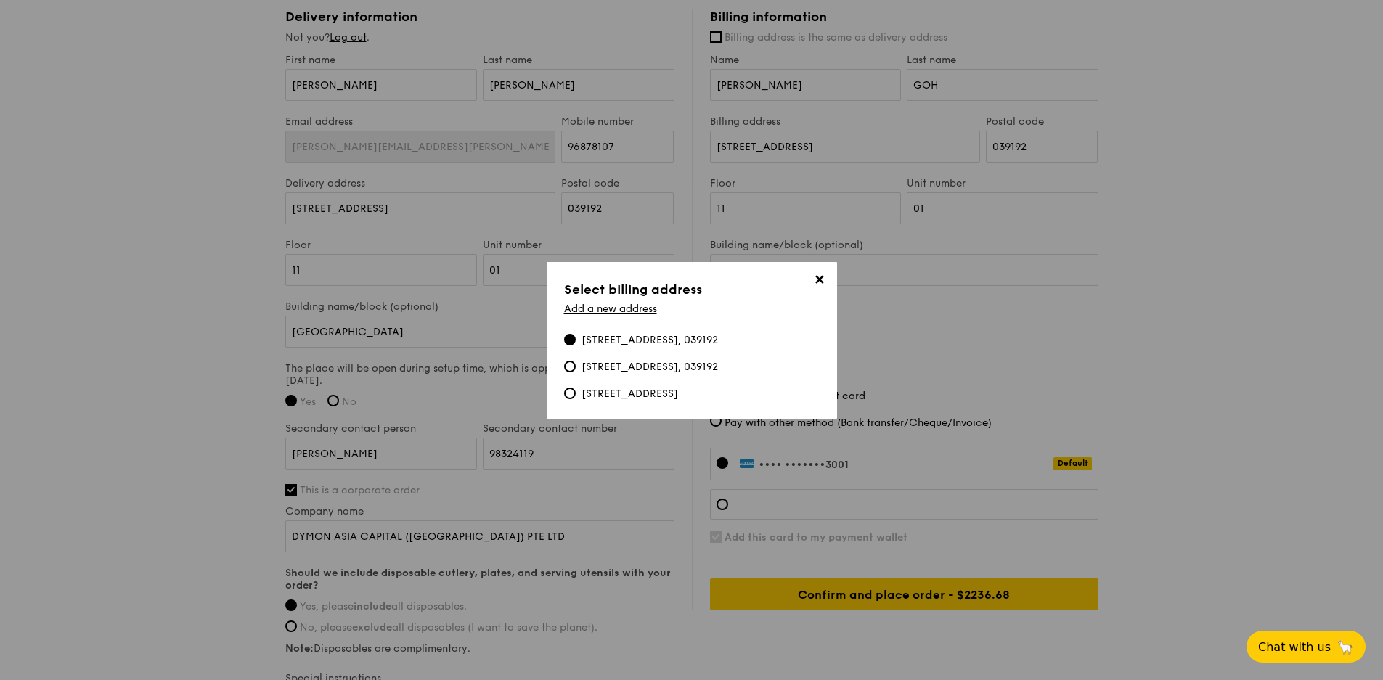
click at [820, 275] on span "✕" at bounding box center [820, 282] width 20 height 20
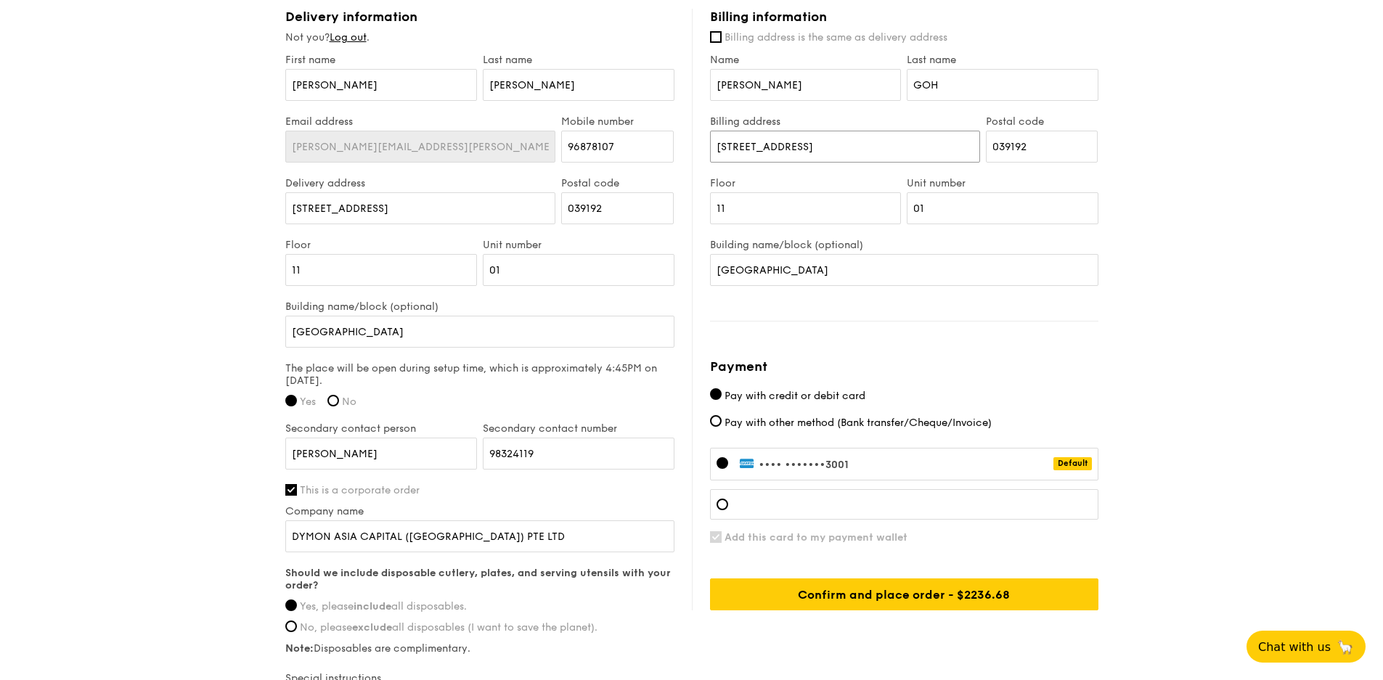
click at [720, 143] on input "1 Temasek Avenue" at bounding box center [845, 147] width 270 height 32
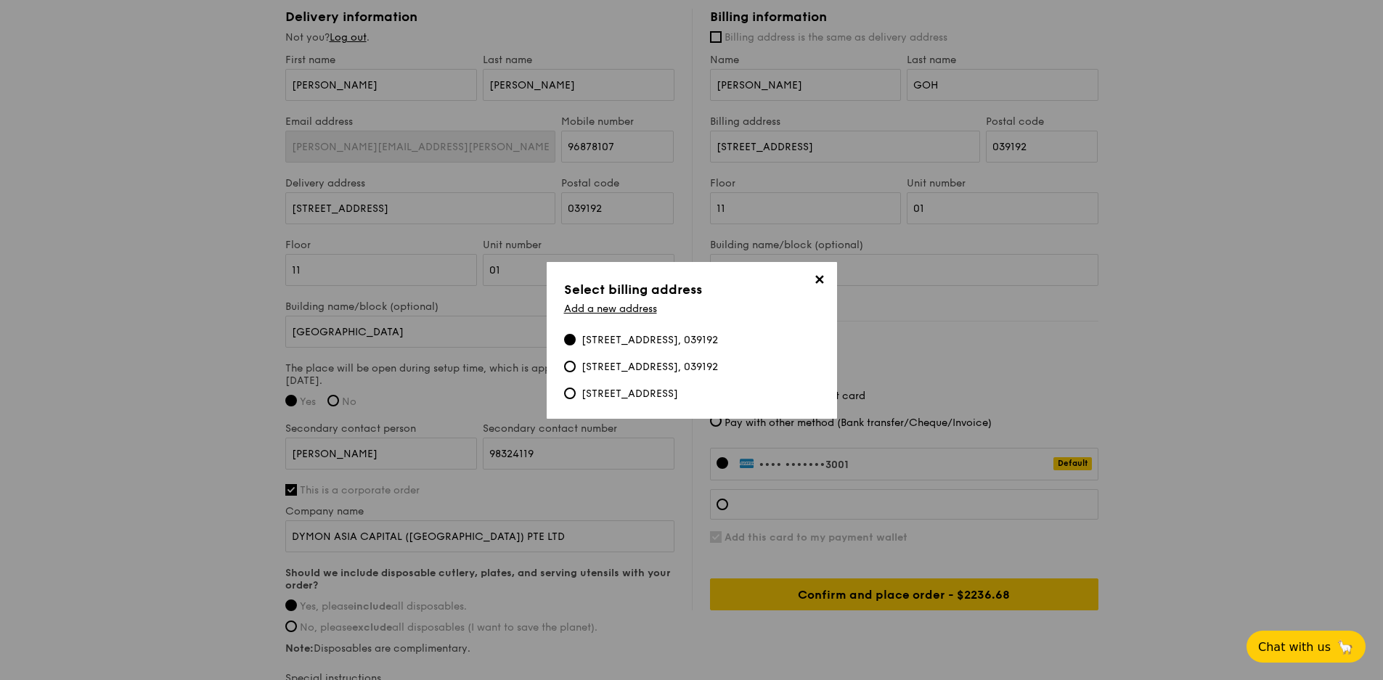
click at [812, 274] on span "✕" at bounding box center [820, 282] width 20 height 20
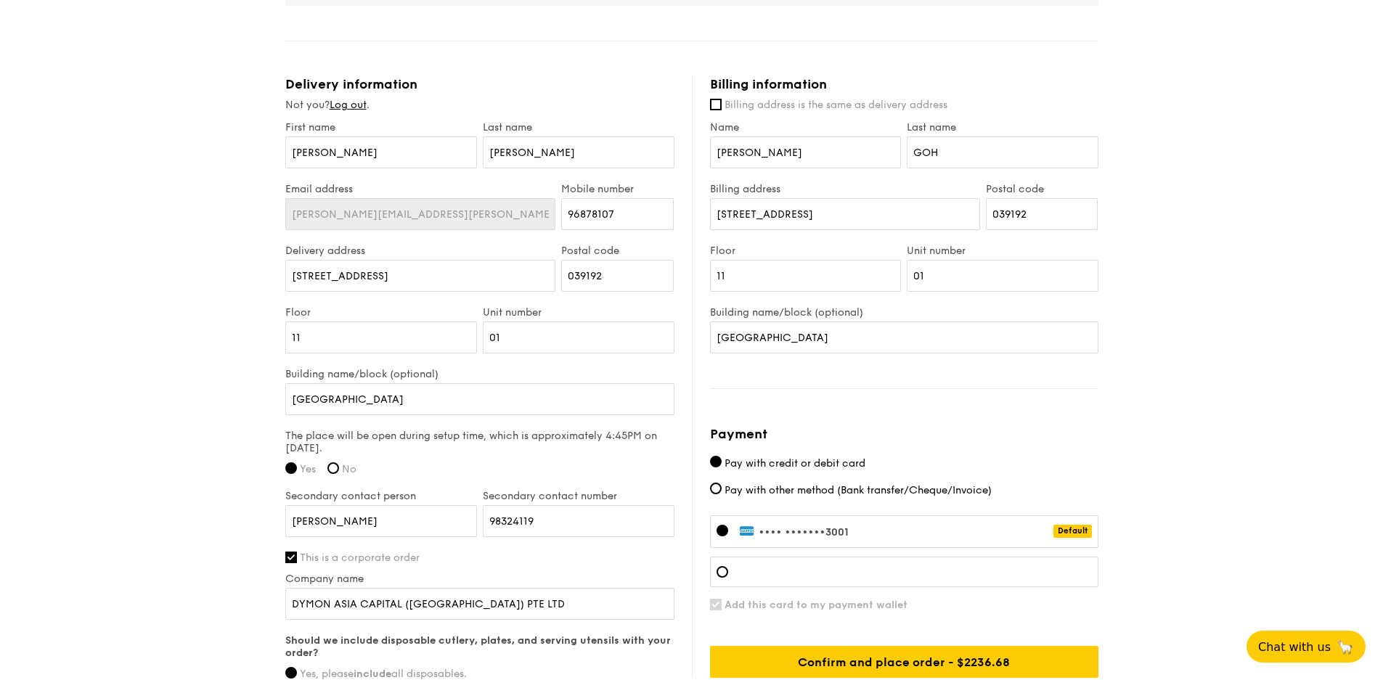
scroll to position [956, 0]
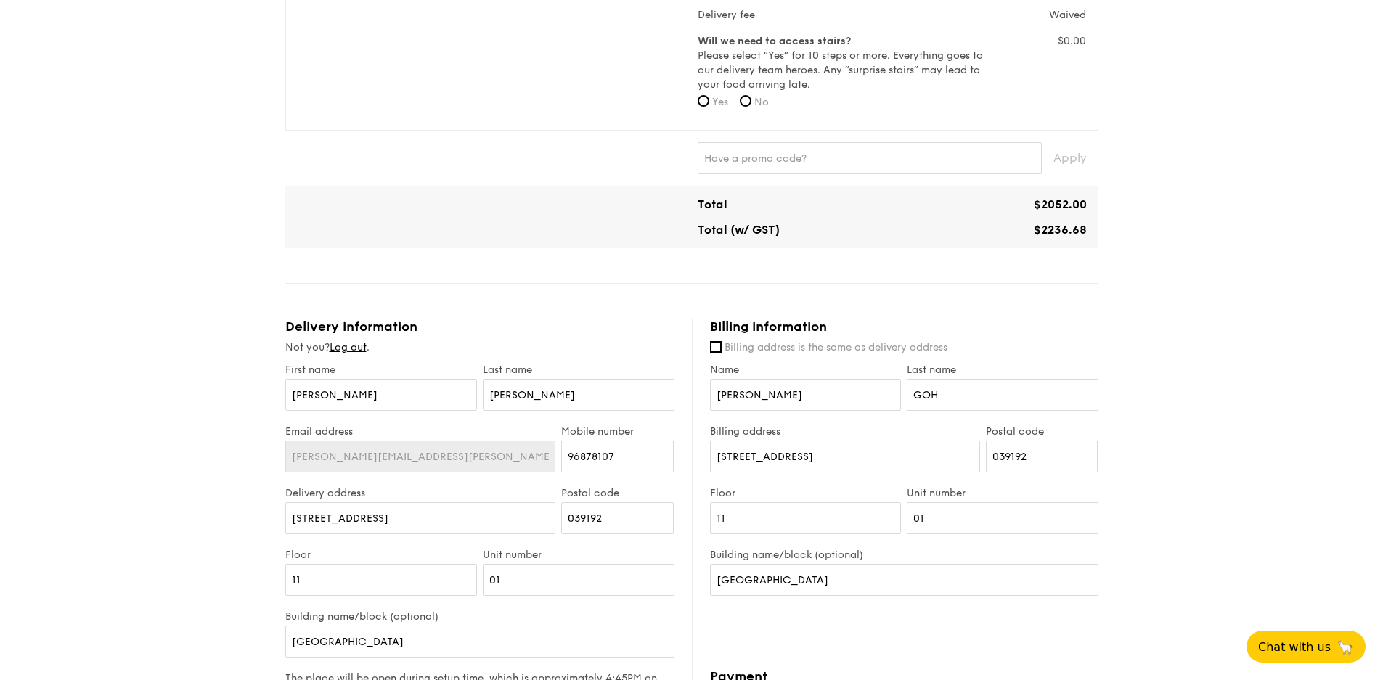
scroll to position [714, 0]
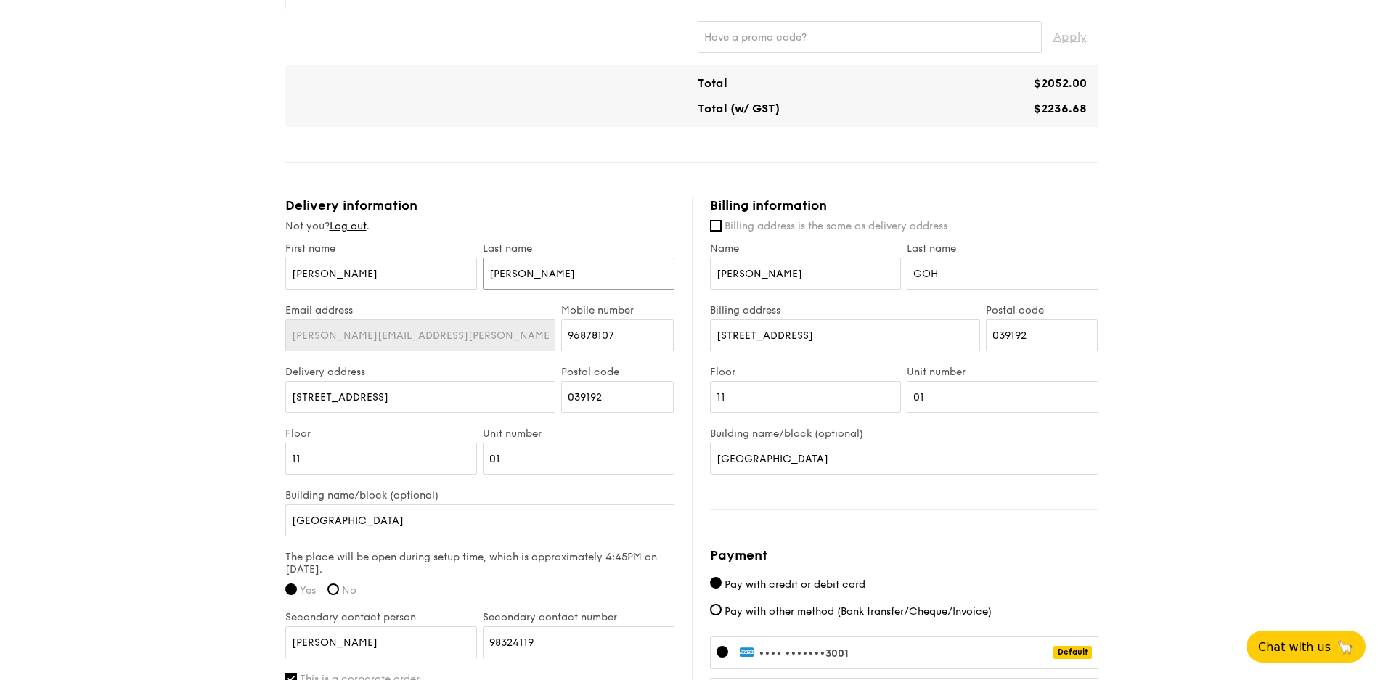
drag, startPoint x: 519, startPoint y: 276, endPoint x: 267, endPoint y: 274, distance: 252.0
click at [267, 274] on div "1 - Select menu 2 - Select items 3 - Check out Classic Buffet $21.80 /guest ($2…" at bounding box center [691, 150] width 1383 height 1671
type input "w"
type input "WU"
drag, startPoint x: 357, startPoint y: 267, endPoint x: -368, endPoint y: 195, distance: 729.0
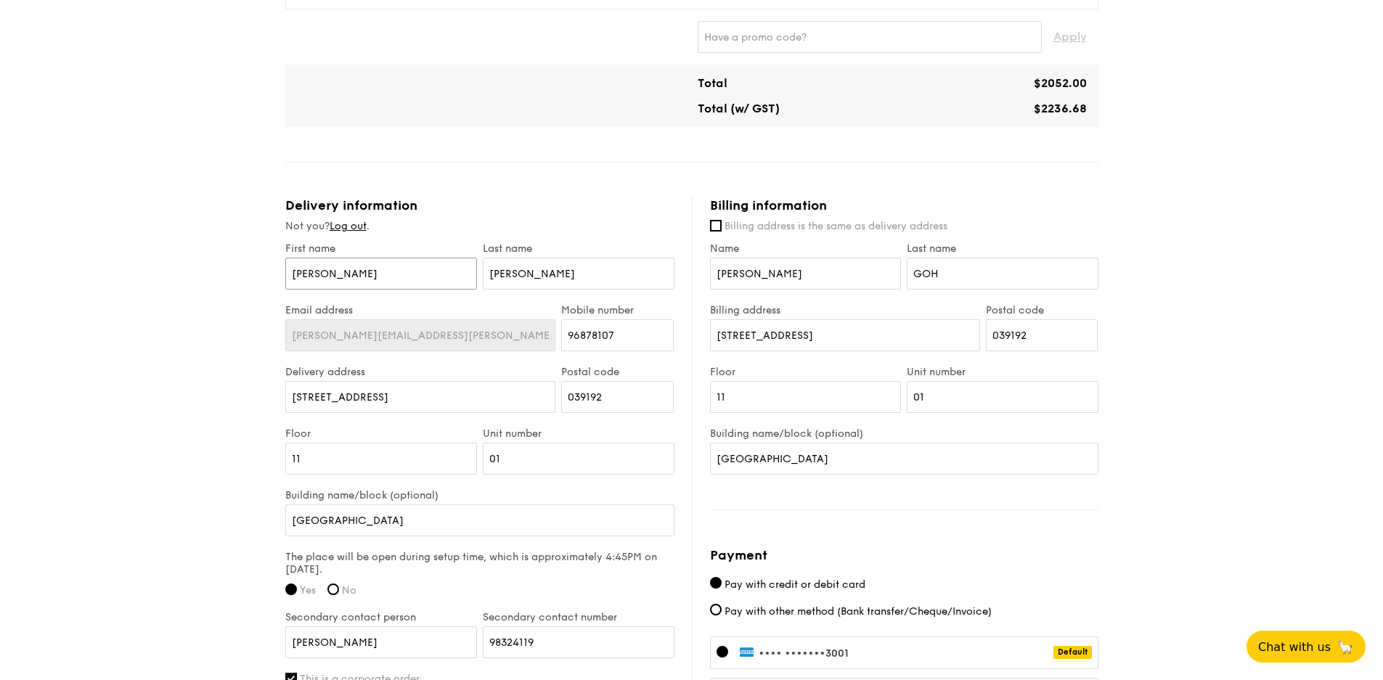
click at [0, 195] on html "A Virtual Wedding Affair Plan the perfect celebration with us, all in a weekend…" at bounding box center [691, 165] width 1383 height 1758
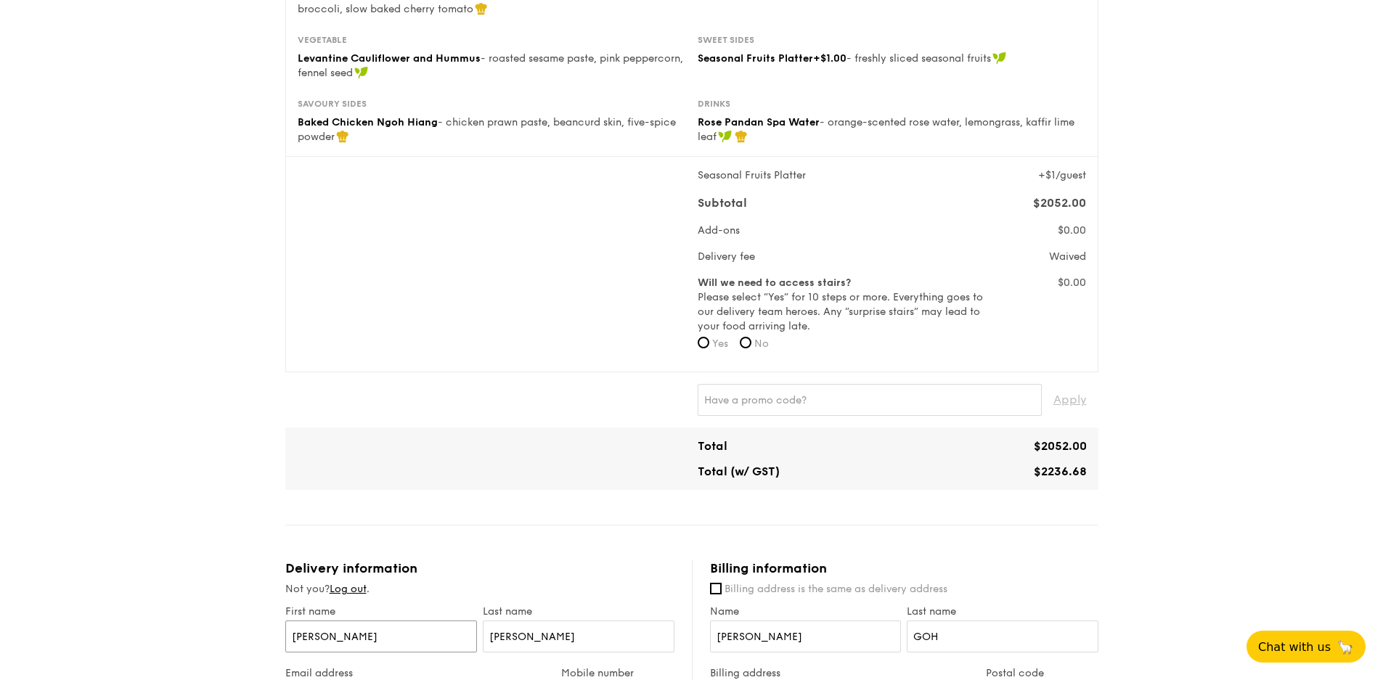
type input "KERYL"
click at [1216, 392] on div "1 - Select menu 2 - Select items 3 - Check out Classic Buffet $21.80 /guest ($2…" at bounding box center [691, 513] width 1383 height 1671
click at [1221, 435] on div "1 - Select menu 2 - Select items 3 - Check out Classic Buffet $21.80 /guest ($2…" at bounding box center [691, 513] width 1383 height 1671
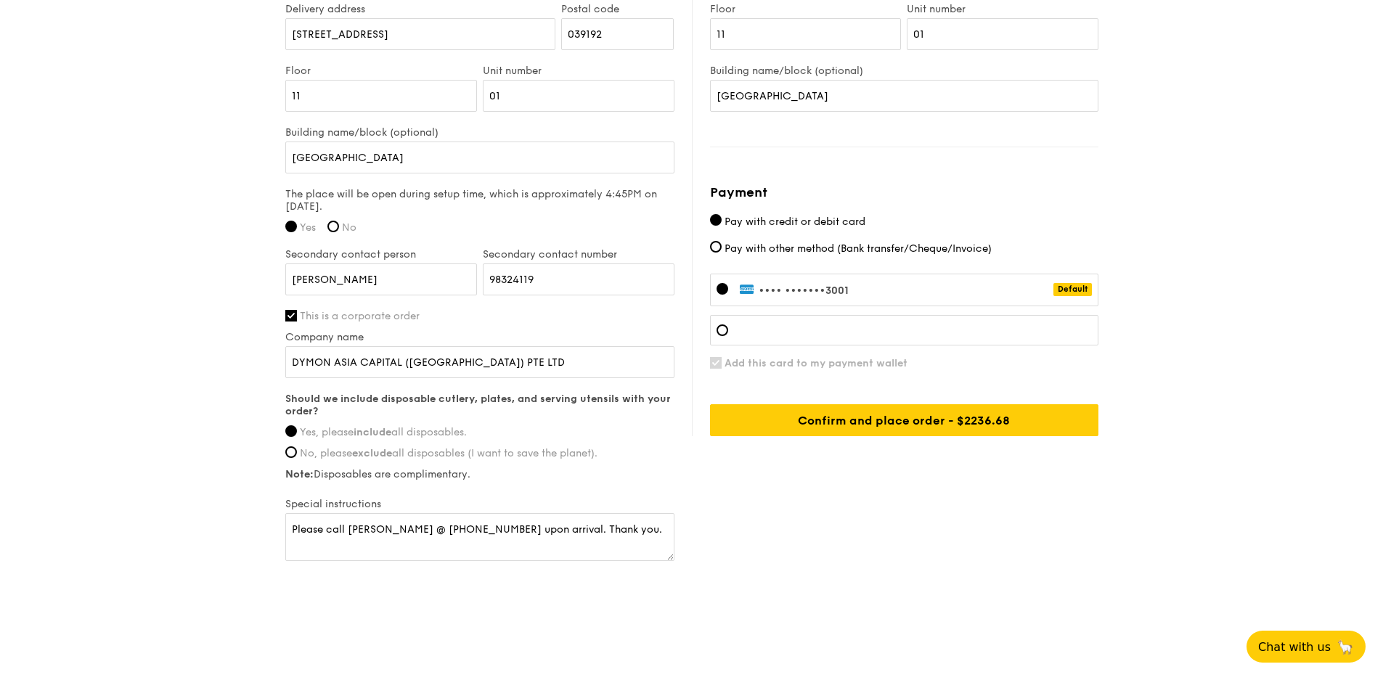
scroll to position [956, 0]
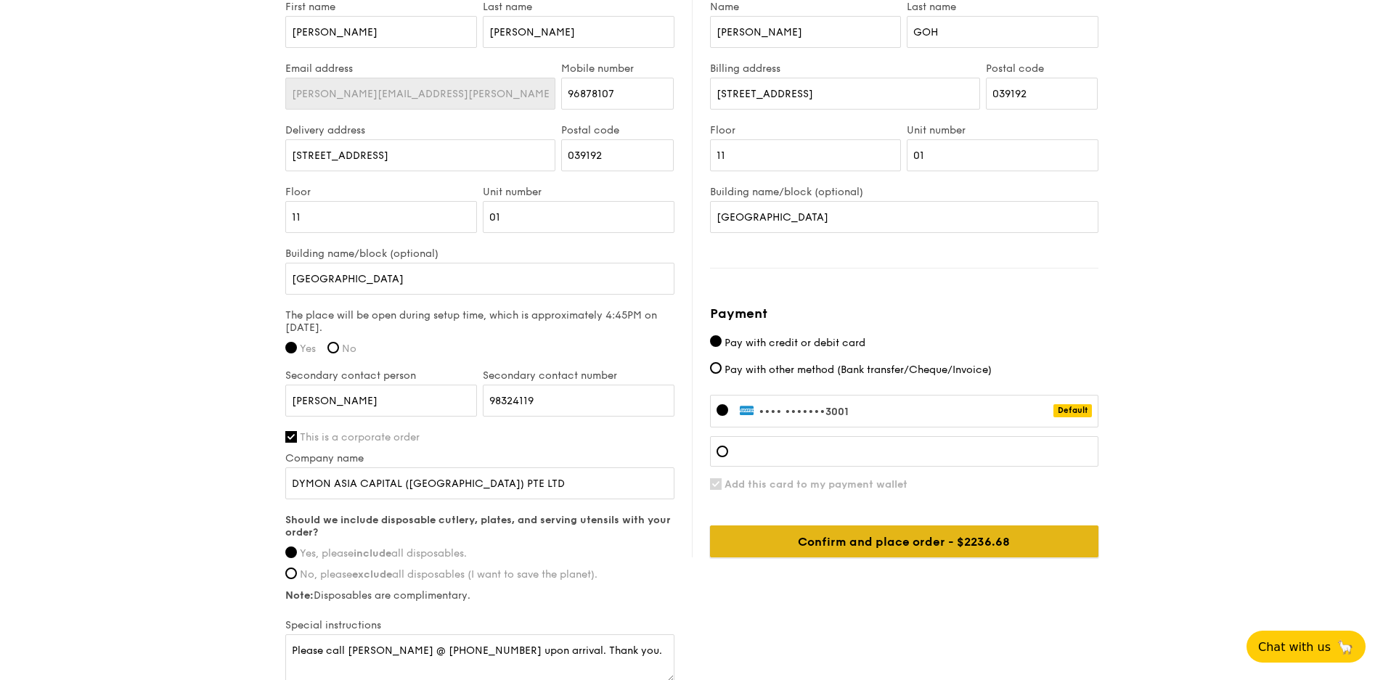
click at [969, 539] on input "Confirm and place order - $2236.68" at bounding box center [904, 542] width 388 height 32
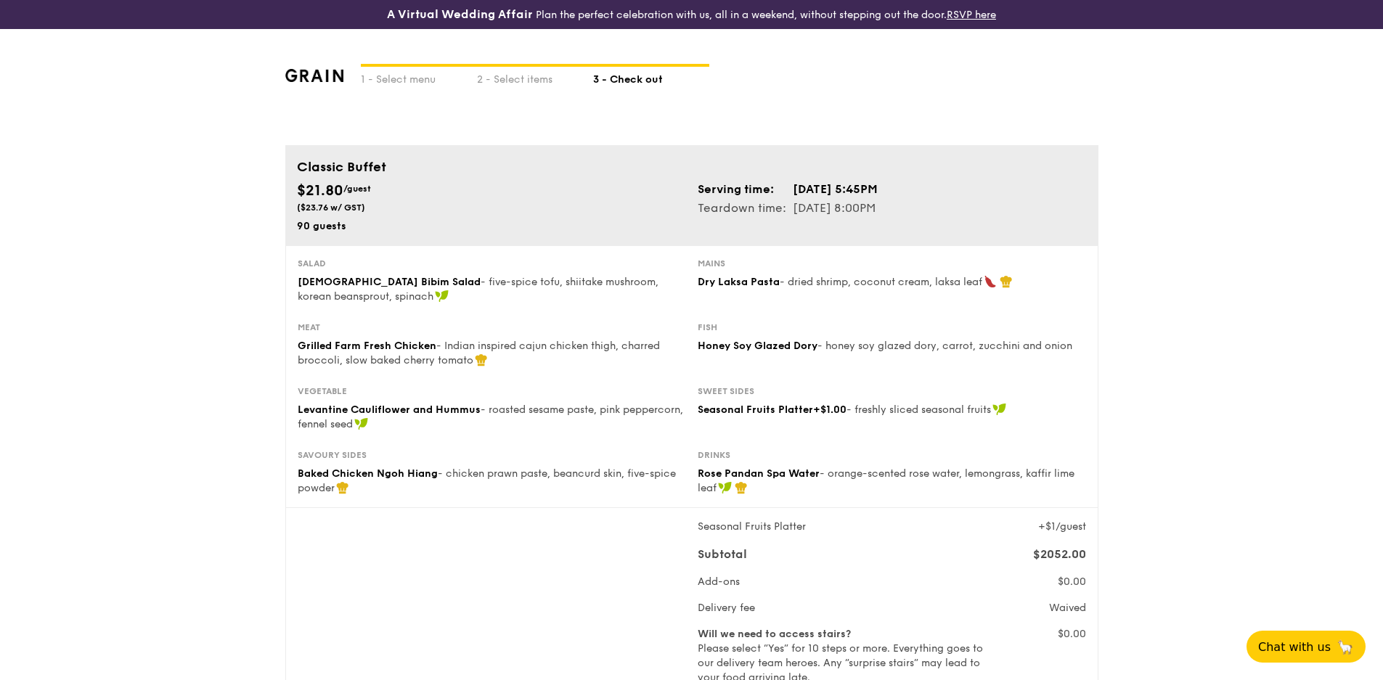
scroll to position [242, 0]
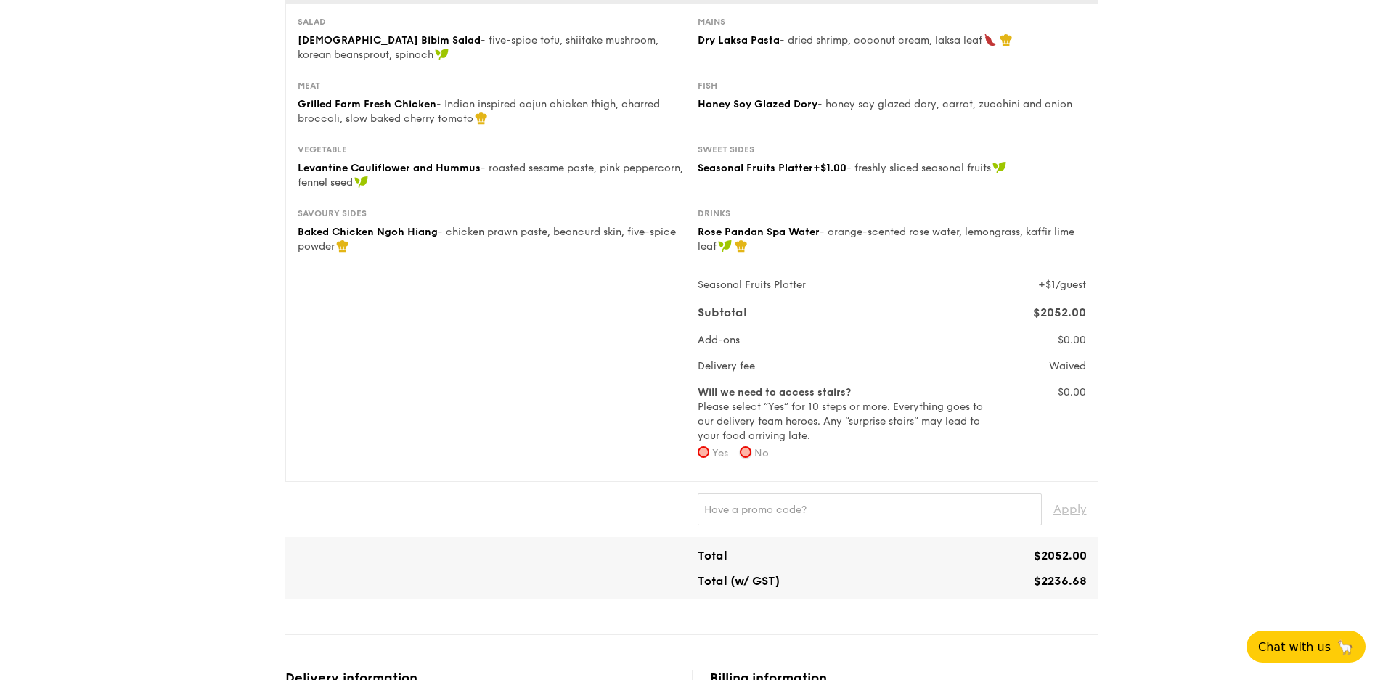
click at [744, 452] on input "No" at bounding box center [746, 453] width 12 height 12
radio input "true"
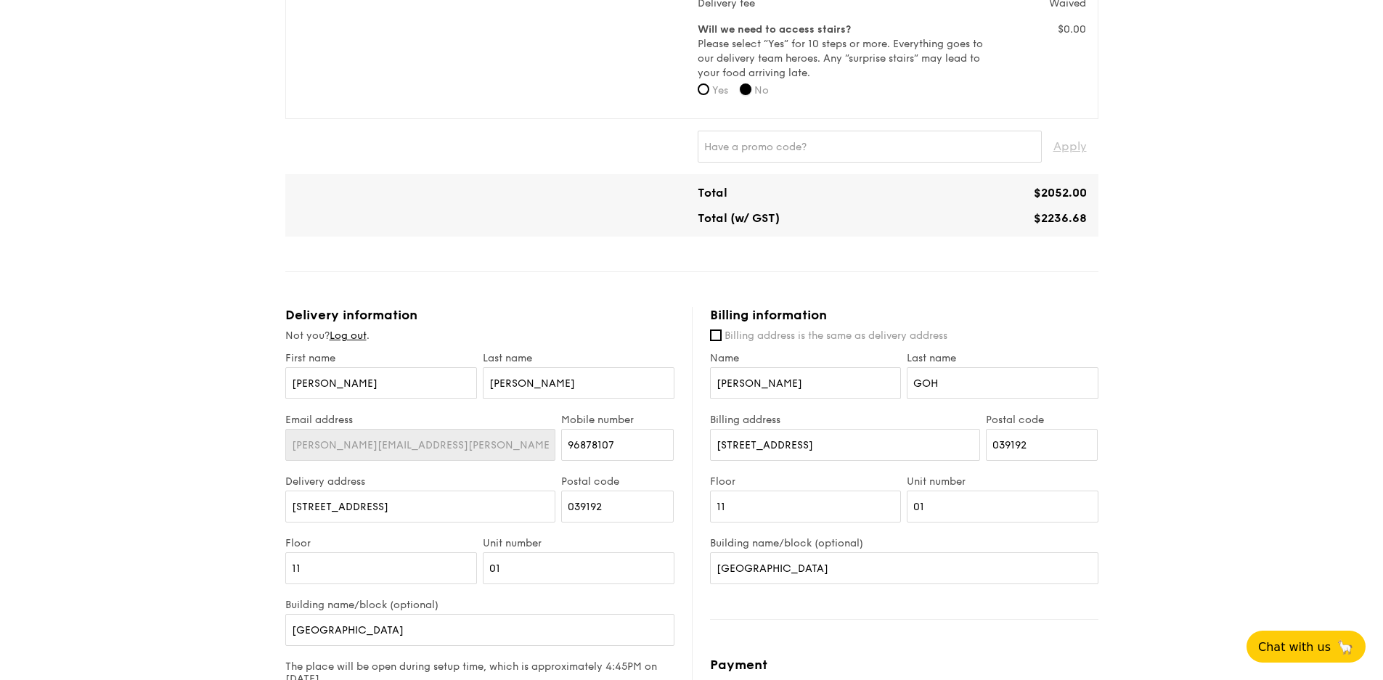
scroll to position [1078, 0]
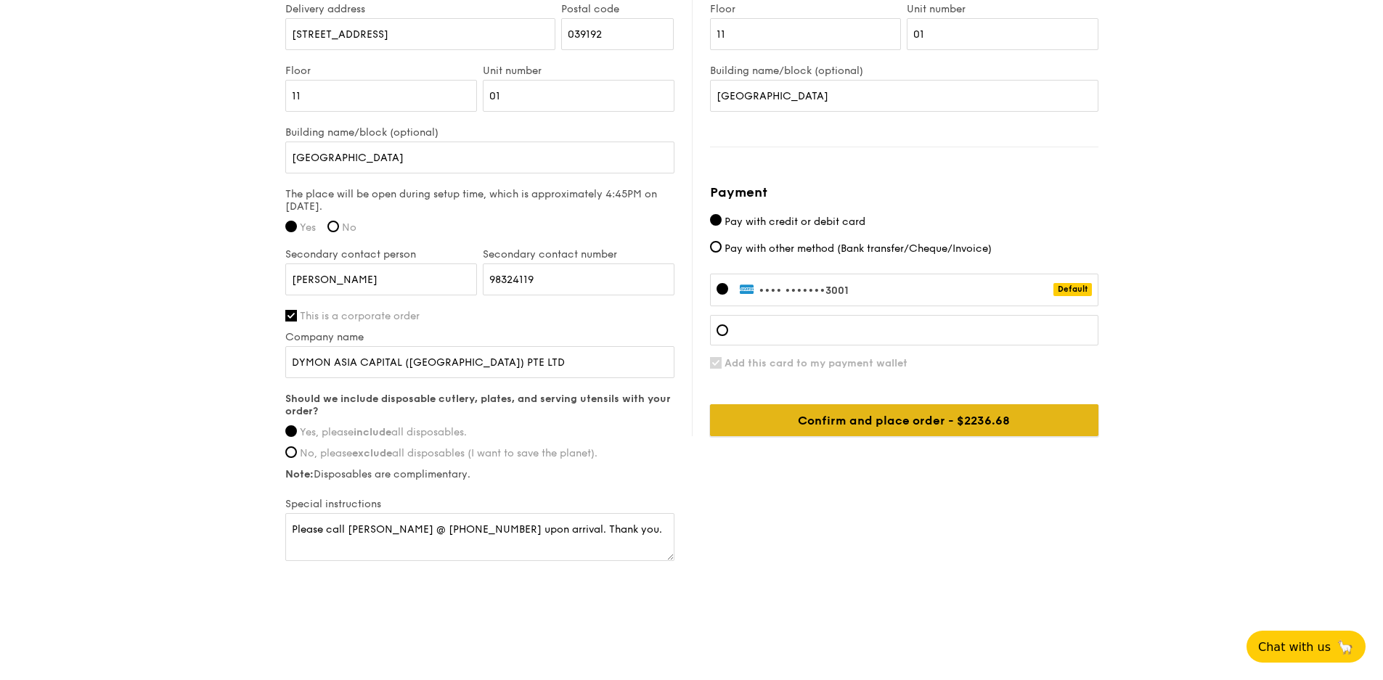
click at [868, 432] on input "Confirm and place order - $2236.68" at bounding box center [904, 420] width 388 height 32
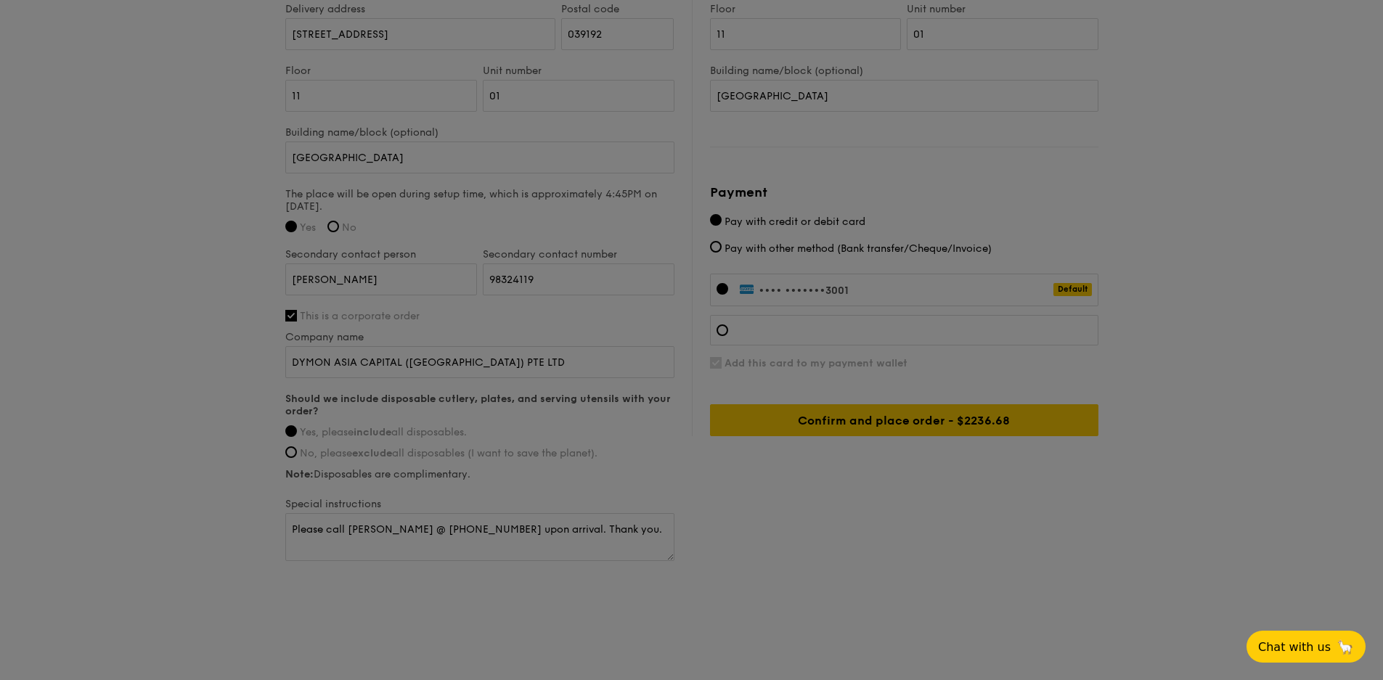
click at [1300, 454] on div at bounding box center [691, 340] width 1383 height 680
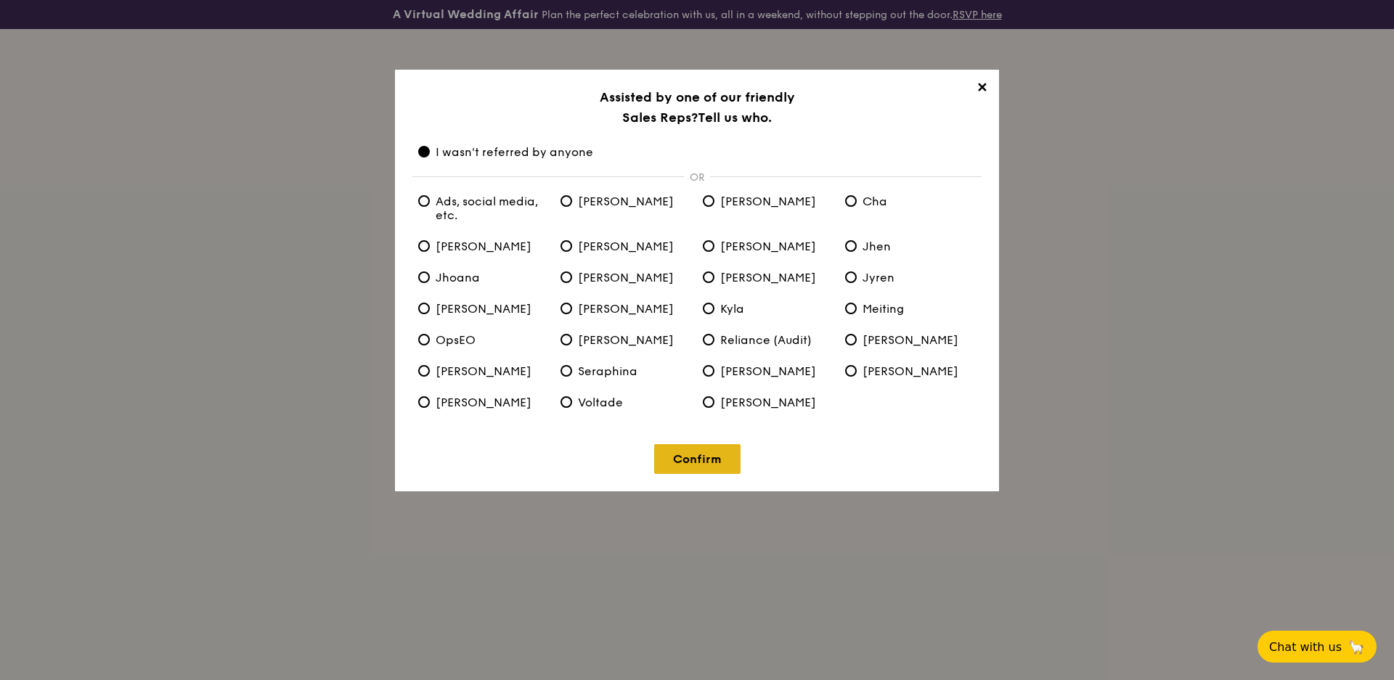
click at [695, 457] on link "Confirm" at bounding box center [697, 459] width 86 height 30
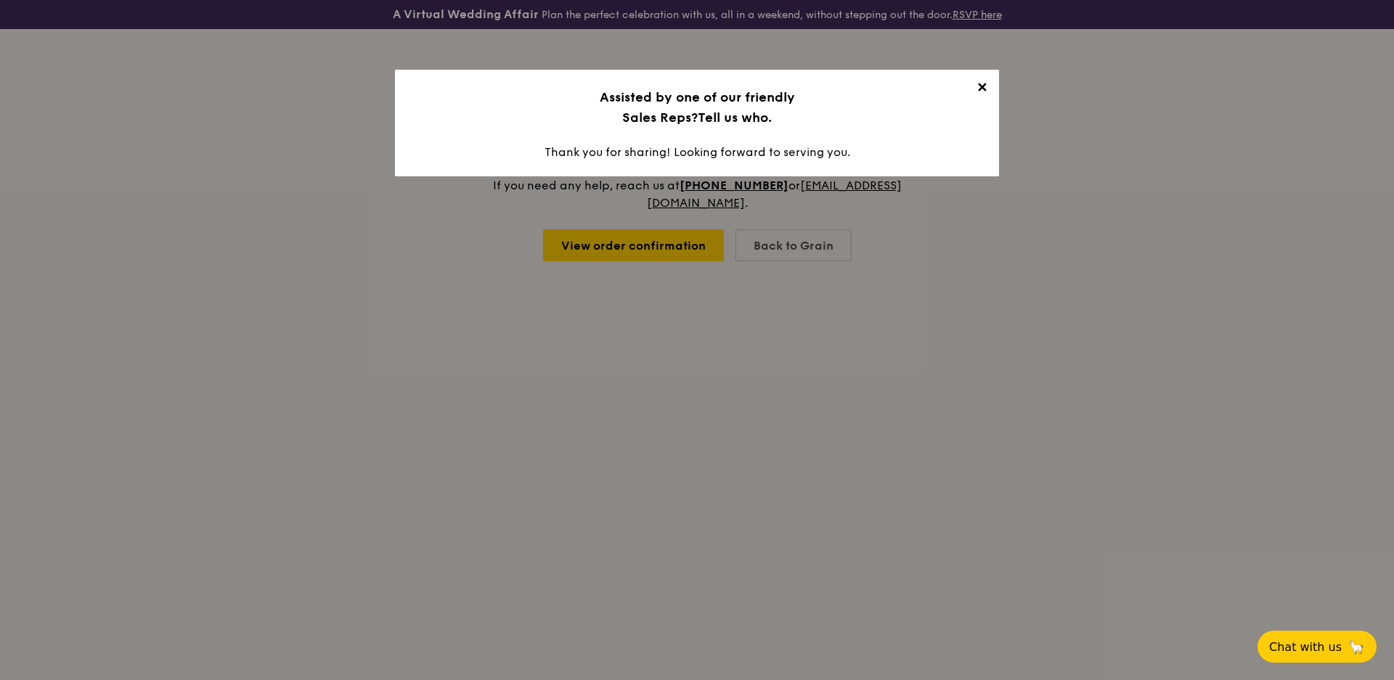
click at [977, 92] on span "✕" at bounding box center [982, 90] width 20 height 20
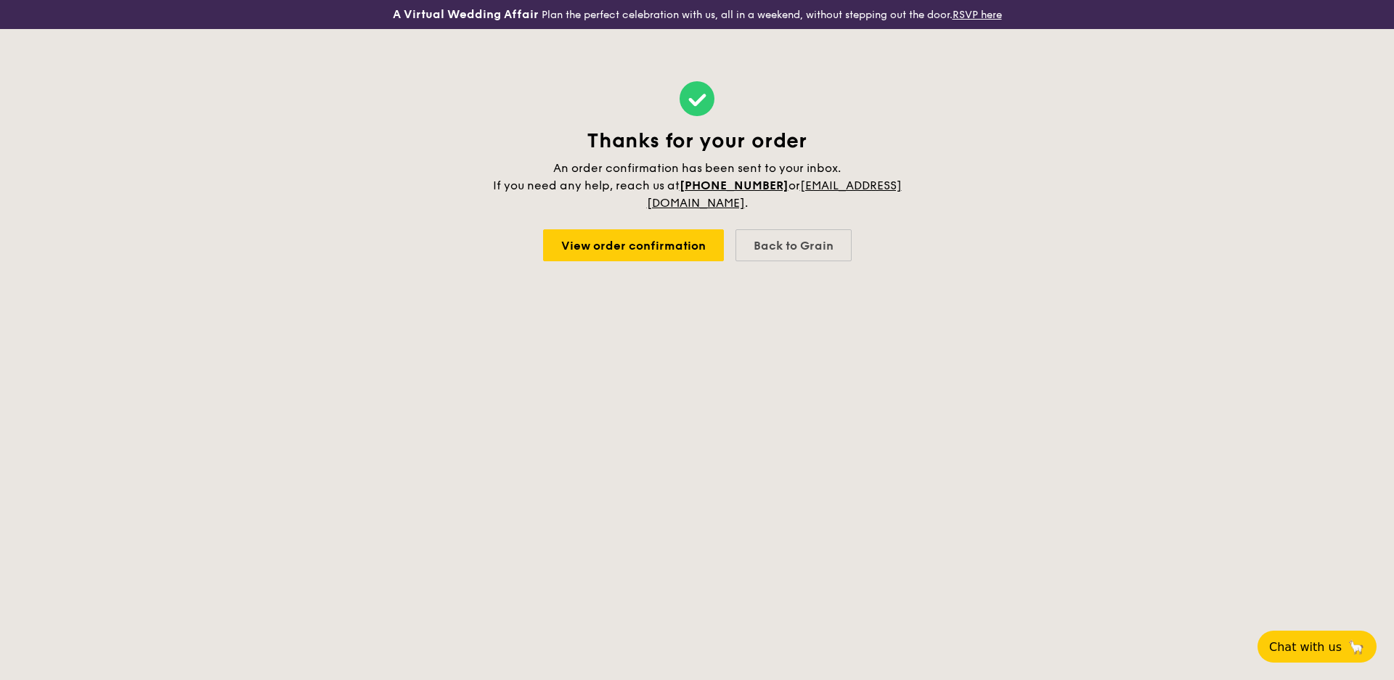
click at [1104, 260] on div "Thanks for your order An order confirmation has been sent to your inbox. If you…" at bounding box center [697, 171] width 1394 height 285
